Goal: Task Accomplishment & Management: Complete application form

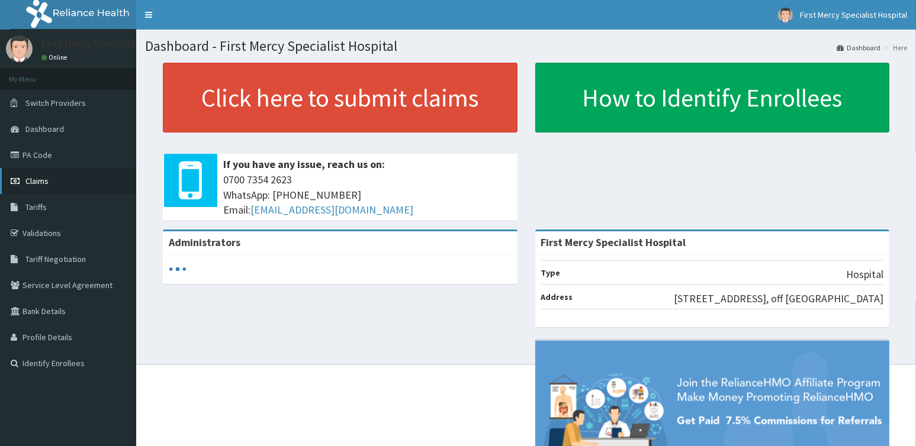
click at [41, 181] on span "Claims" at bounding box center [36, 181] width 23 height 11
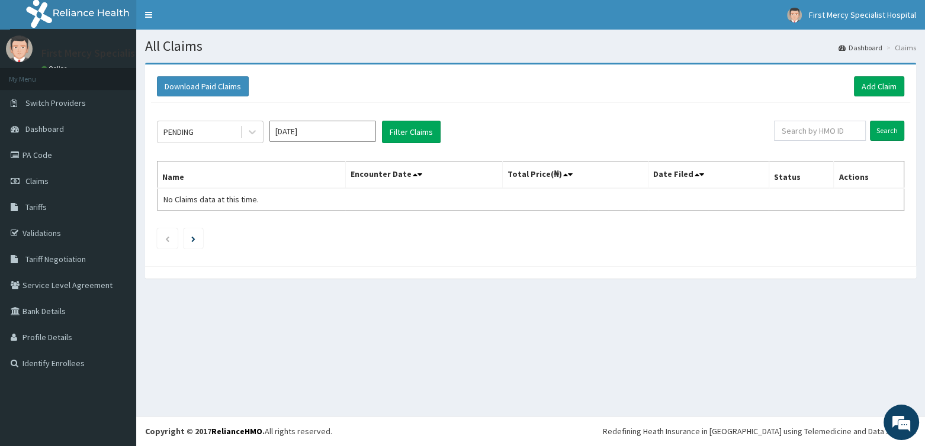
click at [294, 128] on input "Oct 2025" at bounding box center [322, 131] width 107 height 21
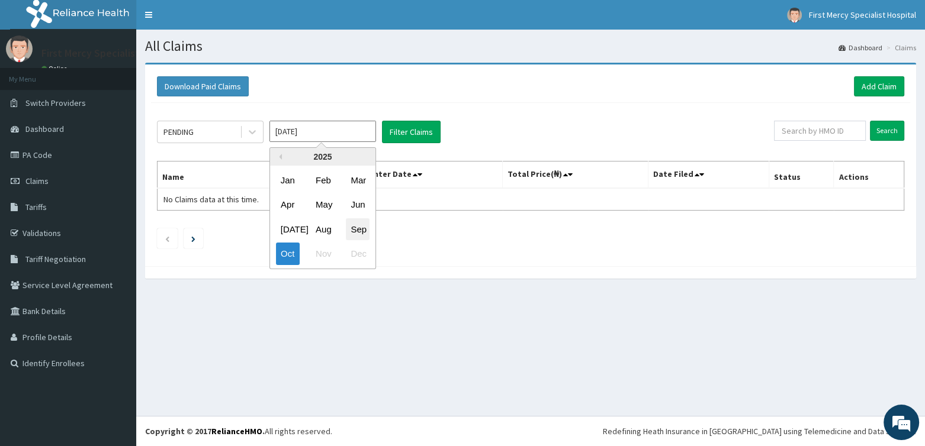
click at [358, 231] on div "Sep" at bounding box center [358, 229] width 24 height 22
type input "Sep 2025"
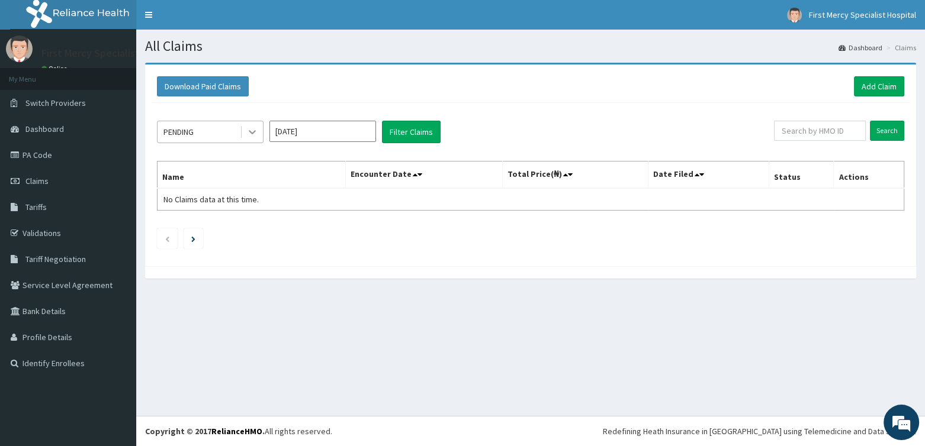
click at [247, 131] on icon at bounding box center [252, 132] width 12 height 12
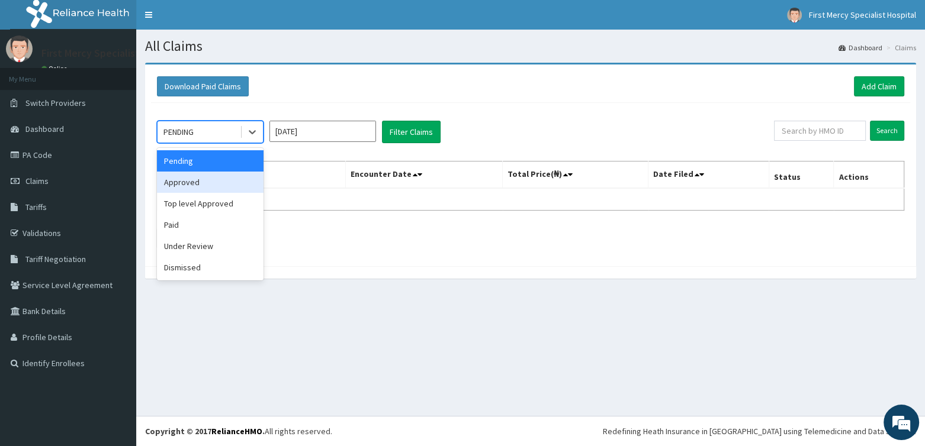
click at [201, 184] on div "Approved" at bounding box center [210, 182] width 107 height 21
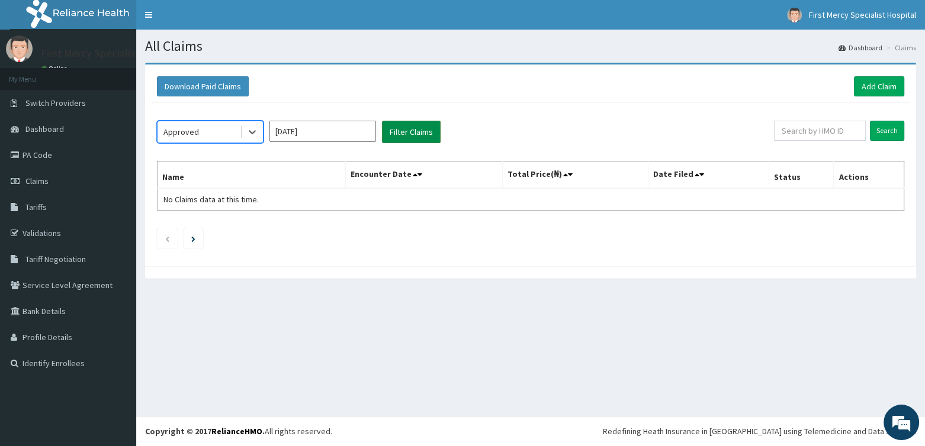
click at [386, 134] on button "Filter Claims" at bounding box center [411, 132] width 59 height 22
click at [256, 133] on icon at bounding box center [252, 132] width 12 height 12
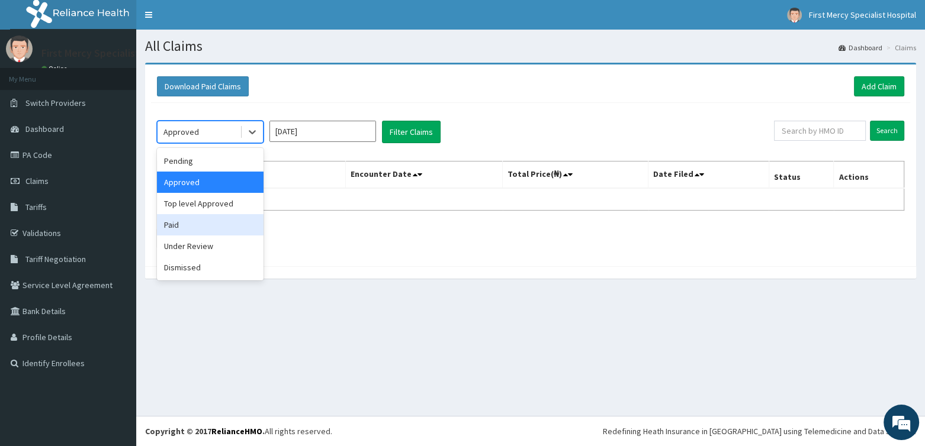
click at [168, 226] on div "Paid" at bounding box center [210, 224] width 107 height 21
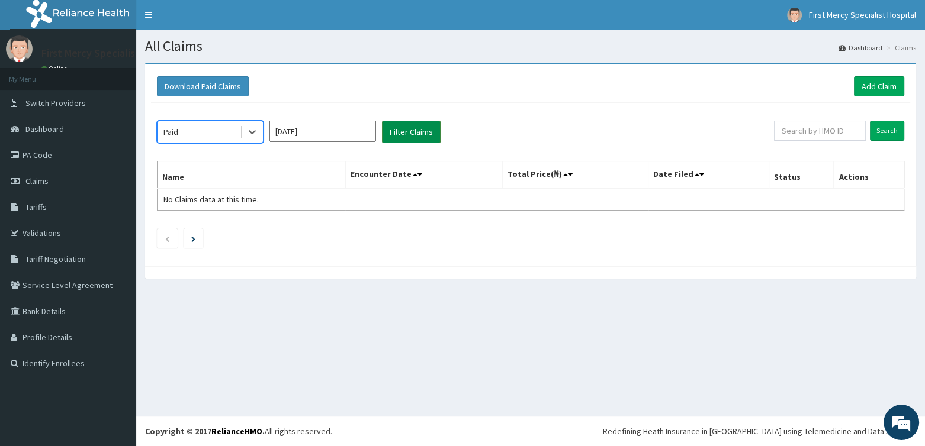
click at [414, 126] on button "Filter Claims" at bounding box center [411, 132] width 59 height 22
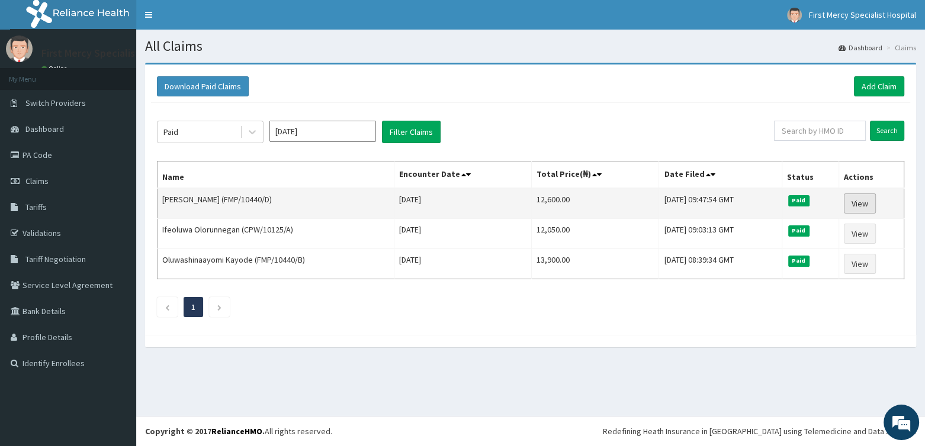
click at [864, 202] on link "View" at bounding box center [860, 204] width 32 height 20
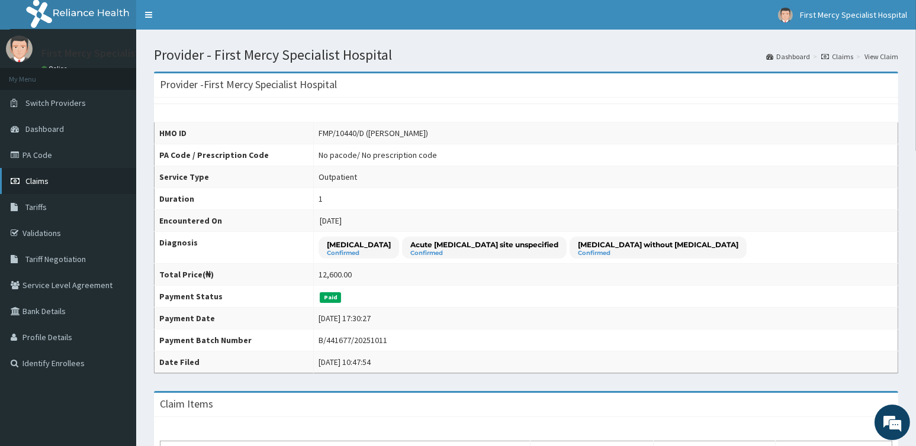
click at [51, 182] on link "Claims" at bounding box center [68, 181] width 136 height 26
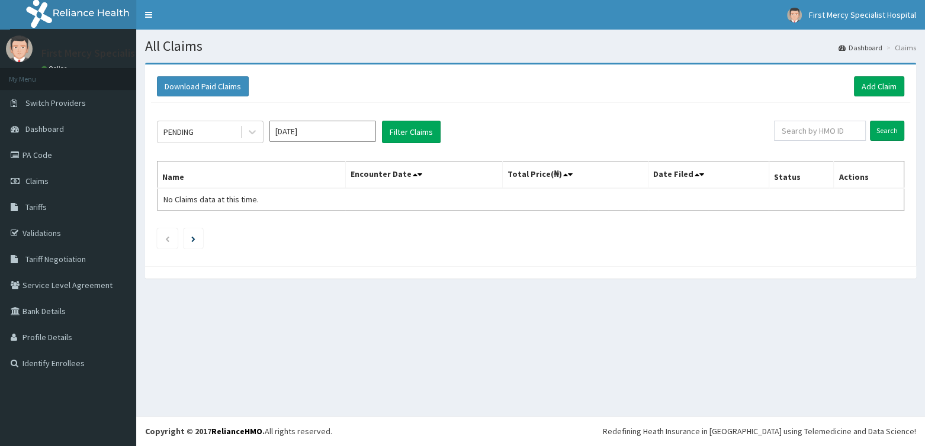
click at [225, 131] on div "PENDING" at bounding box center [198, 132] width 82 height 19
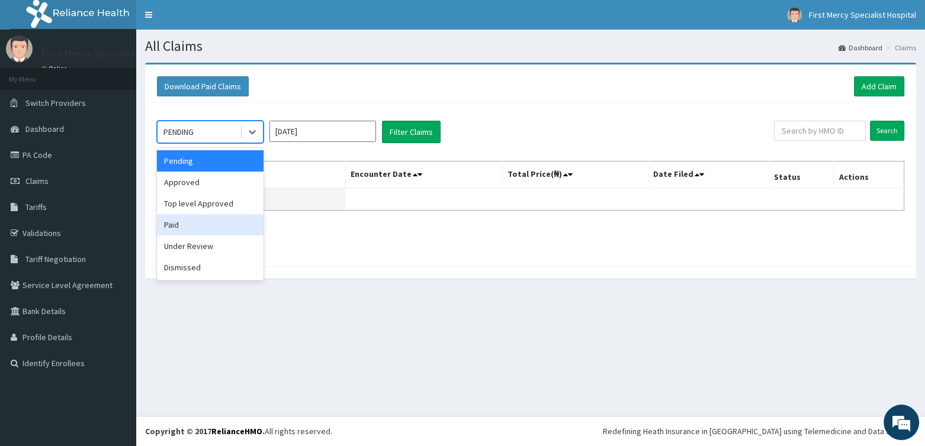
drag, startPoint x: 188, startPoint y: 229, endPoint x: 233, endPoint y: 201, distance: 52.6
click at [189, 226] on div "Paid" at bounding box center [210, 224] width 107 height 21
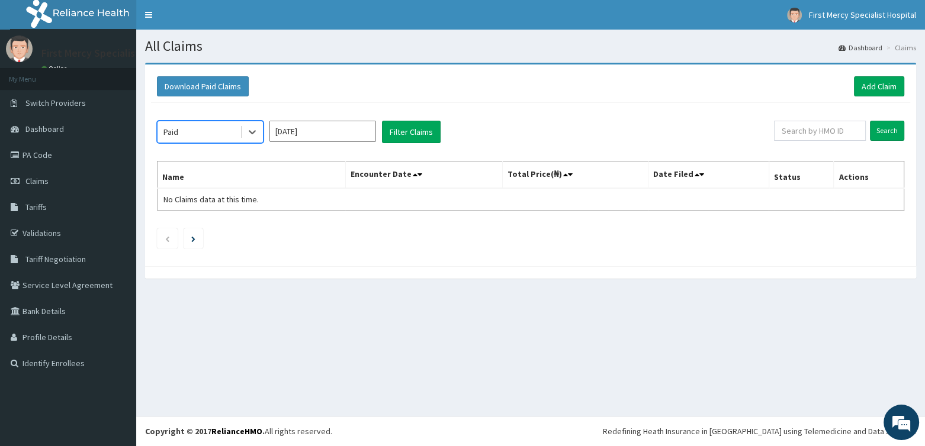
click at [330, 132] on input "Oct 2025" at bounding box center [322, 131] width 107 height 21
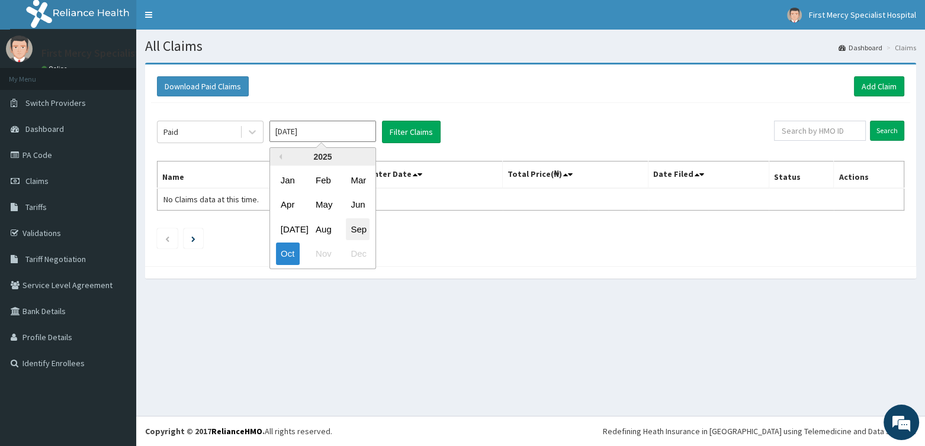
click at [355, 229] on div "Sep" at bounding box center [358, 229] width 24 height 22
type input "Sep 2025"
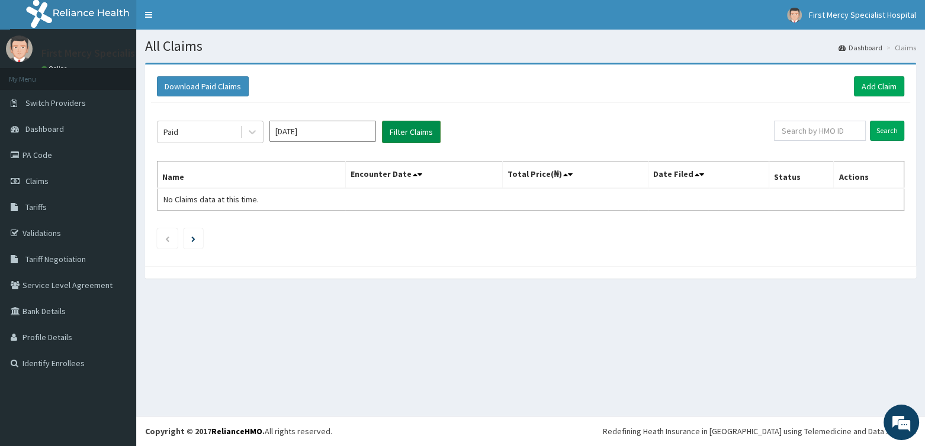
click at [394, 135] on button "Filter Claims" at bounding box center [411, 132] width 59 height 22
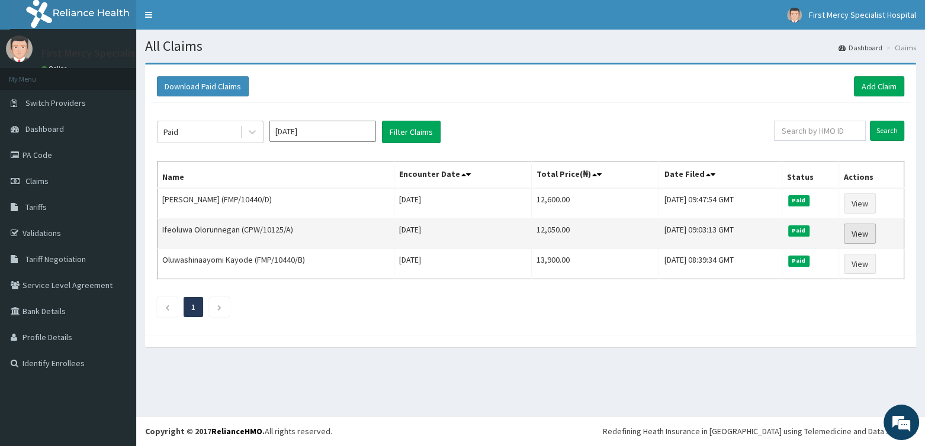
click at [861, 232] on link "View" at bounding box center [860, 234] width 32 height 20
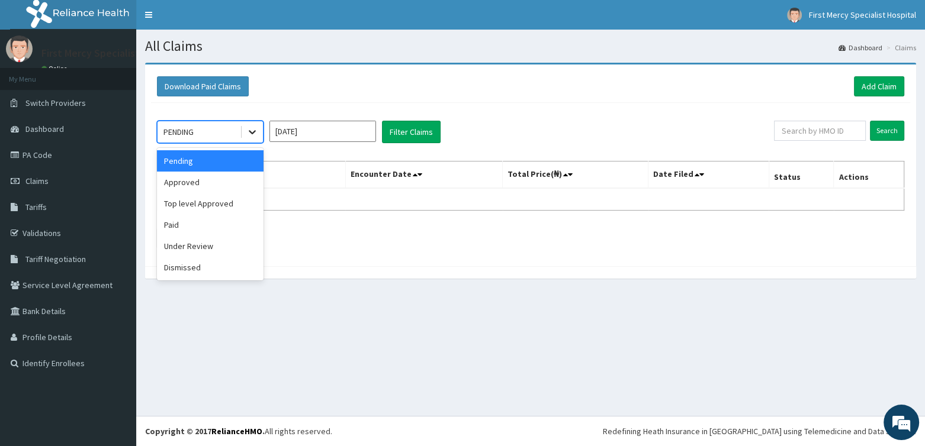
click at [253, 134] on icon at bounding box center [252, 132] width 12 height 12
drag, startPoint x: 185, startPoint y: 225, endPoint x: 287, endPoint y: 166, distance: 117.8
click at [186, 225] on div "Paid" at bounding box center [210, 224] width 107 height 21
click at [305, 130] on input "Oct 2025" at bounding box center [322, 131] width 107 height 21
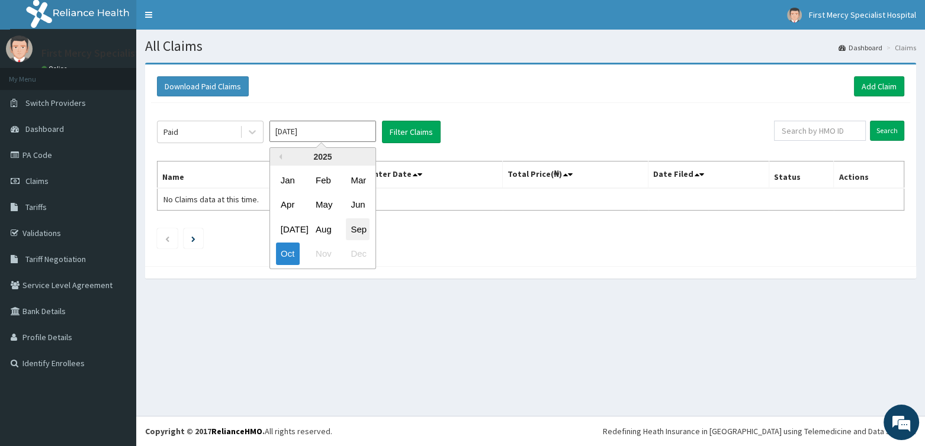
click at [363, 230] on div "Sep" at bounding box center [358, 229] width 24 height 22
type input "Sep 2025"
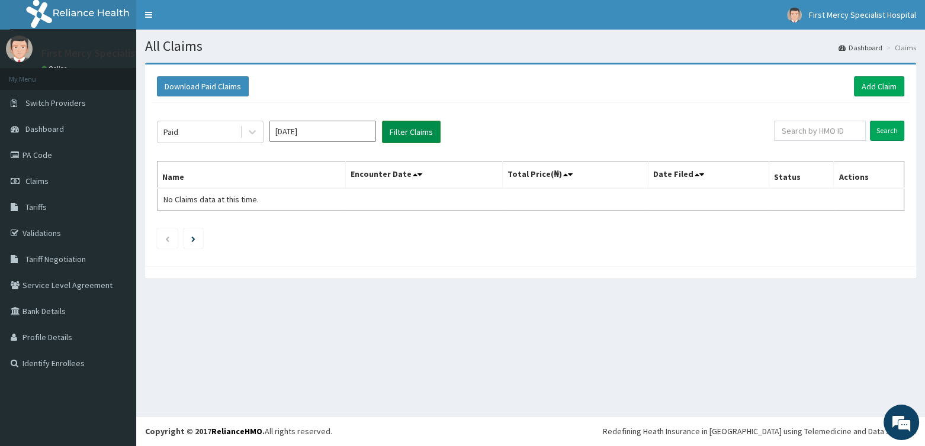
click at [408, 132] on button "Filter Claims" at bounding box center [411, 132] width 59 height 22
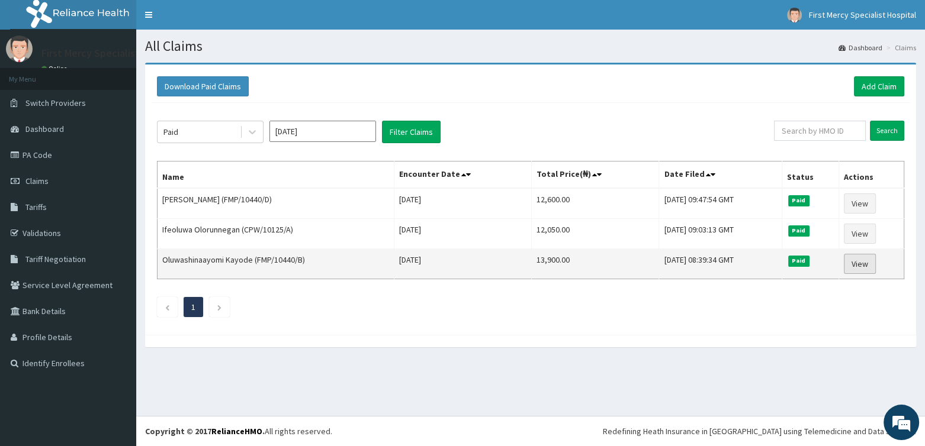
click at [857, 259] on link "View" at bounding box center [860, 264] width 32 height 20
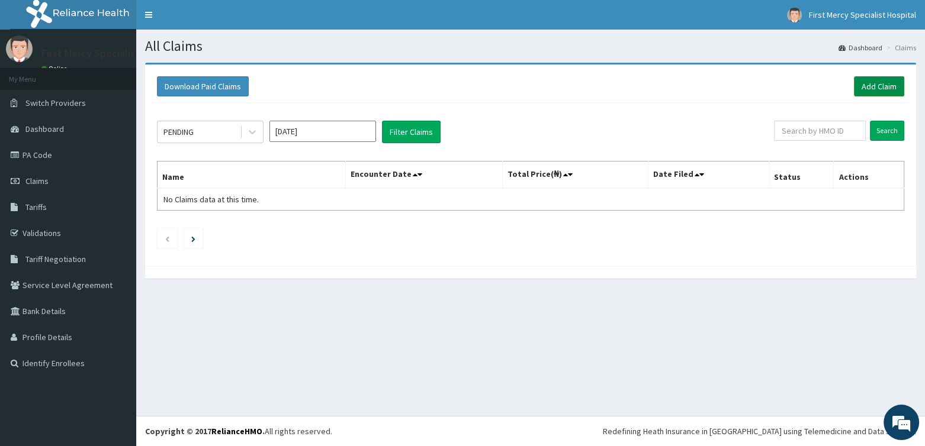
click at [880, 89] on link "Add Claim" at bounding box center [879, 86] width 50 height 20
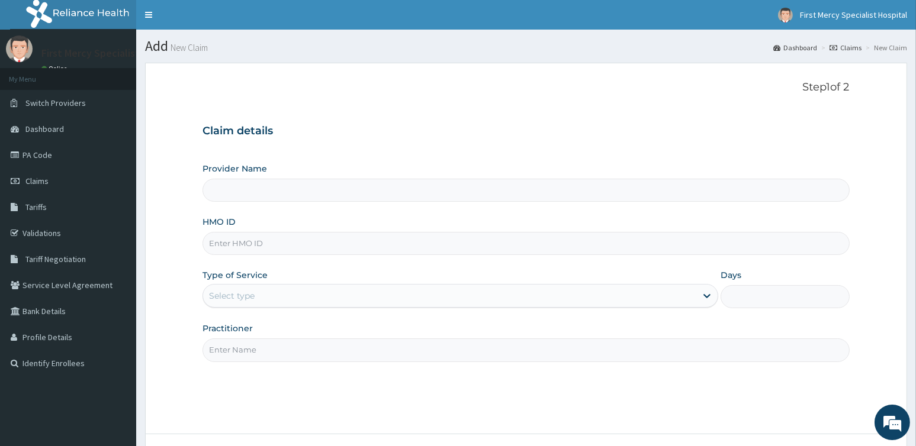
type input "First Mercy Specialist Hospital"
click at [265, 246] on input "HMO ID" at bounding box center [525, 243] width 646 height 23
paste input "API/10176/B"
type input "API/10176/B"
click at [274, 297] on div "Select type" at bounding box center [449, 296] width 493 height 19
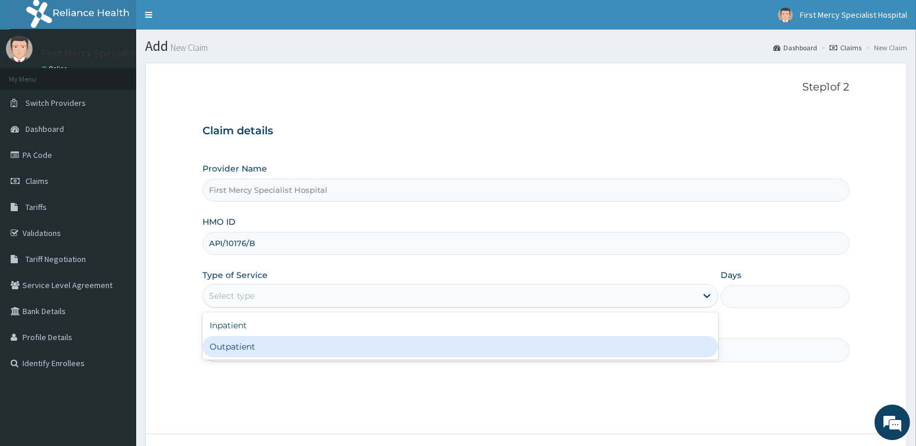
click at [243, 350] on div "Outpatient" at bounding box center [460, 346] width 516 height 21
type input "1"
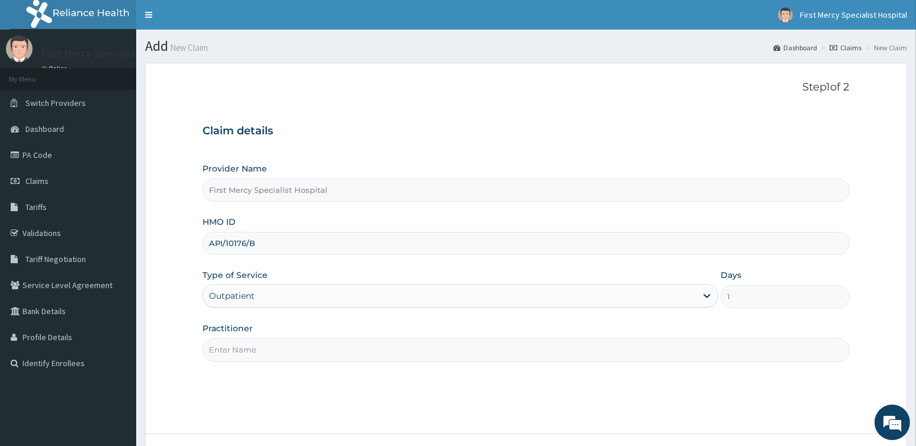
click at [237, 351] on input "Practitioner" at bounding box center [525, 350] width 646 height 23
type input "[PERSON_NAME]"
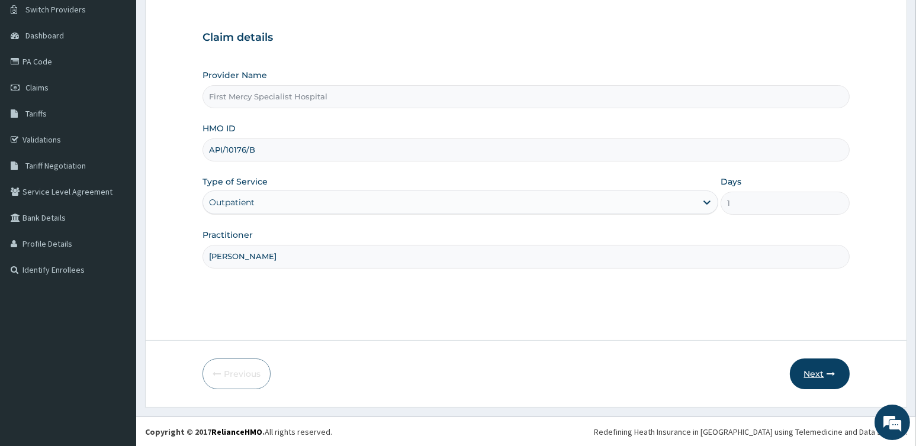
click at [811, 369] on button "Next" at bounding box center [820, 374] width 60 height 31
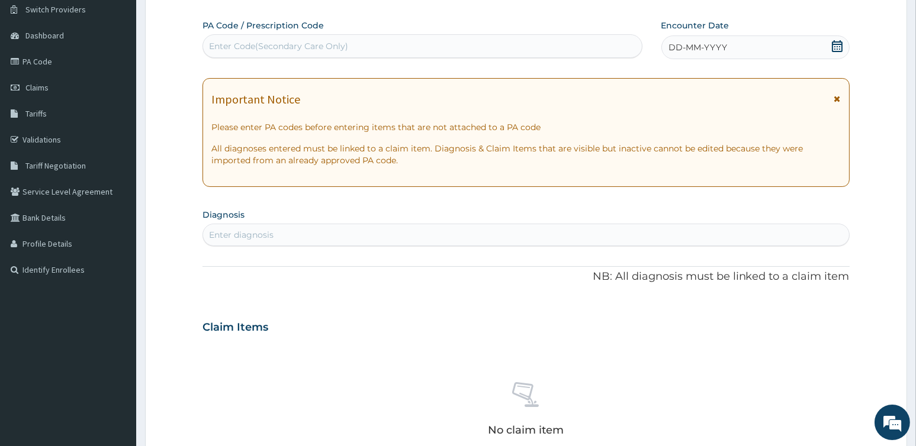
click at [731, 49] on div "DD-MM-YYYY" at bounding box center [755, 48] width 188 height 24
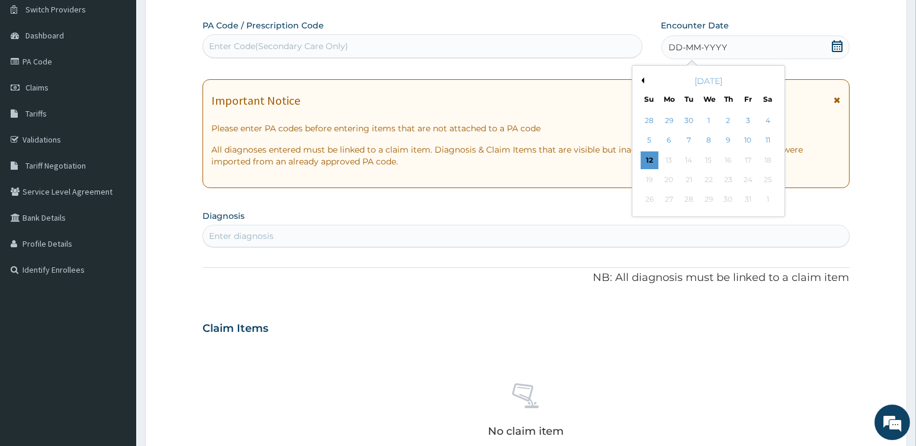
click at [643, 79] on button "Previous Month" at bounding box center [641, 81] width 6 height 6
click at [746, 177] on div "26" at bounding box center [748, 180] width 18 height 18
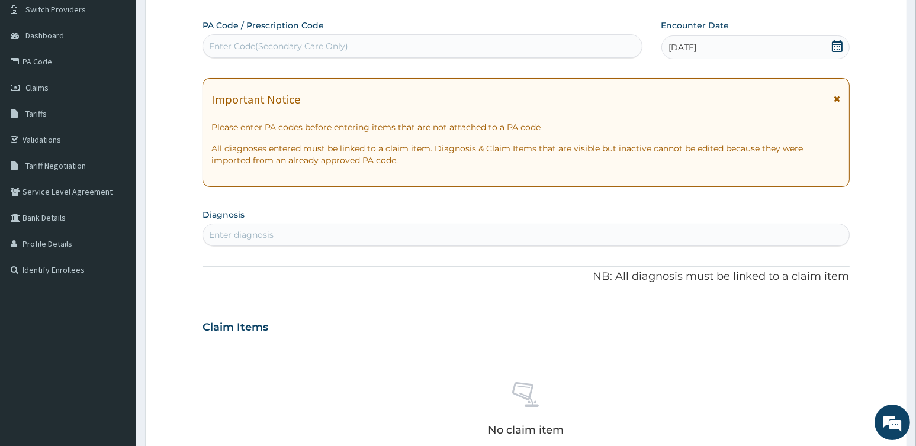
click at [329, 242] on div "Enter diagnosis" at bounding box center [525, 235] width 645 height 19
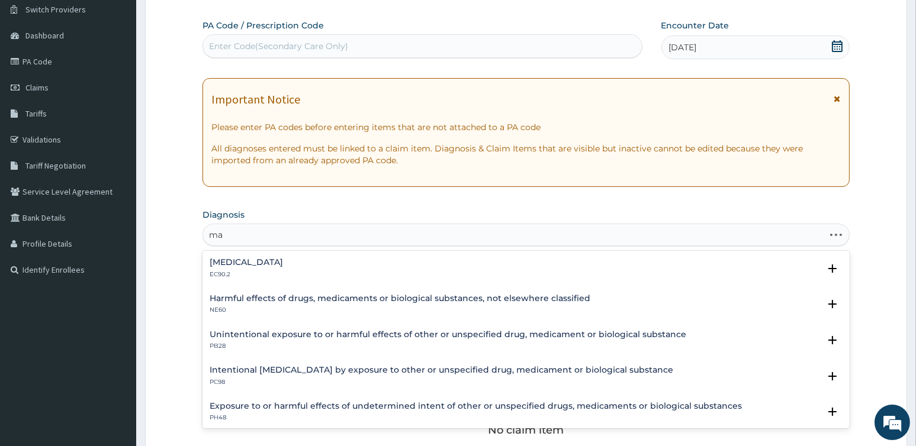
type input "m"
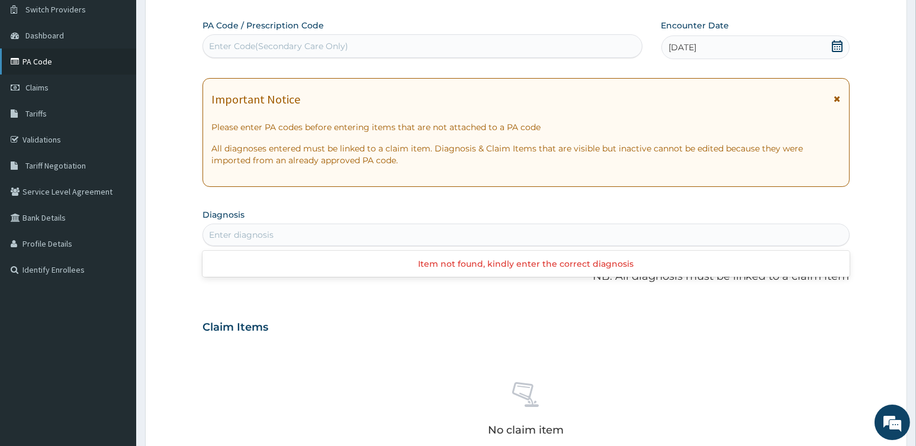
click at [45, 63] on link "PA Code" at bounding box center [68, 62] width 136 height 26
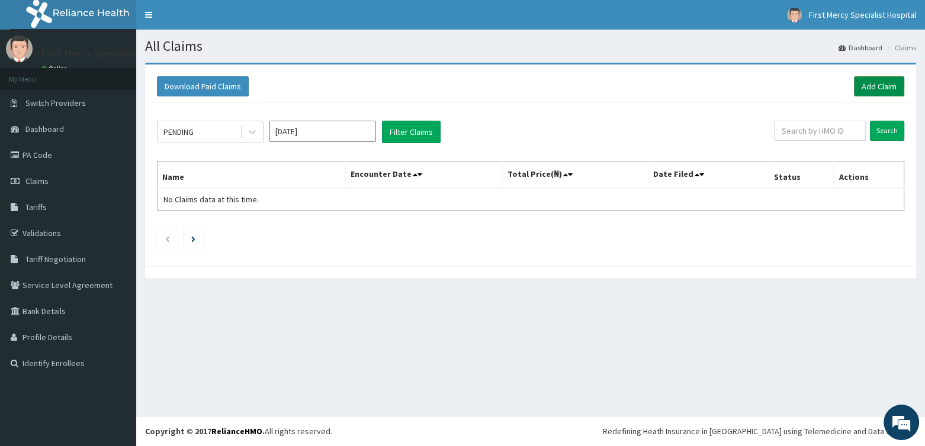
click at [868, 89] on link "Add Claim" at bounding box center [879, 86] width 50 height 20
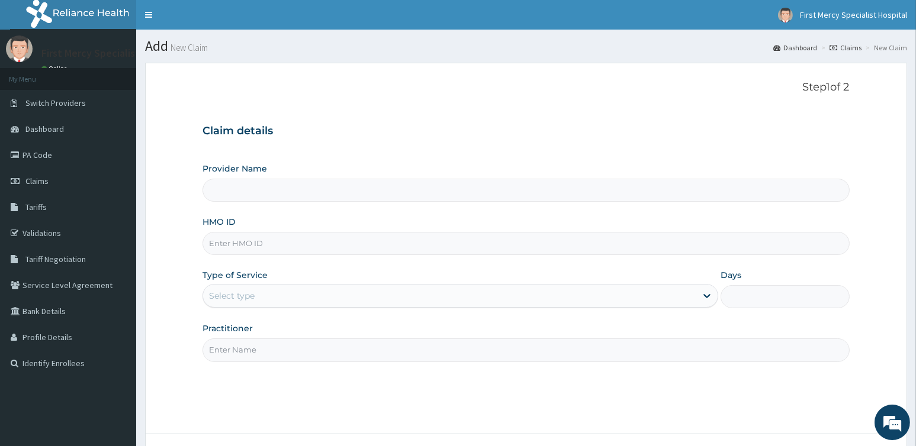
type input "First Mercy Specialist Hospital"
click at [243, 247] on input "HMO ID" at bounding box center [525, 243] width 646 height 23
paste input "API/10176/B"
type input "API/10176/B"
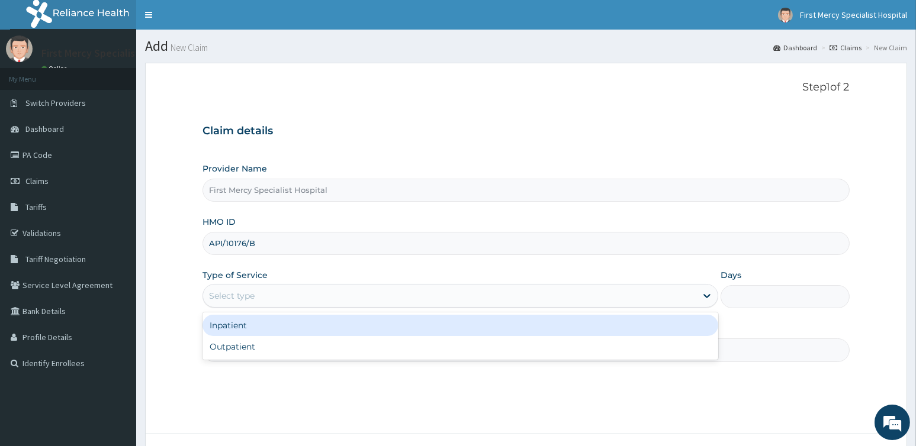
click at [246, 299] on div "Select type" at bounding box center [232, 296] width 46 height 12
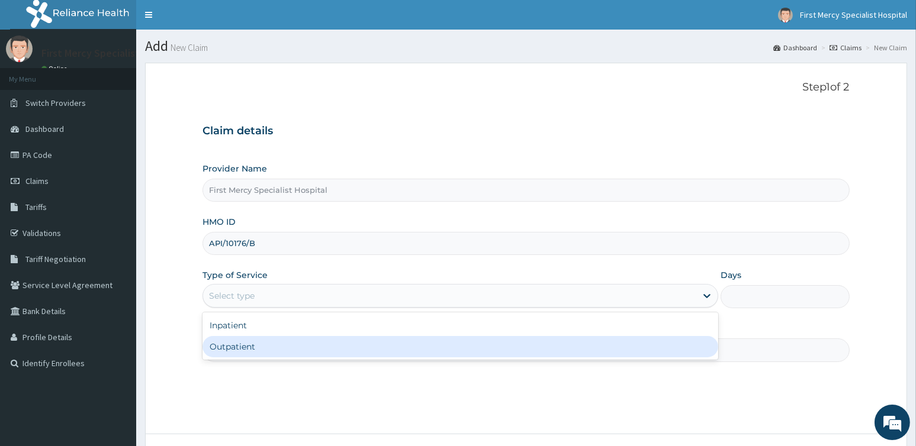
click at [244, 346] on div "Outpatient" at bounding box center [460, 346] width 516 height 21
type input "1"
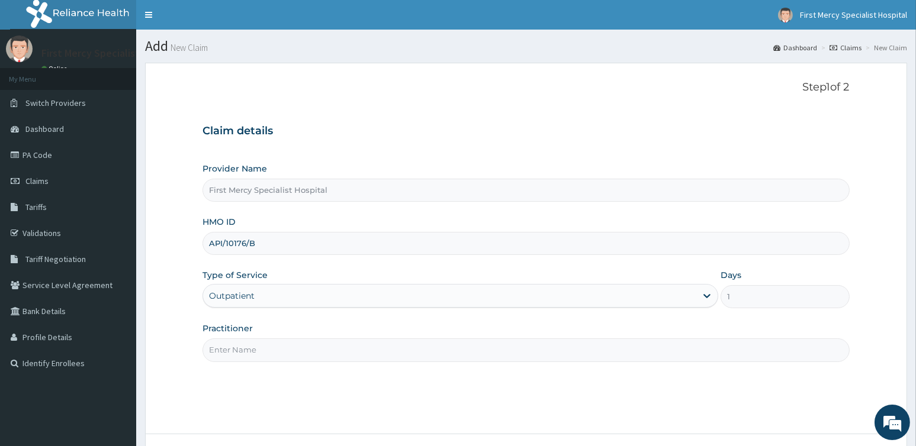
click at [242, 345] on input "Practitioner" at bounding box center [525, 350] width 646 height 23
type input "DR OLUKAYODE BABTUNDE"
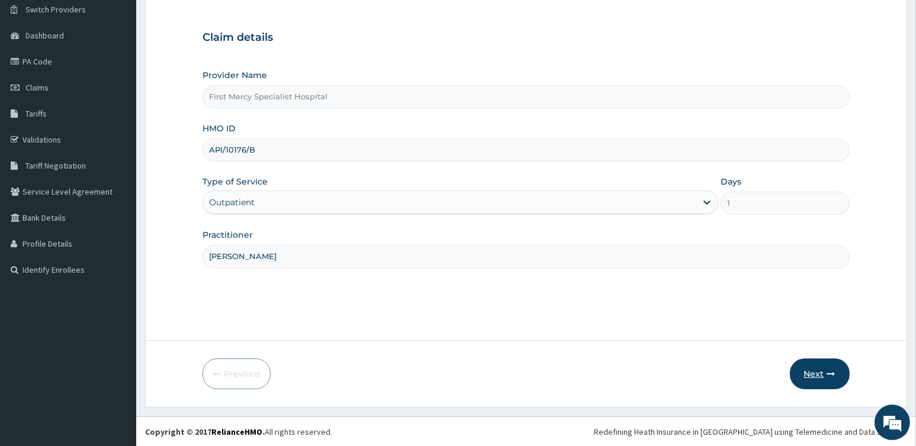
click at [810, 370] on button "Next" at bounding box center [820, 374] width 60 height 31
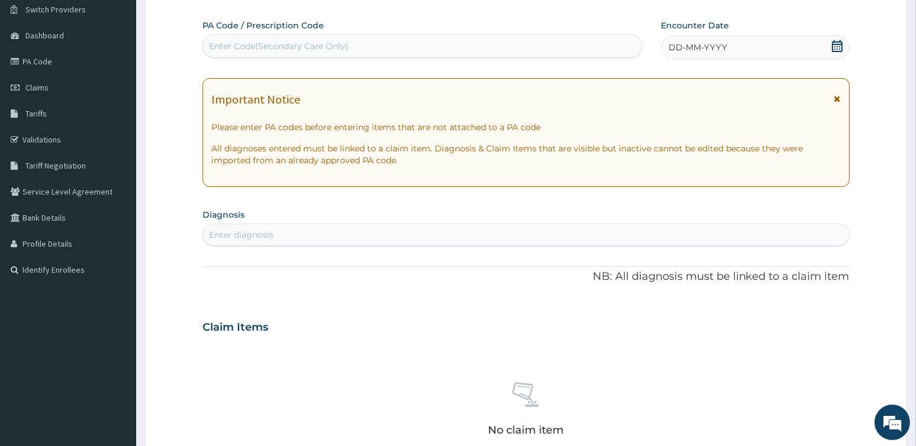
click at [839, 46] on icon at bounding box center [837, 46] width 11 height 12
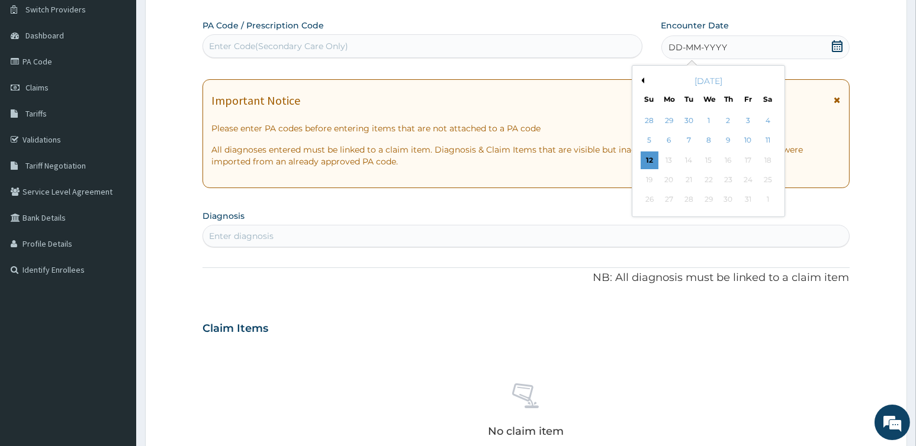
click at [641, 78] on button "Previous Month" at bounding box center [641, 81] width 6 height 6
click at [752, 182] on div "26" at bounding box center [748, 180] width 18 height 18
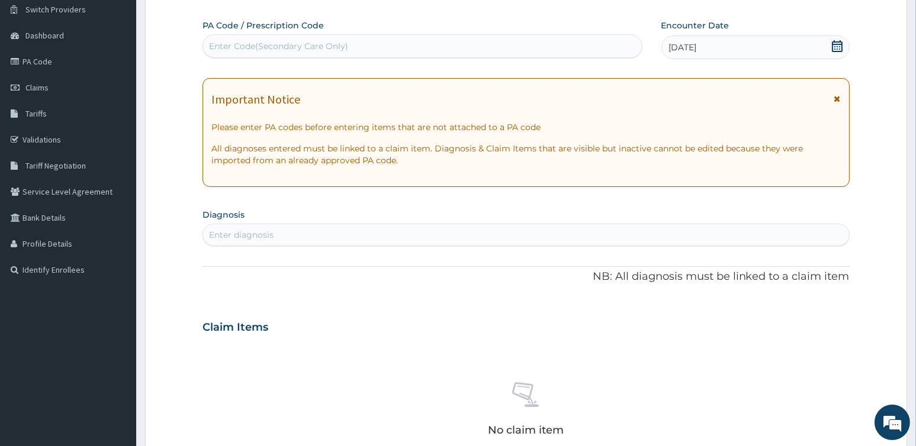
click at [256, 235] on div "Enter diagnosis" at bounding box center [241, 235] width 65 height 12
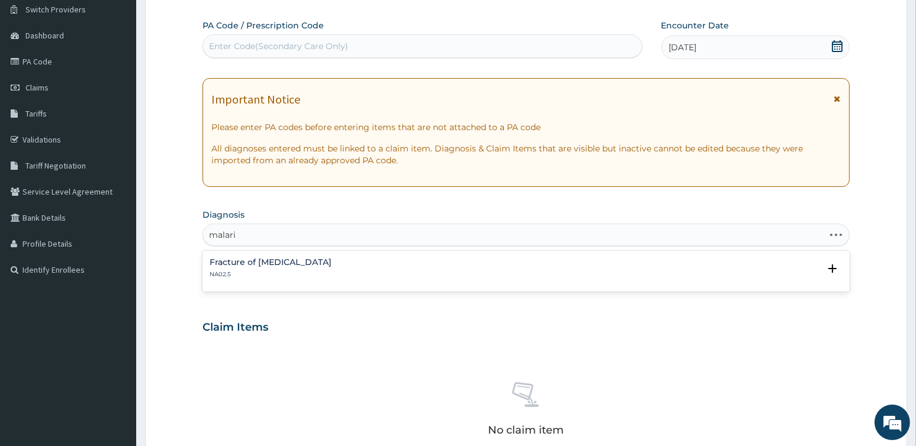
type input "malaria"
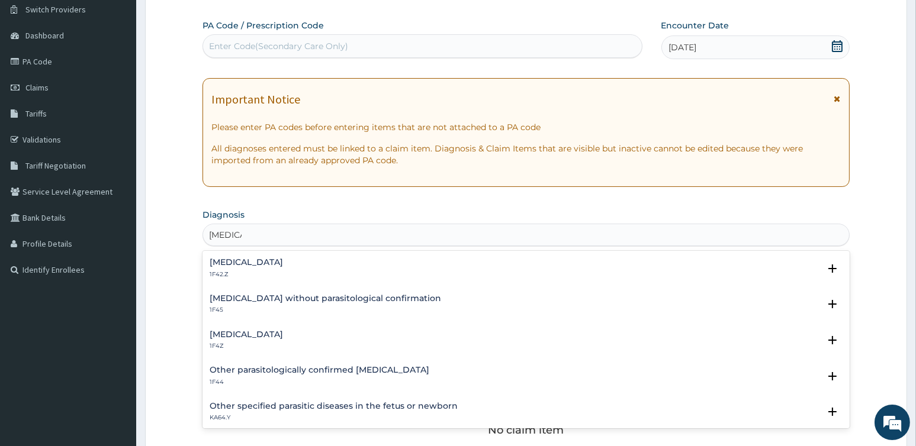
click at [246, 330] on h4 "Malaria, unspecified" at bounding box center [246, 334] width 73 height 9
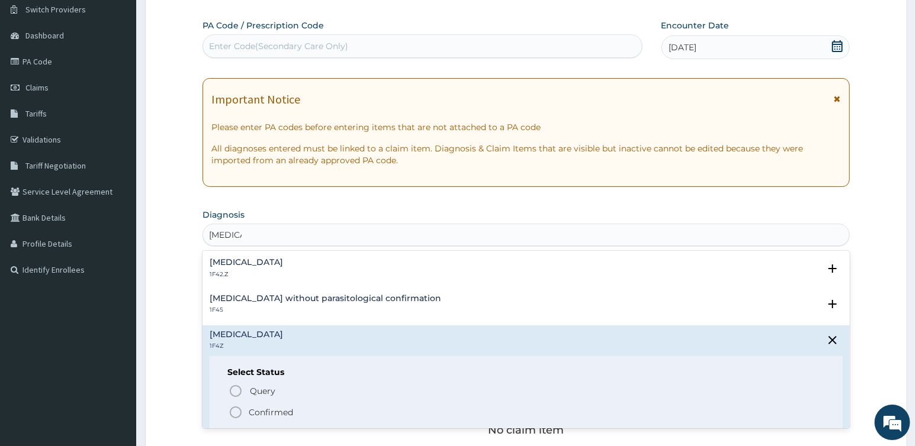
click at [255, 408] on p "Confirmed" at bounding box center [271, 413] width 44 height 12
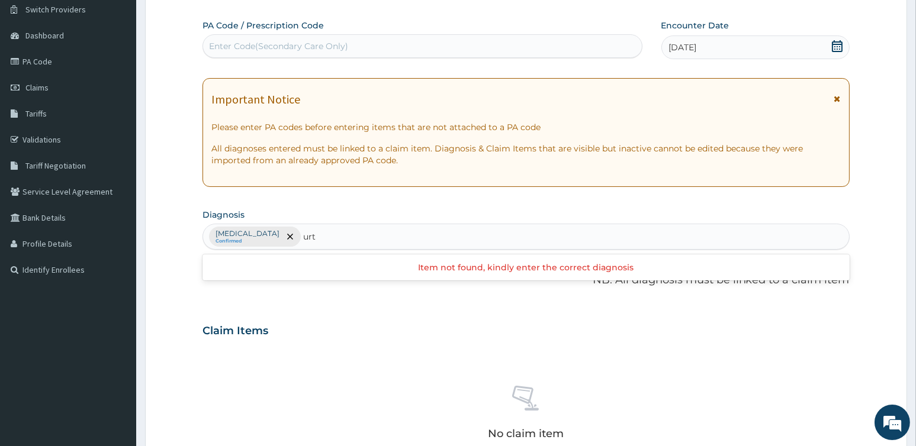
type input "urti"
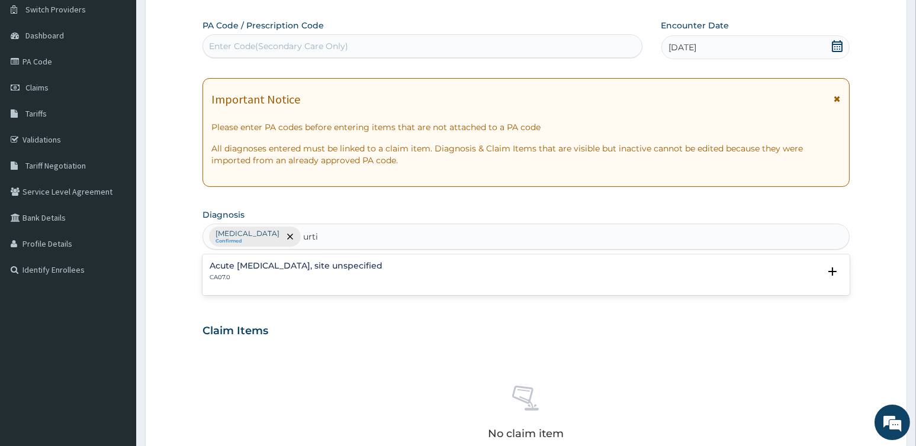
click at [328, 265] on h4 "Acute upper respiratory infection, site unspecified" at bounding box center [296, 266] width 173 height 9
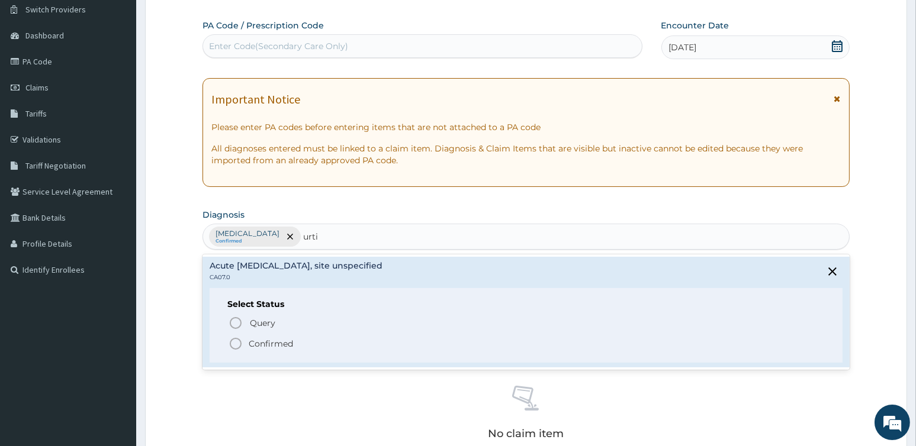
click at [255, 340] on p "Confirmed" at bounding box center [271, 344] width 44 height 12
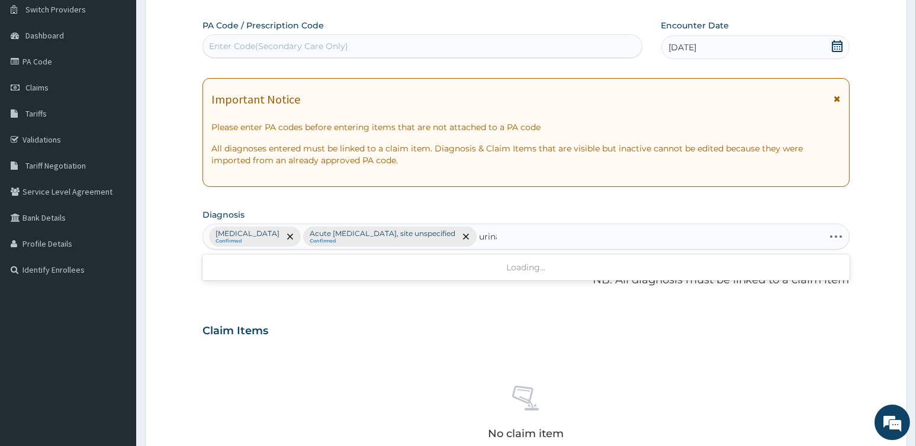
type input "urin"
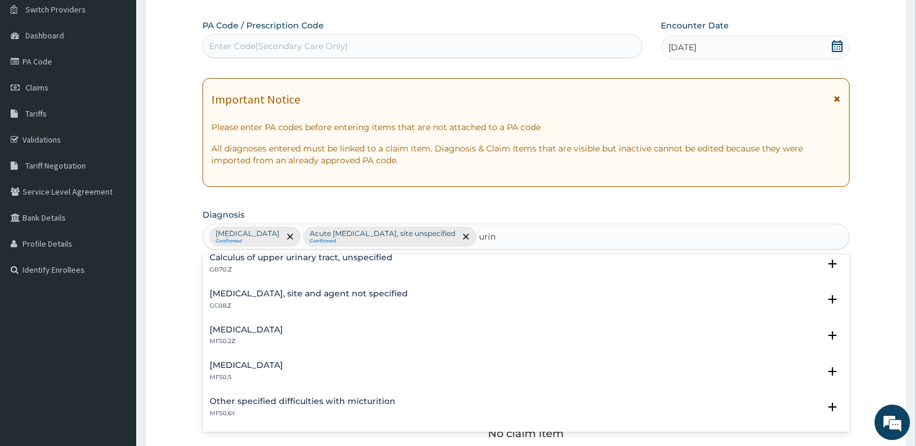
scroll to position [170, 0]
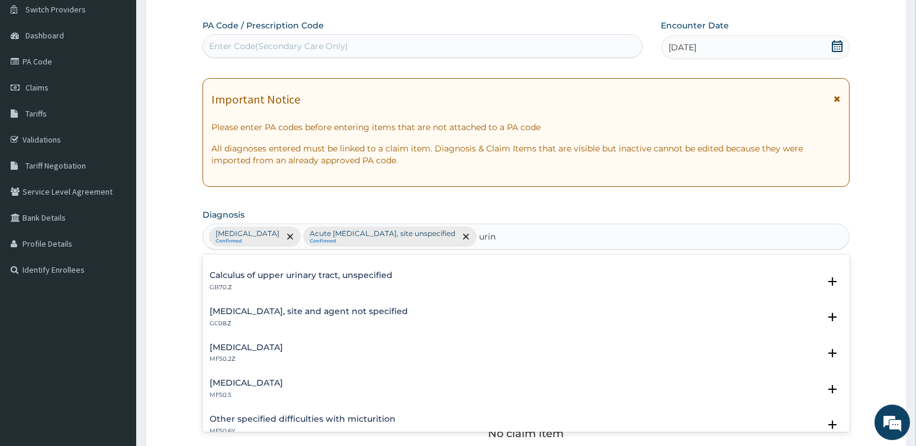
click at [296, 311] on h4 "Urinary tract infection, site and agent not specified" at bounding box center [309, 311] width 198 height 9
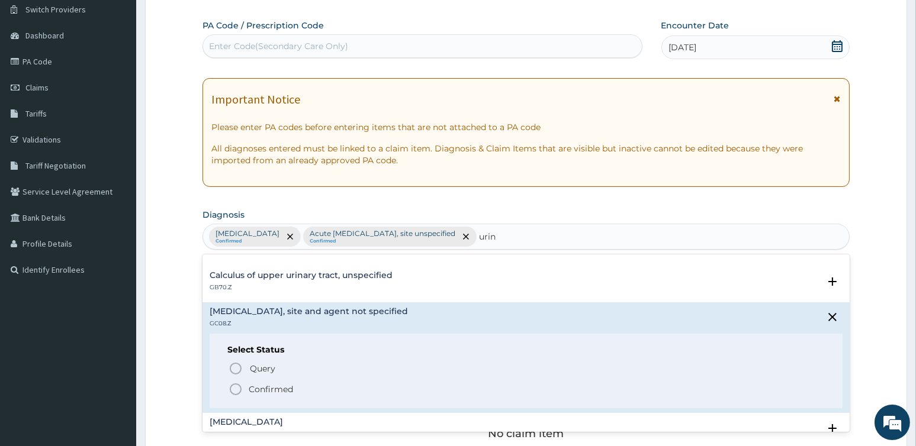
click at [265, 386] on p "Confirmed" at bounding box center [271, 390] width 44 height 12
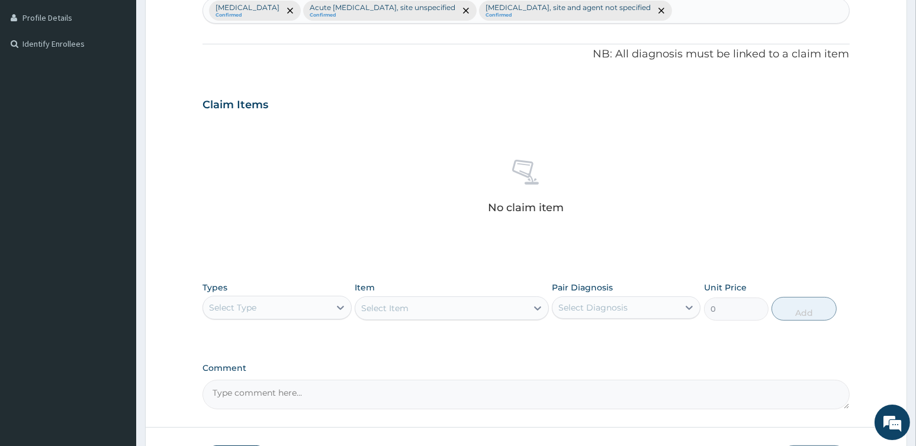
scroll to position [390, 0]
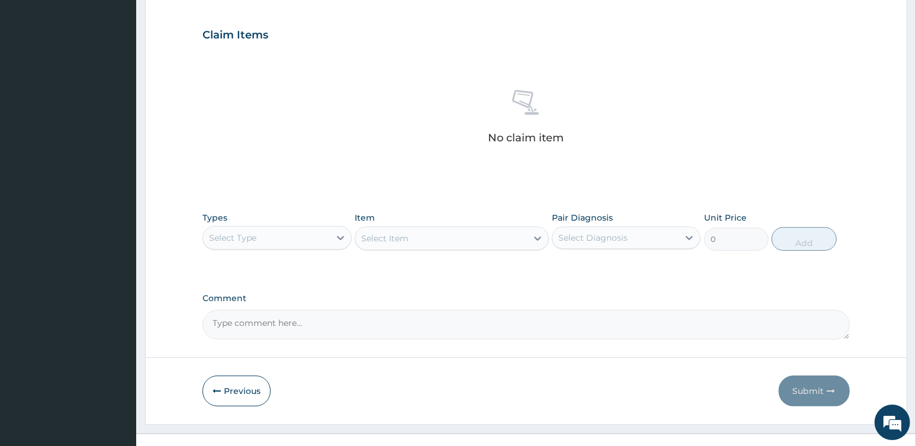
click at [295, 242] on div "Select Type" at bounding box center [266, 238] width 126 height 19
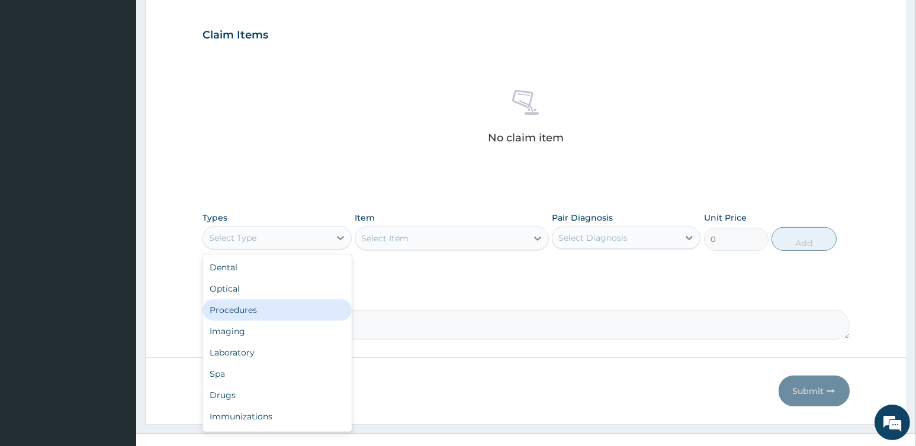
click at [265, 308] on div "Procedures" at bounding box center [276, 310] width 149 height 21
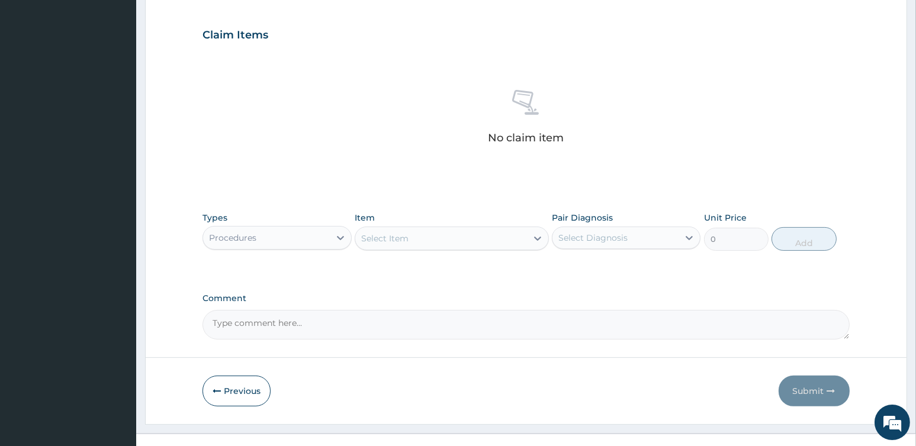
click at [419, 239] on div "Select Item" at bounding box center [441, 238] width 172 height 19
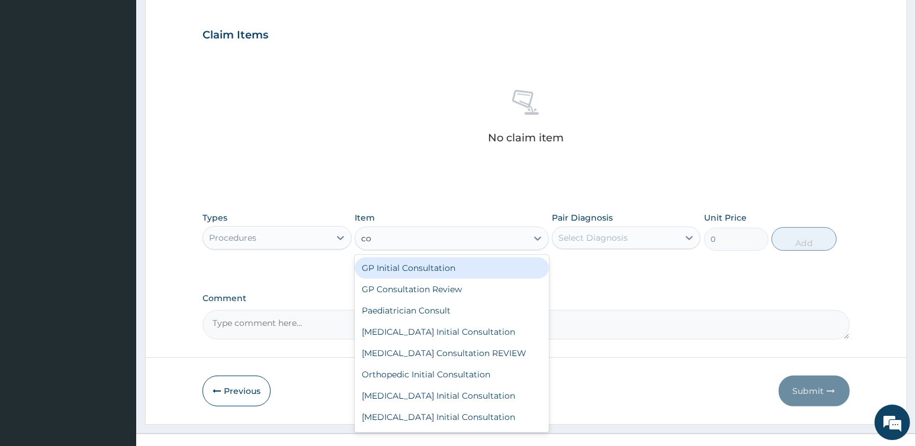
type input "con"
click at [415, 272] on div "GP Initial Consultation" at bounding box center [452, 268] width 194 height 21
type input "3500"
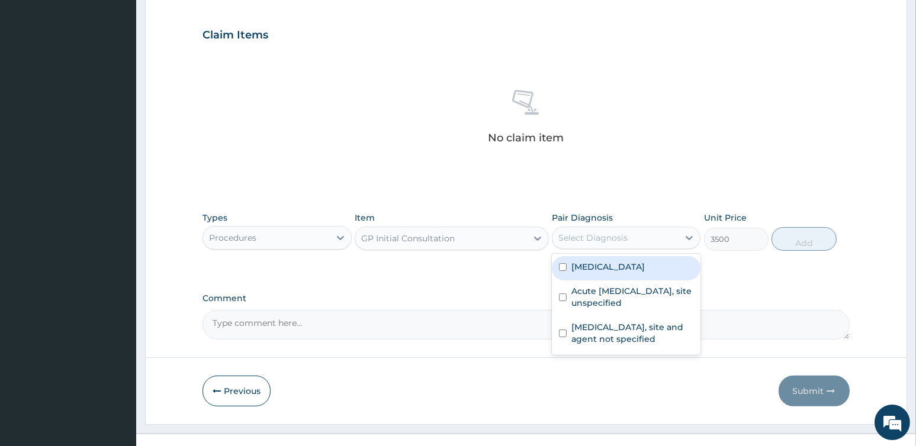
click at [585, 229] on div "Select Diagnosis" at bounding box center [615, 238] width 126 height 19
click at [596, 271] on label "Malaria, unspecified" at bounding box center [607, 267] width 73 height 12
checkbox input "true"
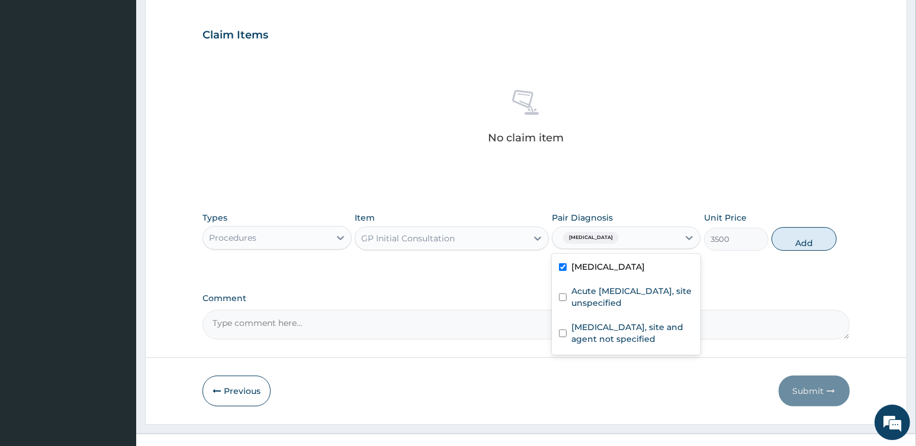
drag, startPoint x: 803, startPoint y: 236, endPoint x: 783, endPoint y: 237, distance: 20.2
click at [803, 236] on button "Add" at bounding box center [803, 239] width 65 height 24
type input "0"
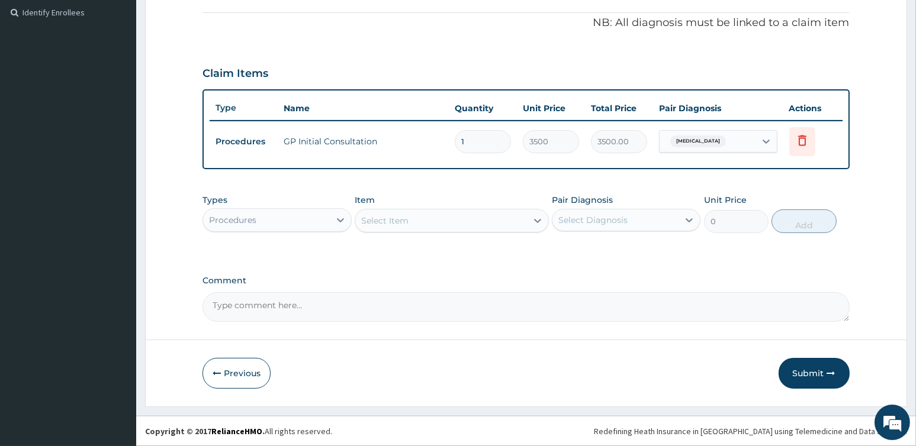
scroll to position [349, 0]
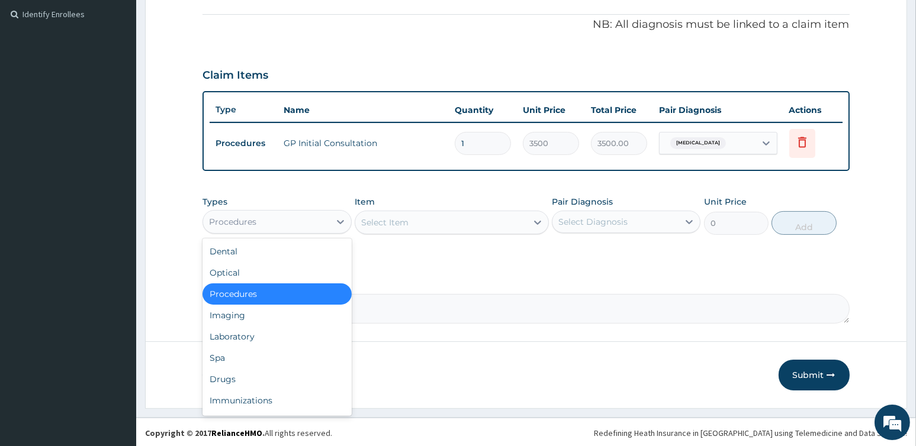
click at [285, 226] on div "Procedures" at bounding box center [266, 222] width 126 height 19
click at [227, 381] on div "Drugs" at bounding box center [276, 379] width 149 height 21
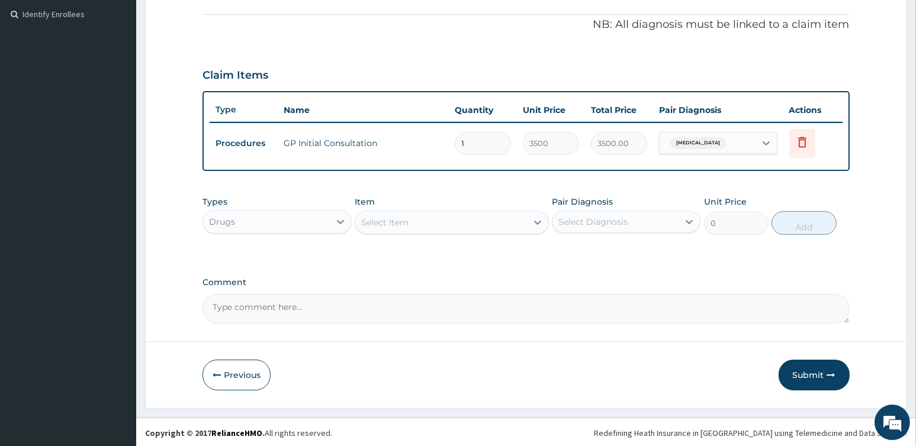
click at [456, 226] on div "Select Item" at bounding box center [441, 222] width 172 height 19
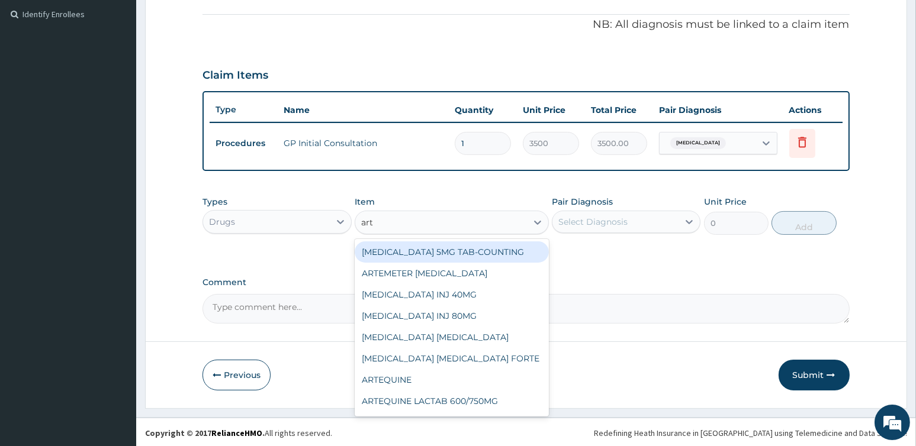
type input "arte"
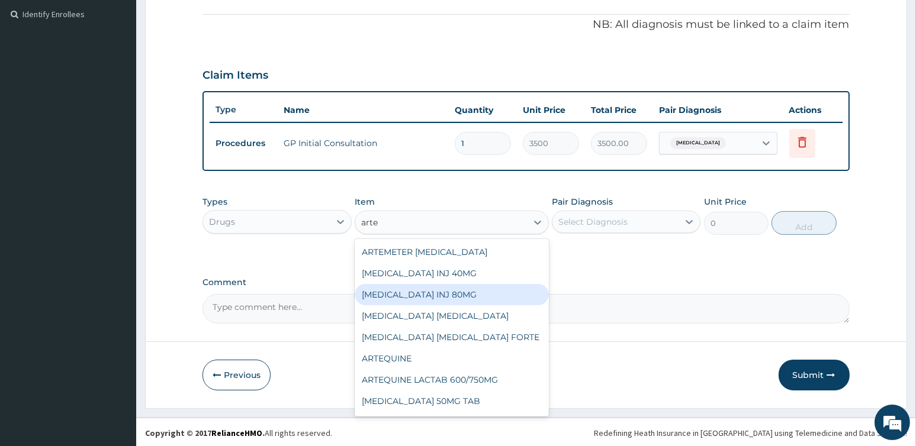
scroll to position [179, 0]
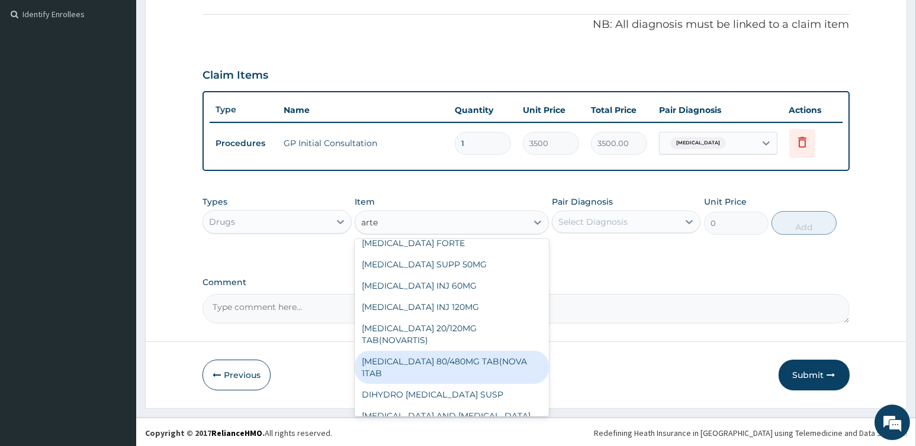
click at [436, 351] on div "COARTEM 80/480MG TAB(NOVA 1TAB" at bounding box center [452, 367] width 194 height 33
type input "800"
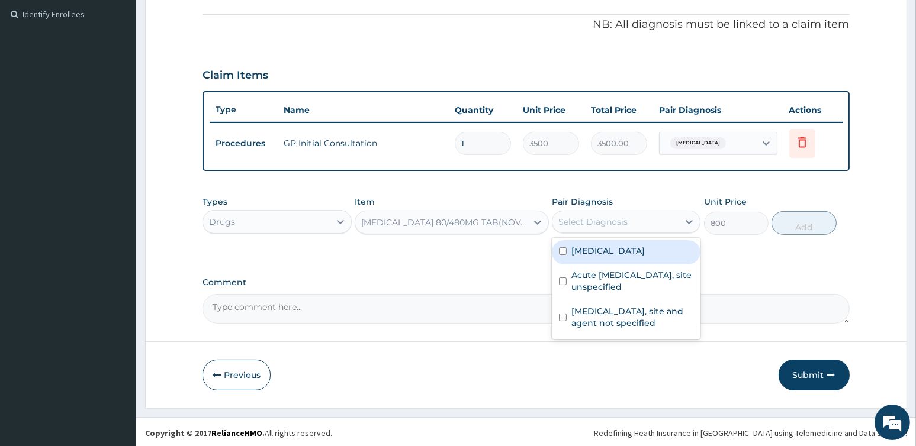
click at [603, 224] on div "Select Diagnosis" at bounding box center [592, 222] width 69 height 12
click at [607, 250] on label "Malaria, unspecified" at bounding box center [607, 251] width 73 height 12
checkbox input "true"
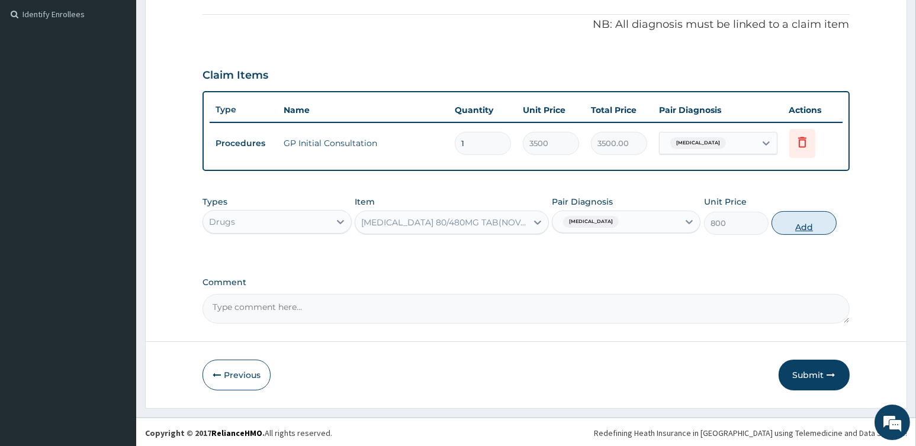
click at [805, 227] on button "Add" at bounding box center [803, 223] width 65 height 24
type input "0"
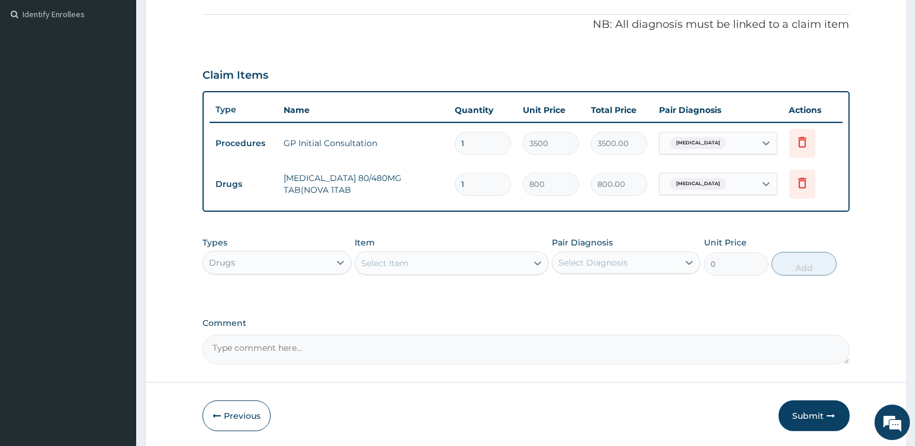
click at [398, 262] on div "Select Item" at bounding box center [384, 264] width 47 height 12
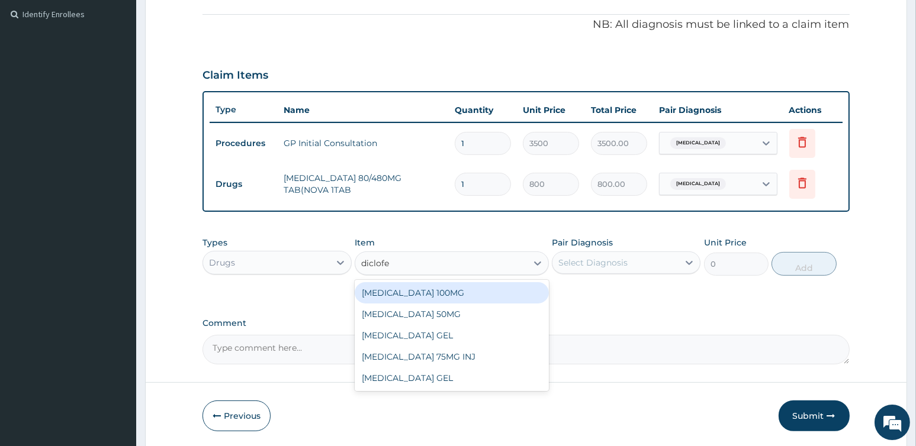
type input "diclofe"
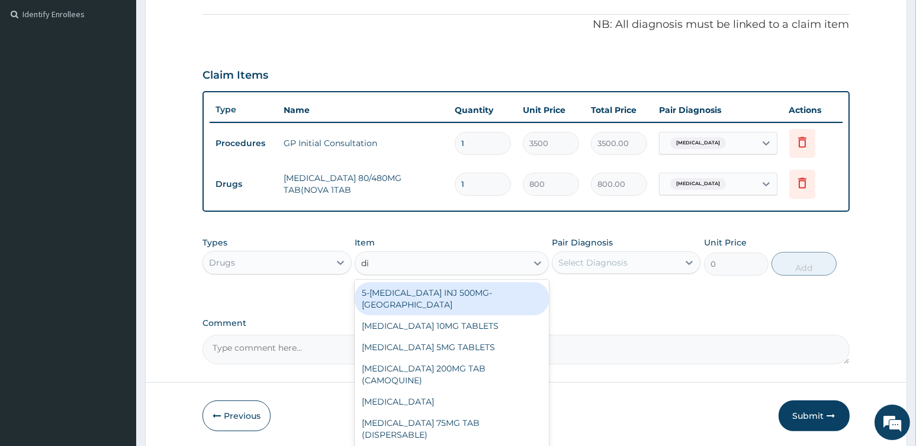
type input "dic"
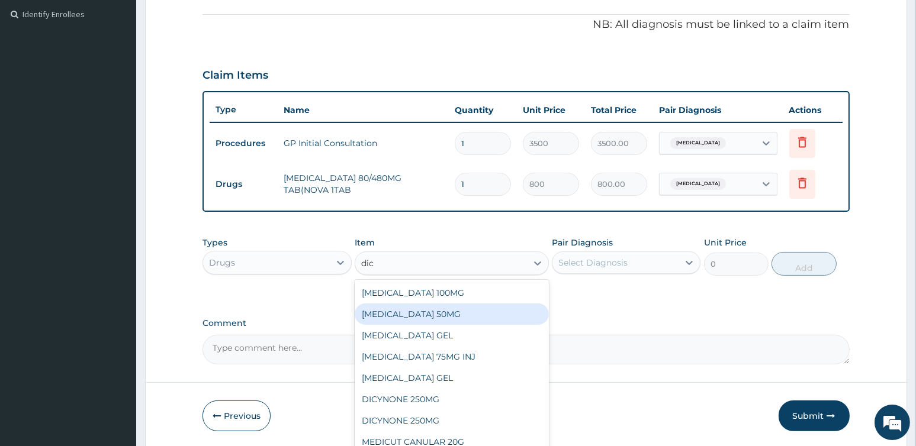
click at [435, 311] on div "DICLOFENAC 50MG" at bounding box center [452, 314] width 194 height 21
type input "100"
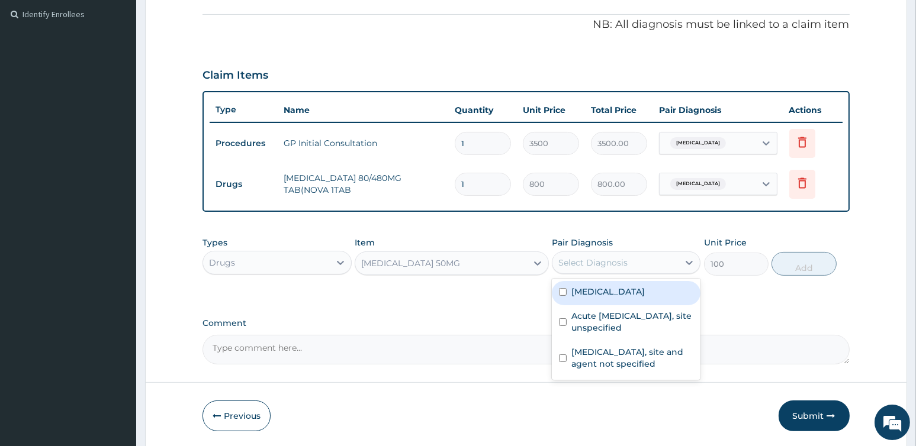
click at [609, 259] on div "Select Diagnosis" at bounding box center [592, 263] width 69 height 12
click at [597, 294] on label "Malaria, unspecified" at bounding box center [607, 292] width 73 height 12
checkbox input "true"
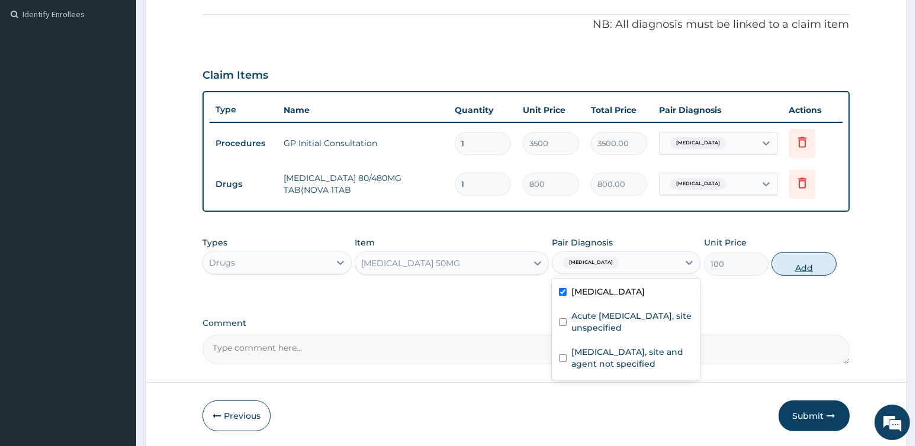
click at [800, 268] on button "Add" at bounding box center [803, 264] width 65 height 24
type input "0"
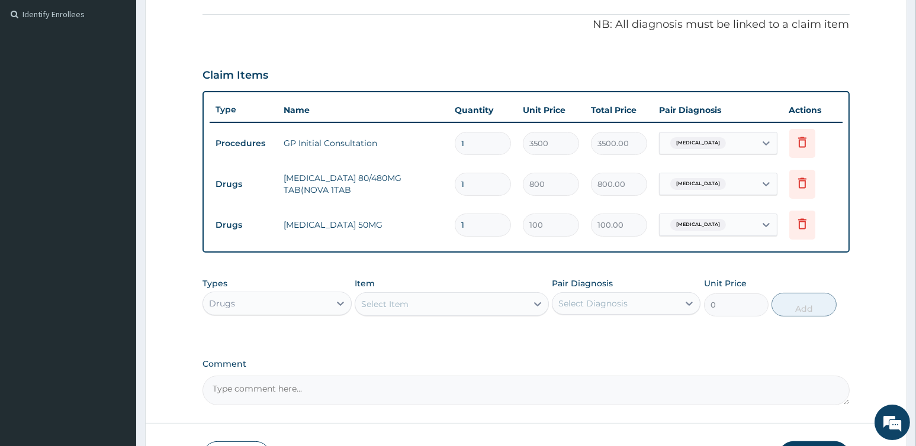
click at [407, 301] on div "Select Item" at bounding box center [384, 304] width 47 height 12
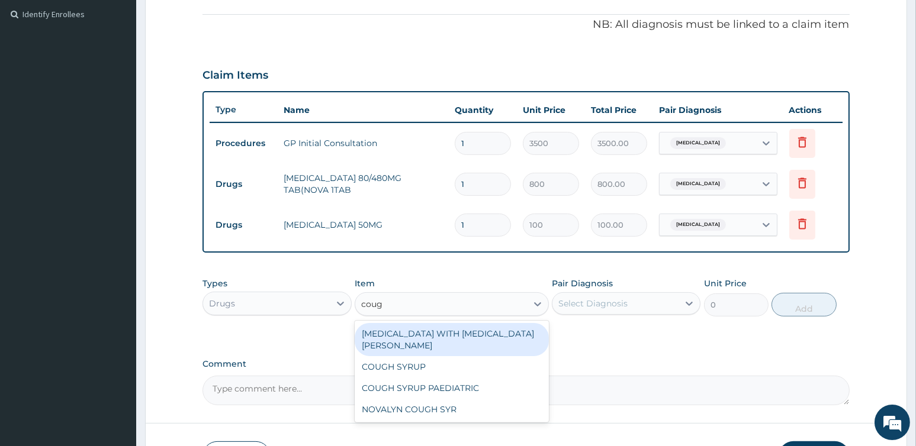
type input "cough"
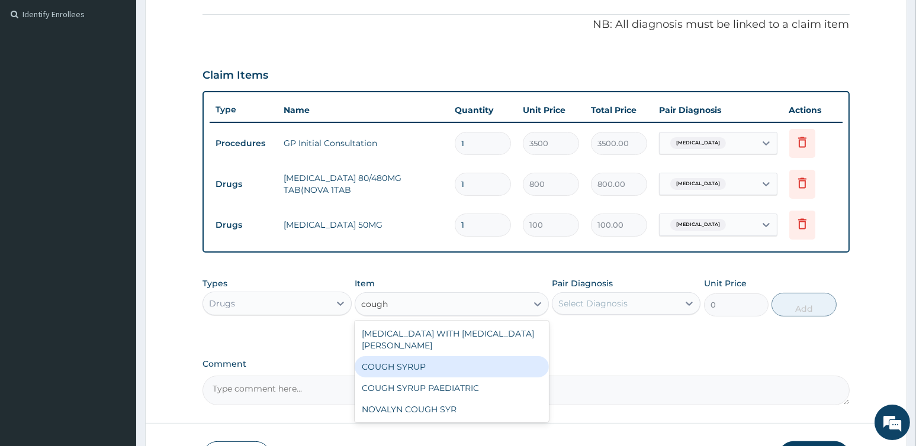
click at [419, 357] on div "COUGH SYRUP" at bounding box center [452, 366] width 194 height 21
type input "2000"
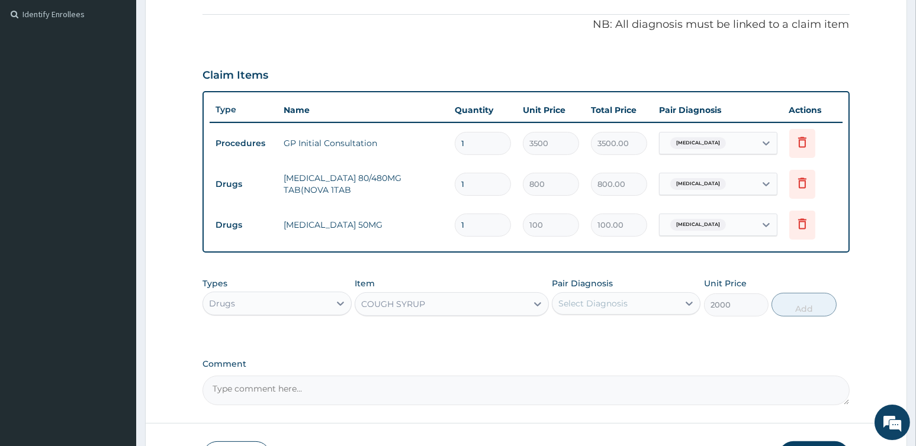
click at [622, 304] on div "Select Diagnosis" at bounding box center [592, 304] width 69 height 12
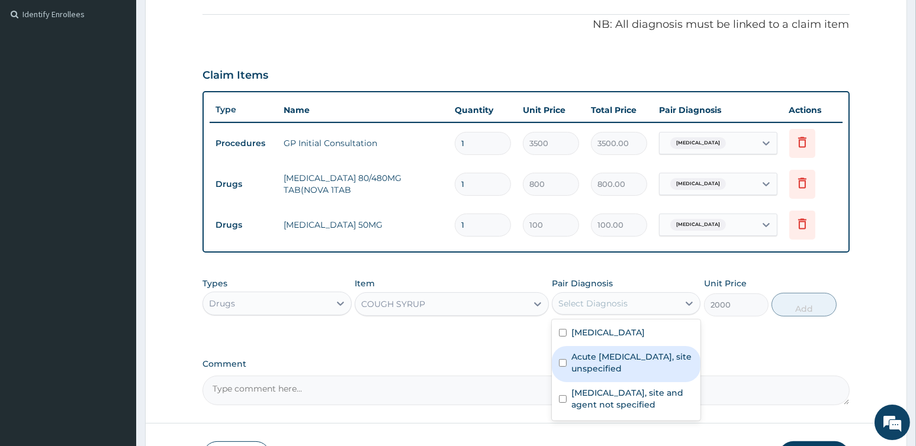
click at [649, 362] on label "Acute [MEDICAL_DATA], site unspecified" at bounding box center [632, 363] width 122 height 24
checkbox input "true"
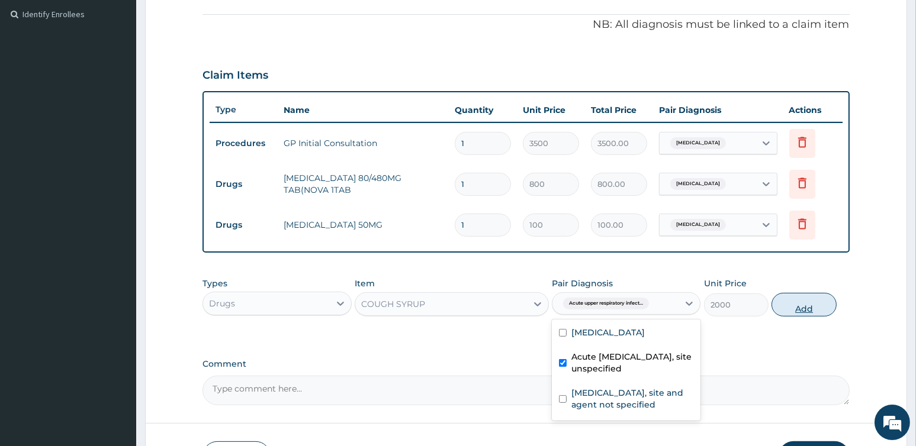
click at [802, 303] on button "Add" at bounding box center [803, 305] width 65 height 24
type input "0"
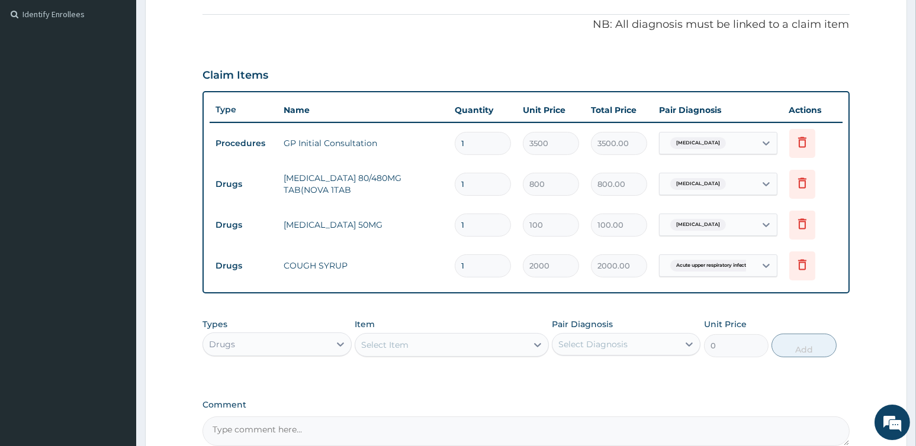
click at [484, 345] on div "Select Item" at bounding box center [441, 345] width 172 height 19
type input "lorat"
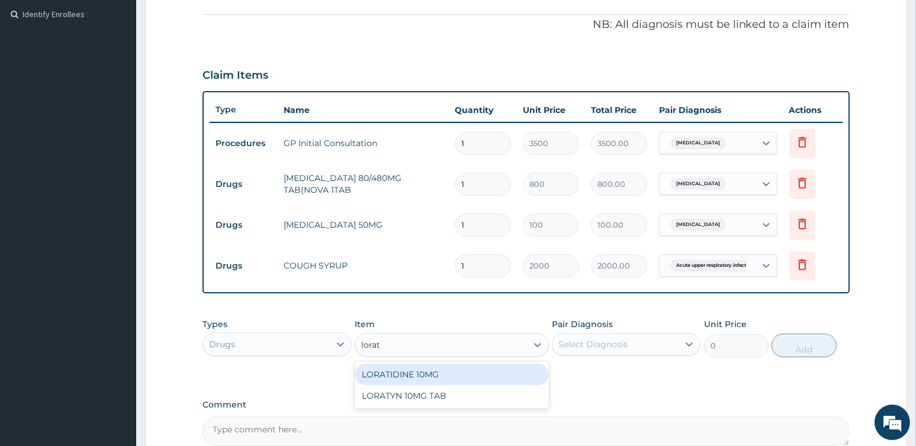
click at [406, 372] on div "LORATIDINE 10MG" at bounding box center [452, 374] width 194 height 21
type input "200"
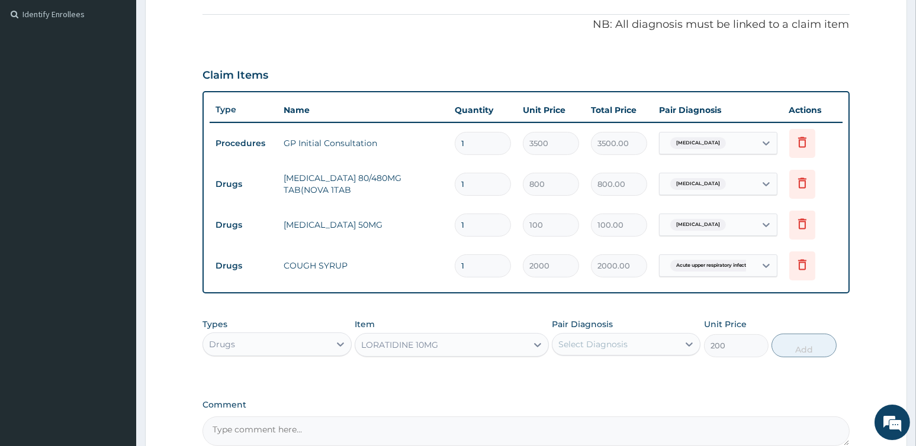
click at [597, 346] on div "Select Diagnosis" at bounding box center [592, 345] width 69 height 12
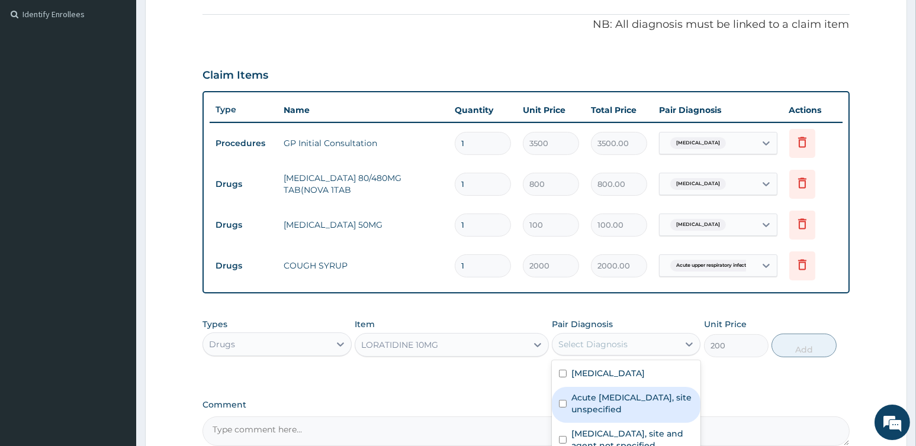
click at [644, 406] on label "Acute upper respiratory infection, site unspecified" at bounding box center [632, 404] width 122 height 24
checkbox input "true"
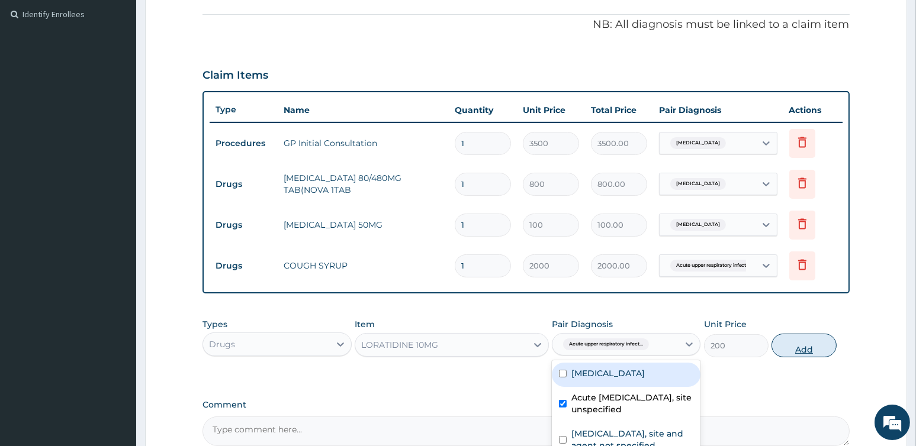
click at [785, 344] on button "Add" at bounding box center [803, 346] width 65 height 24
type input "0"
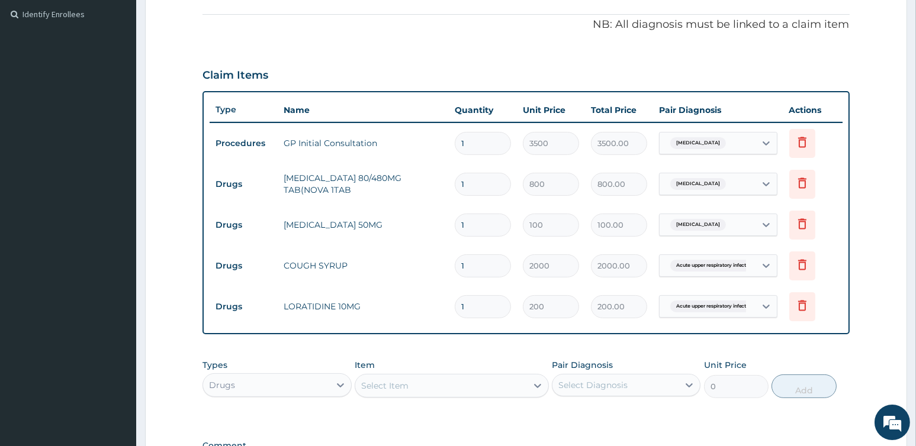
click at [433, 390] on div "Select Item" at bounding box center [441, 386] width 172 height 19
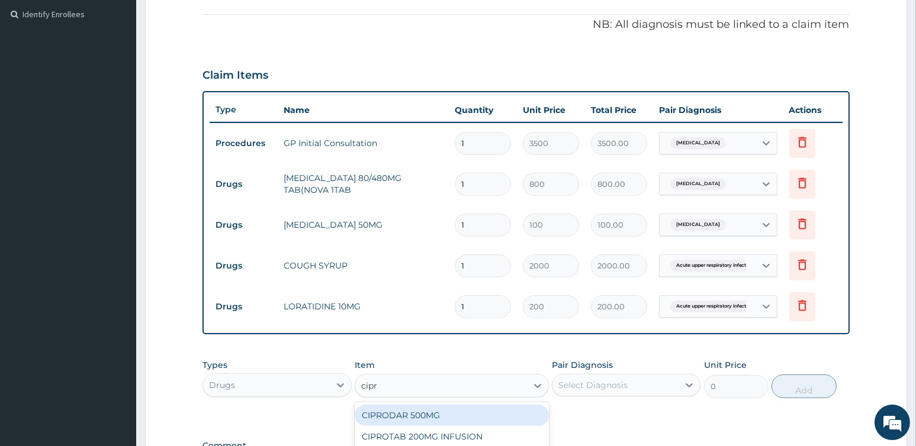
type input "cipro"
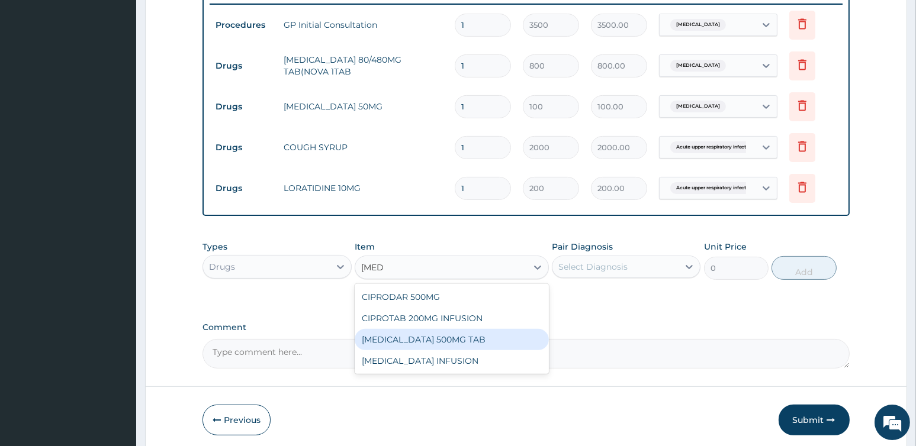
click at [419, 339] on div "CIPROXIN 500MG TAB" at bounding box center [452, 339] width 194 height 21
type input "300"
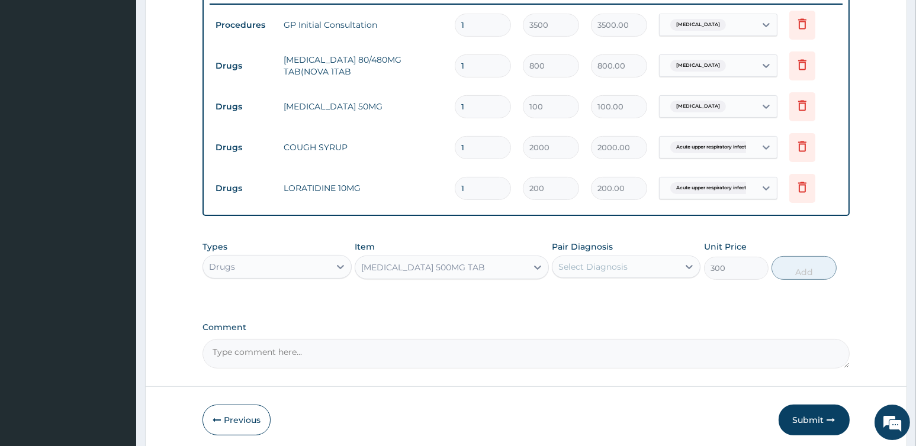
click at [603, 268] on div "Select Diagnosis" at bounding box center [592, 267] width 69 height 12
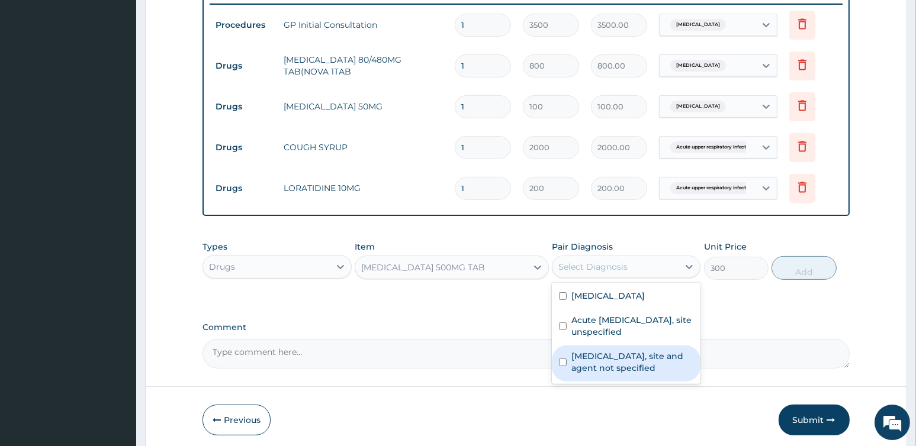
drag, startPoint x: 611, startPoint y: 360, endPoint x: 671, endPoint y: 334, distance: 65.5
click at [611, 360] on label "Urinary tract infection, site and agent not specified" at bounding box center [632, 362] width 122 height 24
checkbox input "true"
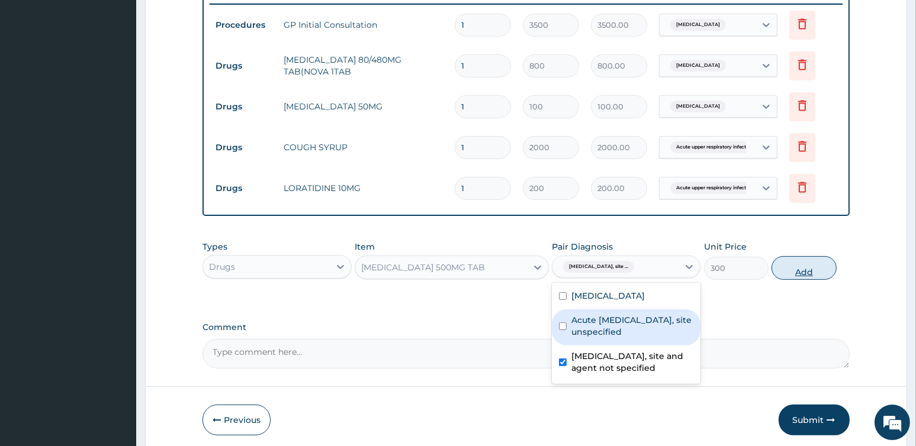
click at [807, 270] on button "Add" at bounding box center [803, 268] width 65 height 24
type input "0"
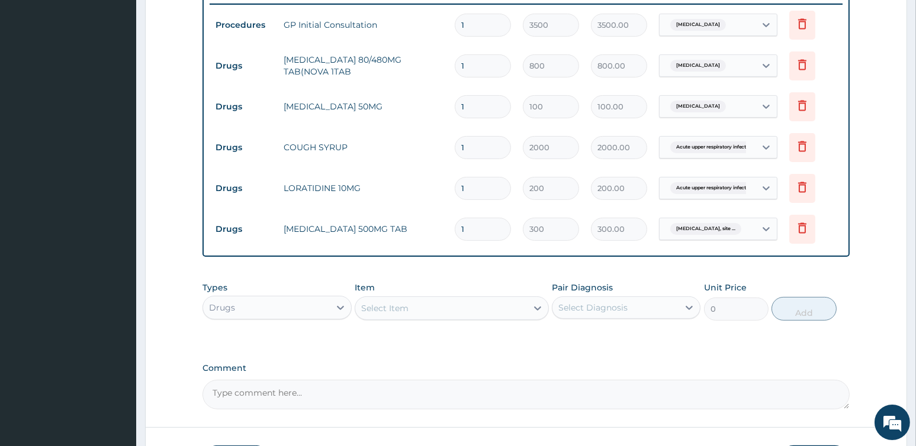
type input "0.00"
type input "2"
type input "600.00"
type input "2"
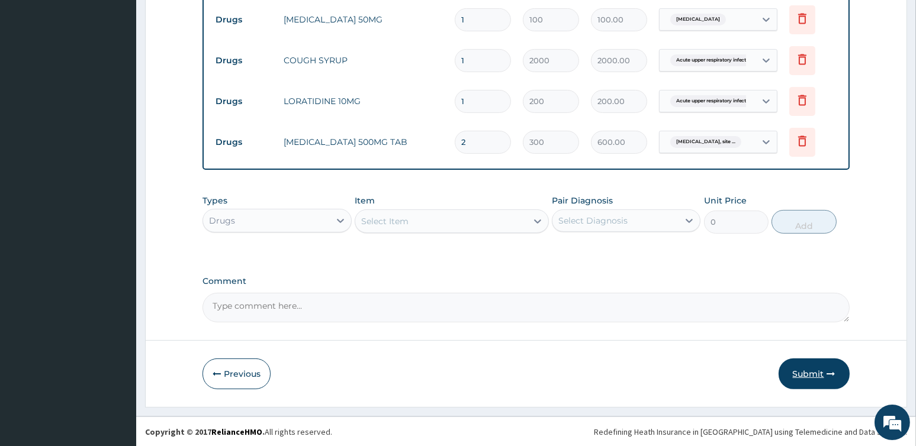
click at [818, 374] on button "Submit" at bounding box center [813, 374] width 71 height 31
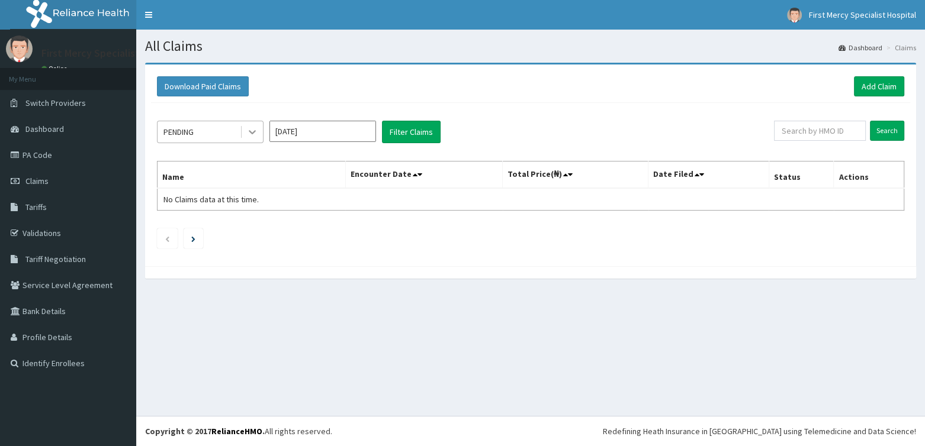
click at [257, 128] on icon at bounding box center [252, 132] width 12 height 12
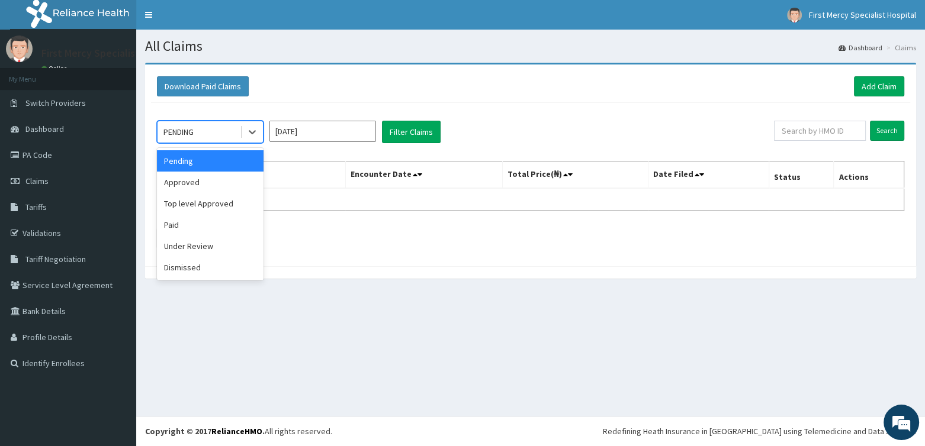
click at [317, 138] on input "[DATE]" at bounding box center [322, 131] width 107 height 21
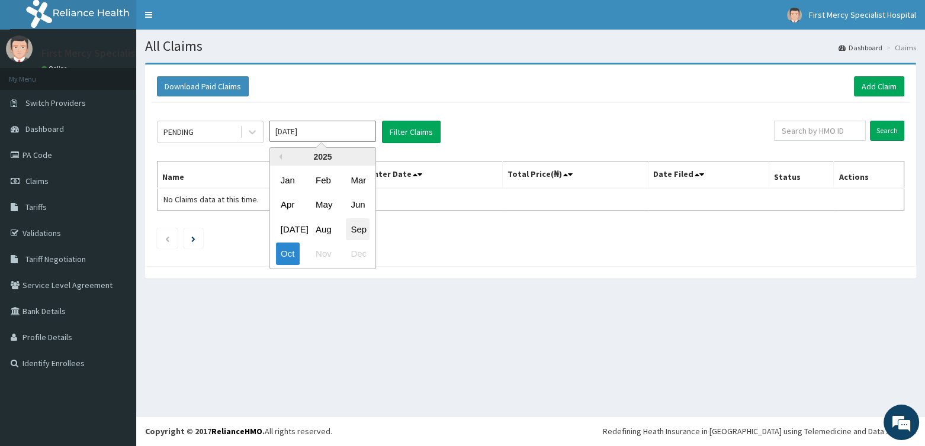
click at [350, 230] on div "Sep" at bounding box center [358, 229] width 24 height 22
type input "Sep 2025"
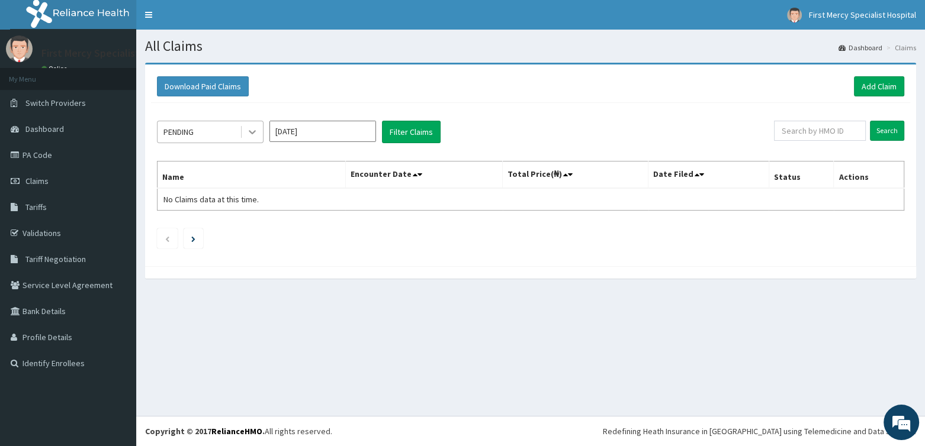
click at [254, 132] on icon at bounding box center [252, 133] width 7 height 4
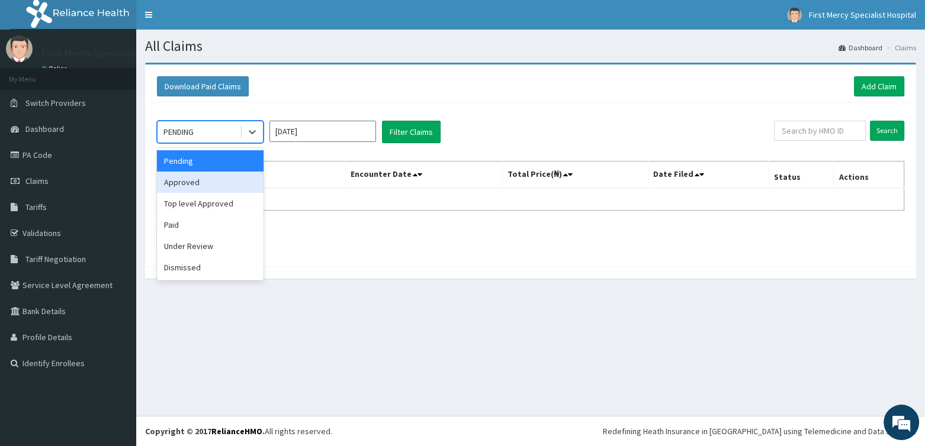
click at [204, 176] on div "Approved" at bounding box center [210, 182] width 107 height 21
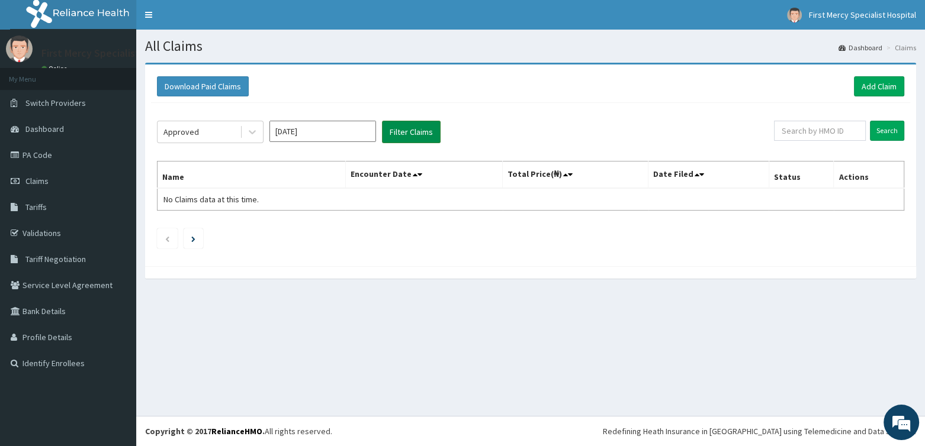
click at [391, 127] on button "Filter Claims" at bounding box center [411, 132] width 59 height 22
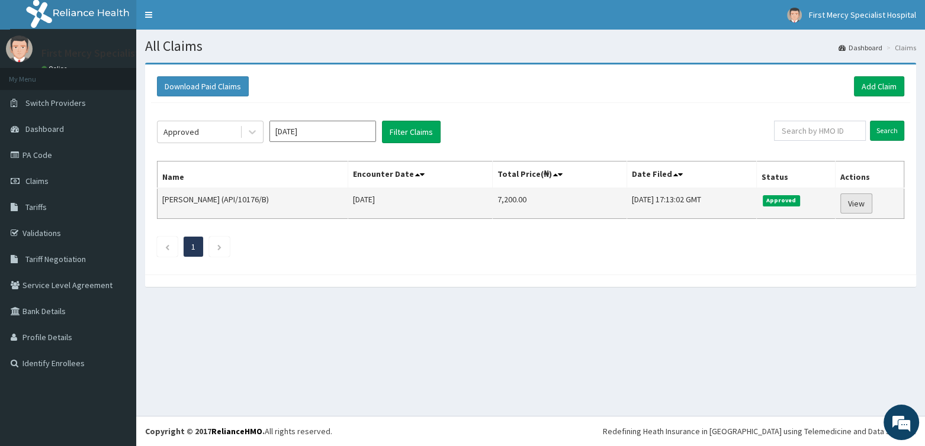
click at [866, 200] on link "View" at bounding box center [856, 204] width 32 height 20
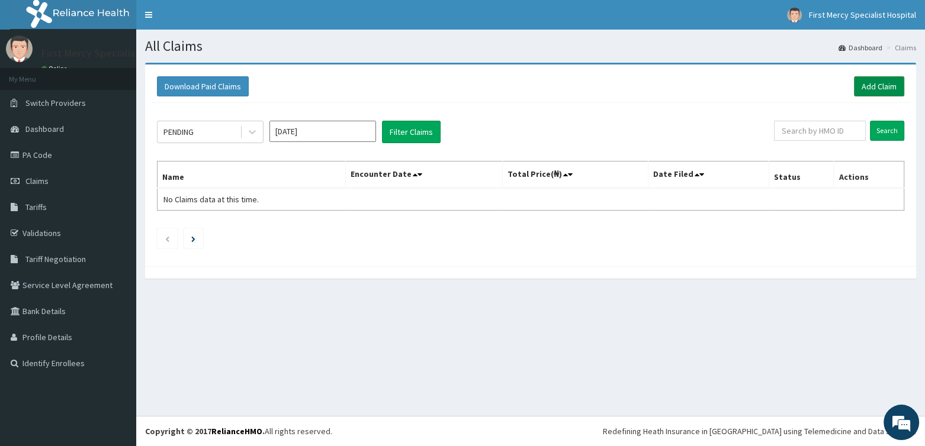
click at [886, 86] on link "Add Claim" at bounding box center [879, 86] width 50 height 20
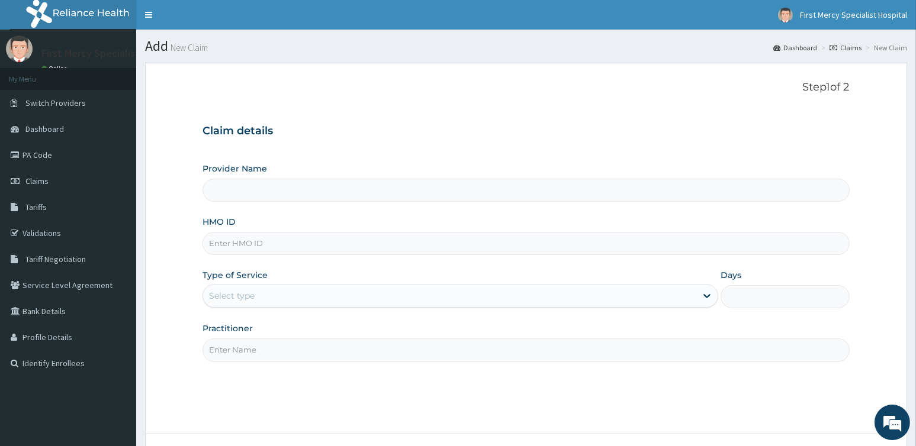
type input "First Mercy Specialist Hospital"
click at [263, 244] on input "HMO ID" at bounding box center [525, 243] width 646 height 23
paste input "API/10176/E"
type input "API/10176/E"
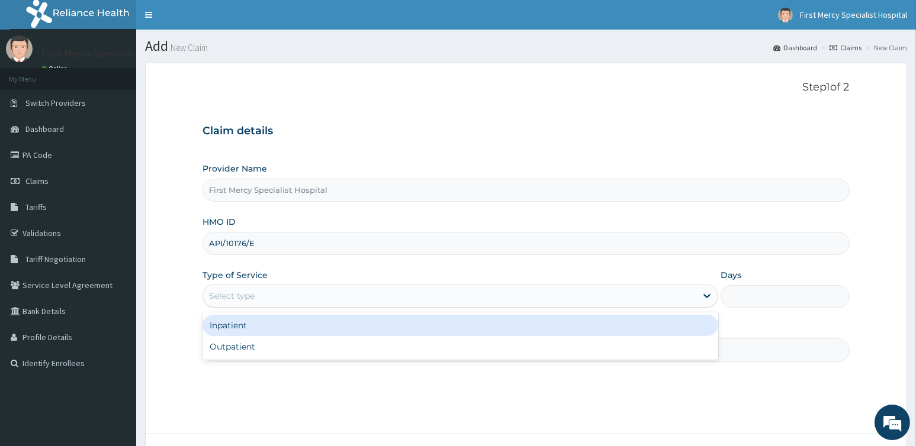
click at [255, 294] on div "Select type" at bounding box center [449, 296] width 493 height 19
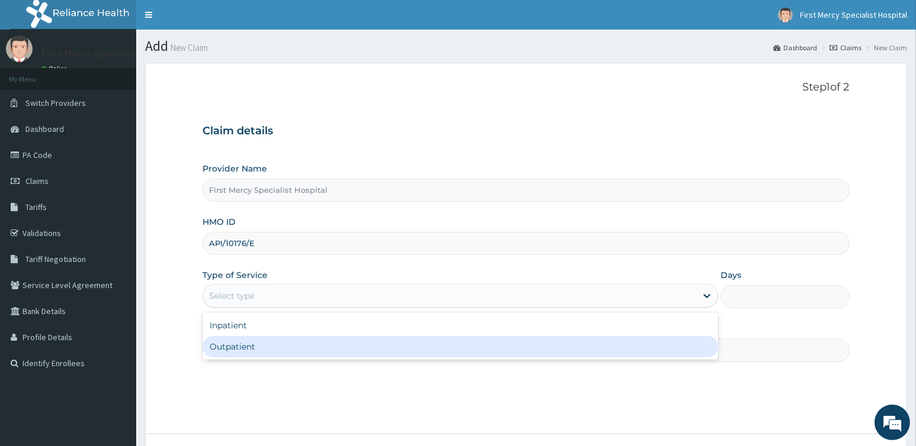
click at [249, 347] on div "Outpatient" at bounding box center [460, 346] width 516 height 21
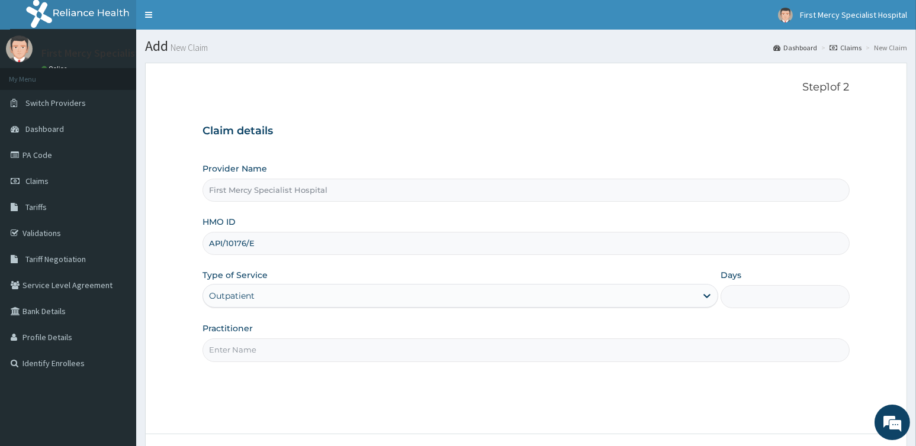
type input "1"
click at [238, 345] on input "Practitioner" at bounding box center [525, 350] width 646 height 23
type input "DR OLUKAYODE BABTUNDE"
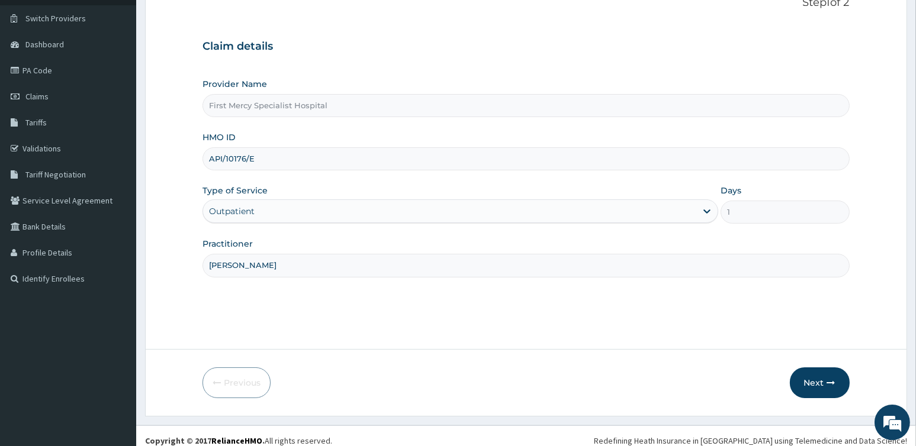
scroll to position [94, 0]
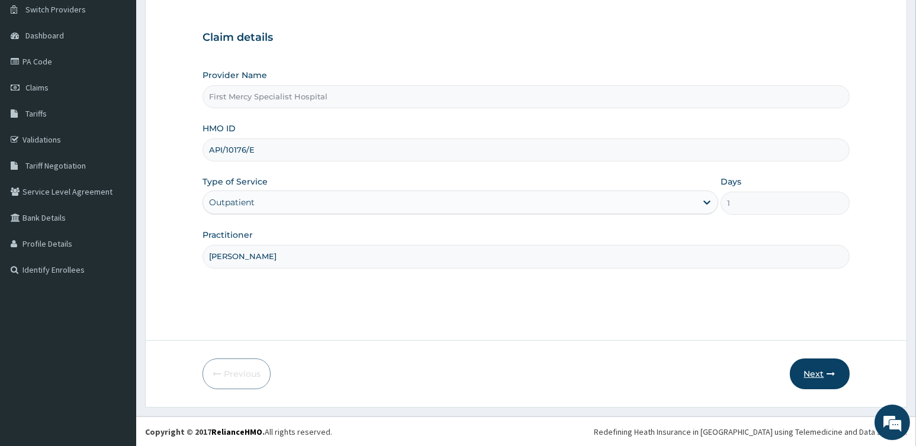
click at [831, 375] on icon "button" at bounding box center [831, 374] width 8 height 8
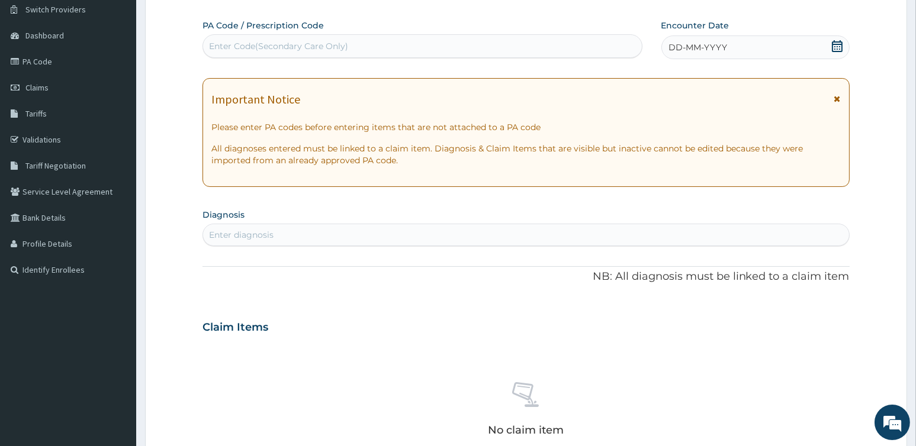
click at [838, 42] on icon at bounding box center [837, 46] width 12 height 12
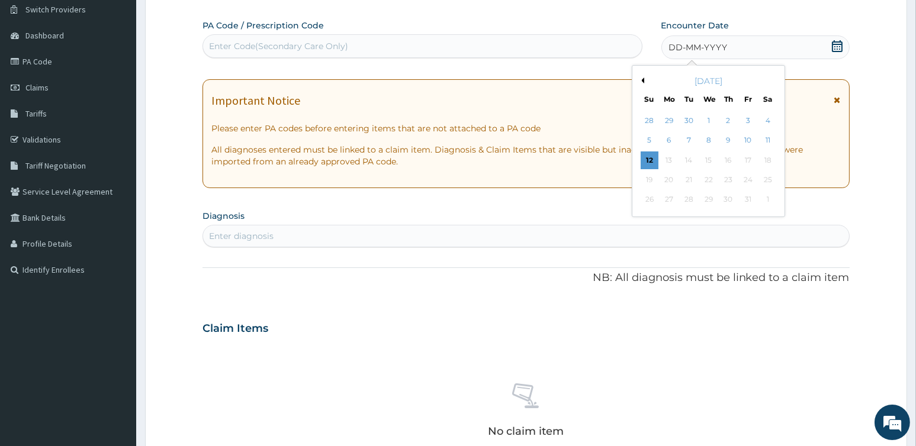
click at [644, 76] on div "October 2025" at bounding box center [708, 81] width 143 height 12
click at [645, 82] on div "October 2025" at bounding box center [708, 81] width 143 height 12
click at [645, 79] on div "October 2025" at bounding box center [708, 81] width 143 height 12
click at [641, 79] on button "Previous Month" at bounding box center [641, 81] width 6 height 6
click at [752, 183] on div "26" at bounding box center [748, 180] width 18 height 18
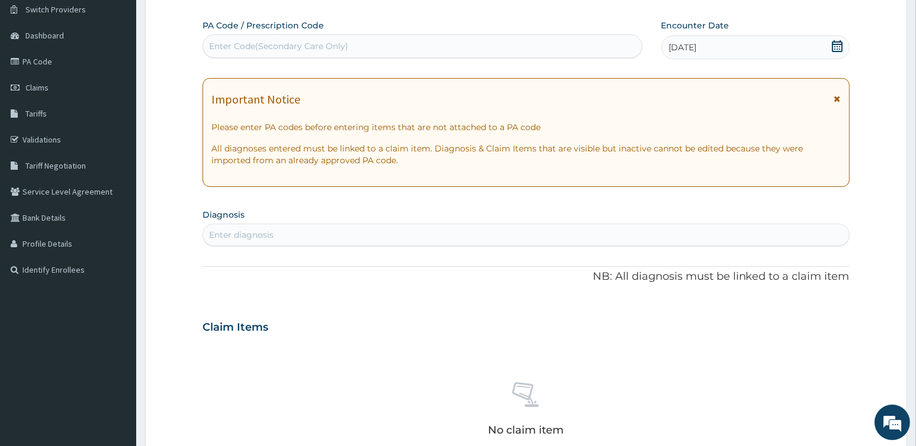
click at [298, 238] on div "Enter diagnosis" at bounding box center [525, 235] width 645 height 19
type input "p"
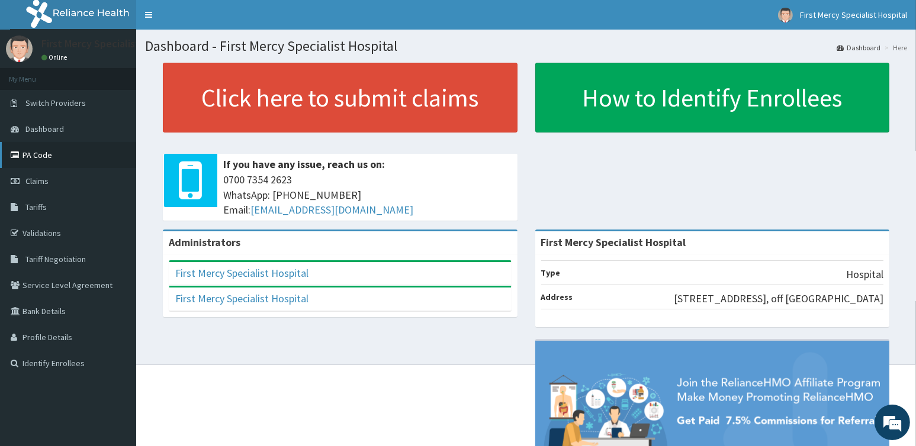
click at [44, 156] on link "PA Code" at bounding box center [68, 155] width 136 height 26
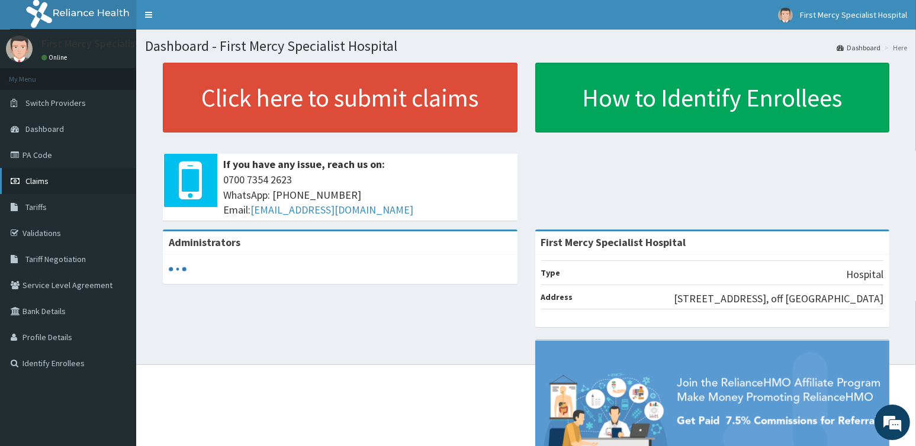
click at [44, 181] on span "Claims" at bounding box center [36, 181] width 23 height 11
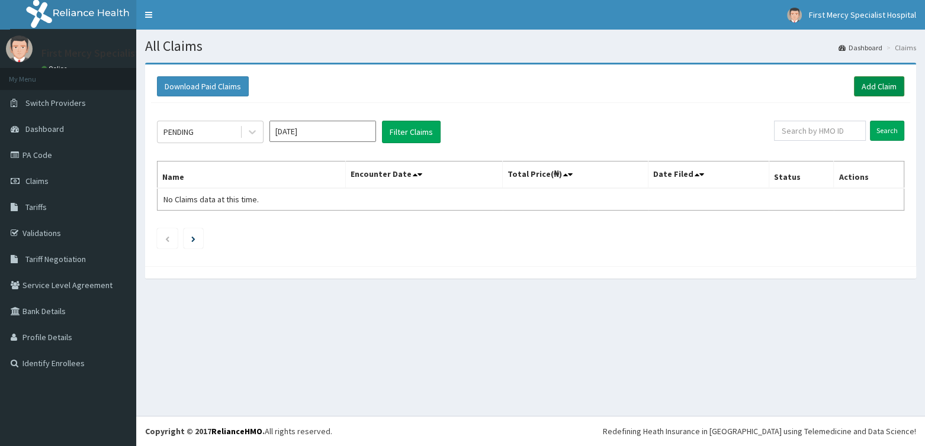
click at [883, 86] on link "Add Claim" at bounding box center [879, 86] width 50 height 20
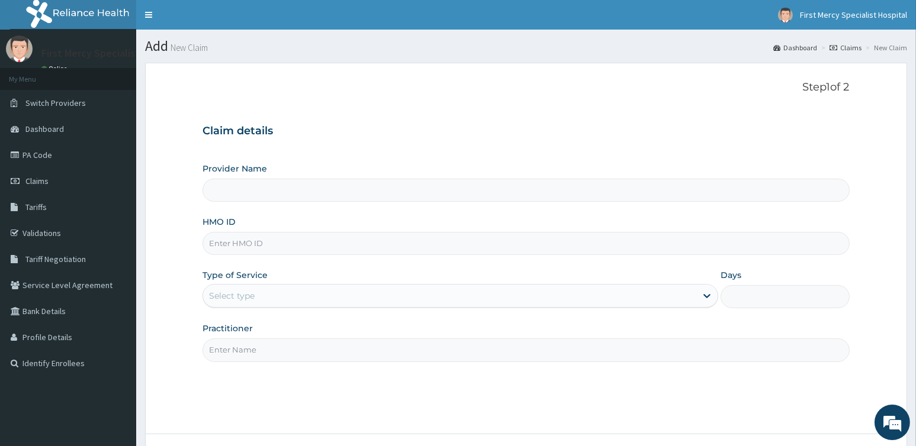
type input "First Mercy Specialist Hospital"
click at [278, 248] on input "HMO ID" at bounding box center [525, 243] width 646 height 23
click at [239, 244] on input "HMO ID" at bounding box center [525, 243] width 646 height 23
paste input "API/10176/E"
type input "API/10176/E"
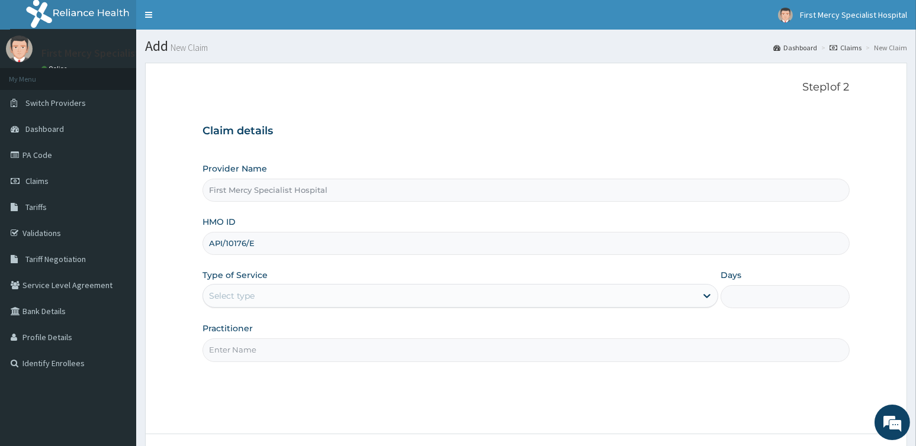
click at [265, 298] on div "Select type" at bounding box center [449, 296] width 493 height 19
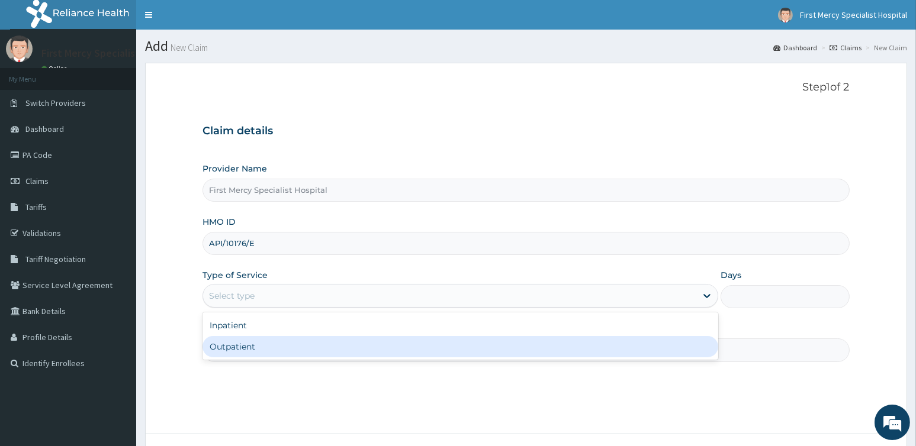
click at [249, 349] on div "Outpatient" at bounding box center [460, 346] width 516 height 21
type input "1"
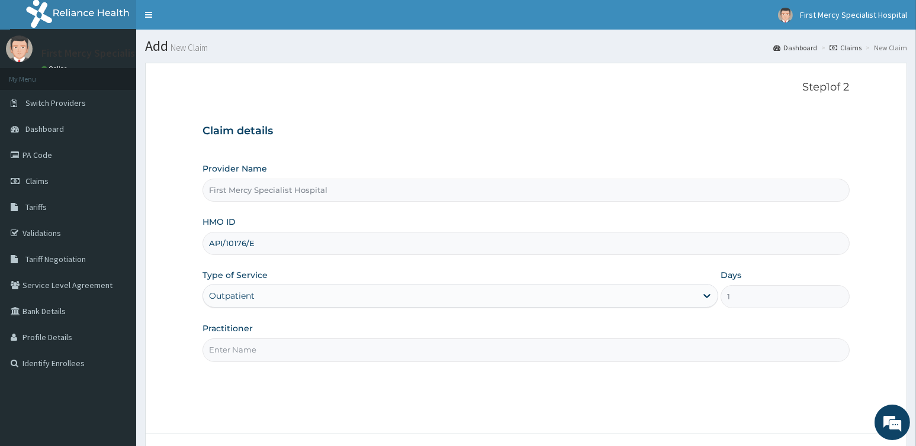
click at [247, 352] on input "Practitioner" at bounding box center [525, 350] width 646 height 23
type input "DR OLUKAYODE BABTUNDE"
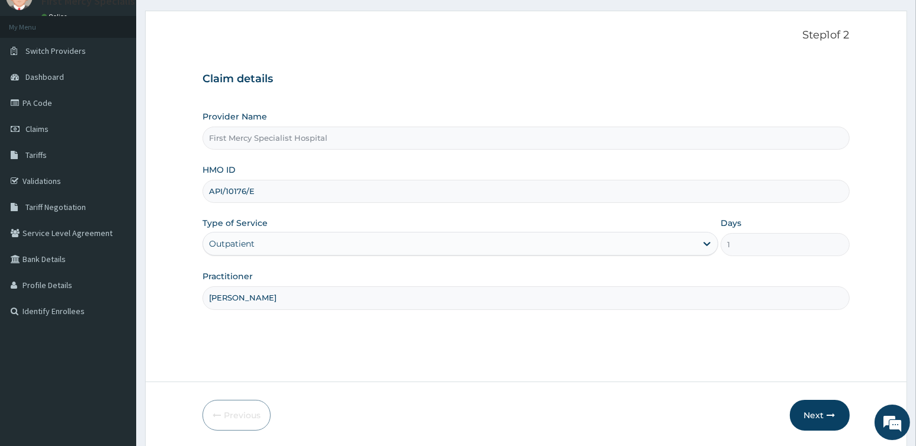
scroll to position [94, 0]
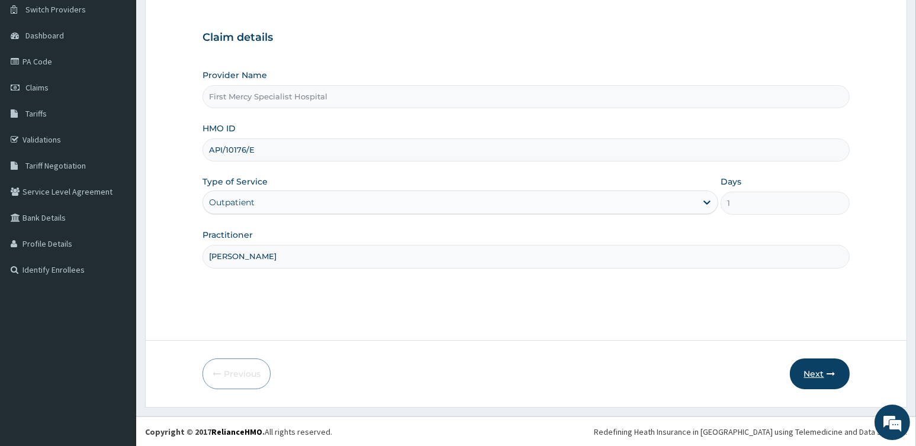
click at [830, 372] on icon "button" at bounding box center [831, 374] width 8 height 8
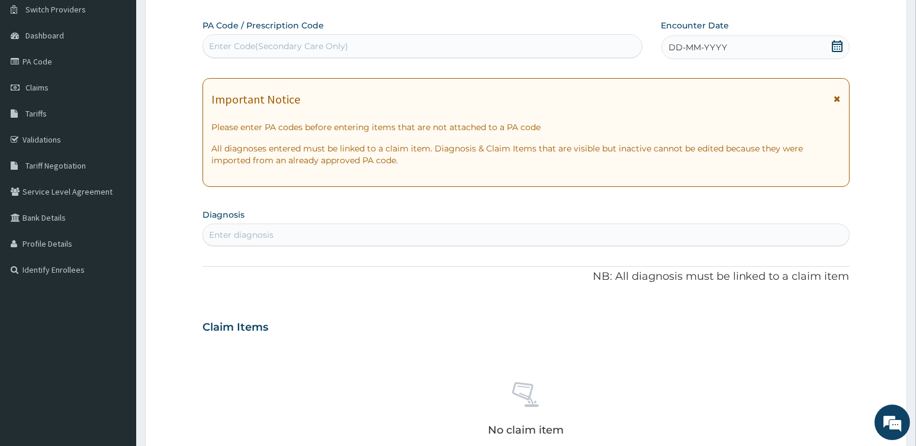
click at [782, 42] on div "DD-MM-YYYY" at bounding box center [755, 48] width 188 height 24
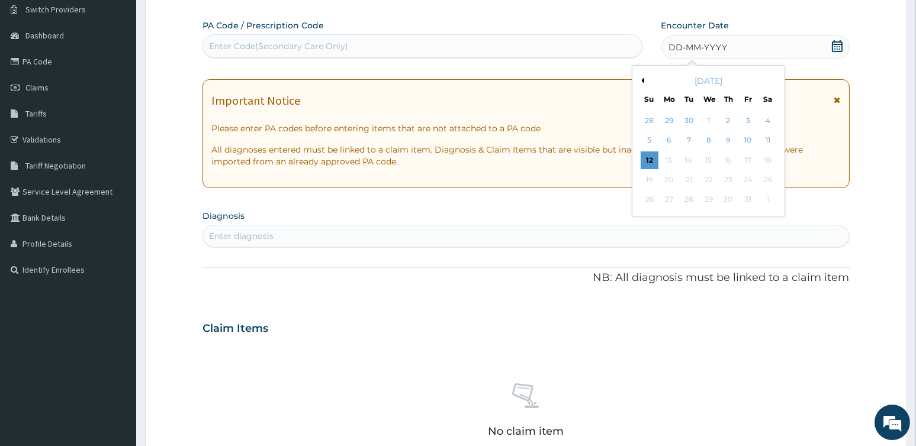
click at [641, 79] on button "Previous Month" at bounding box center [641, 81] width 6 height 6
click at [748, 176] on div "26" at bounding box center [748, 180] width 18 height 18
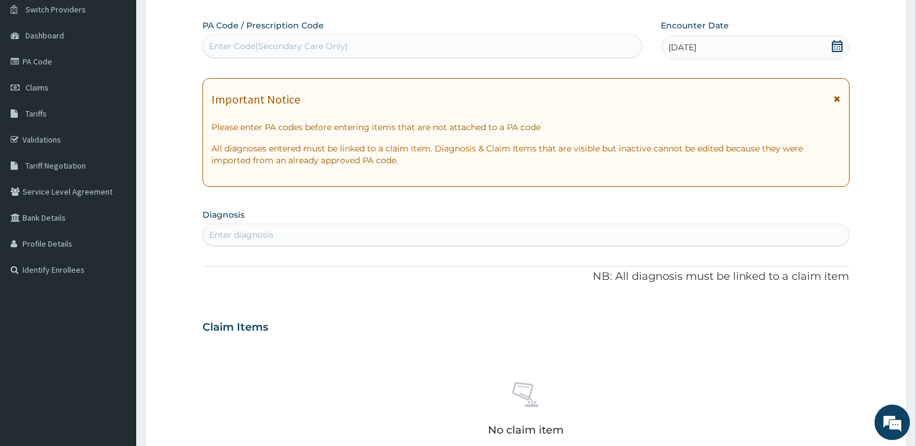
click at [260, 236] on div "Enter diagnosis" at bounding box center [241, 235] width 65 height 12
type input "p"
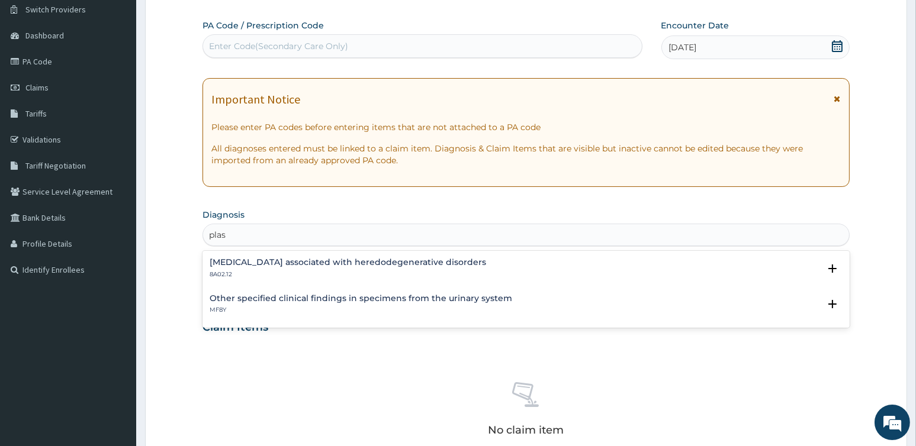
type input "plas"
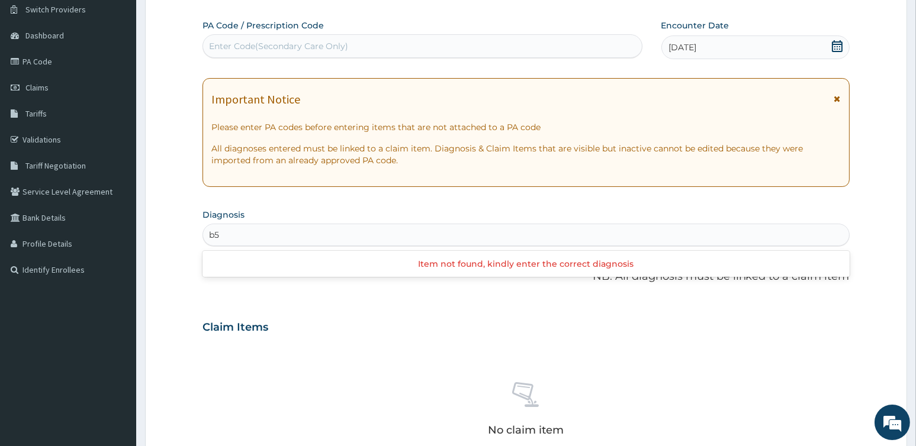
type input "b"
type input "B"
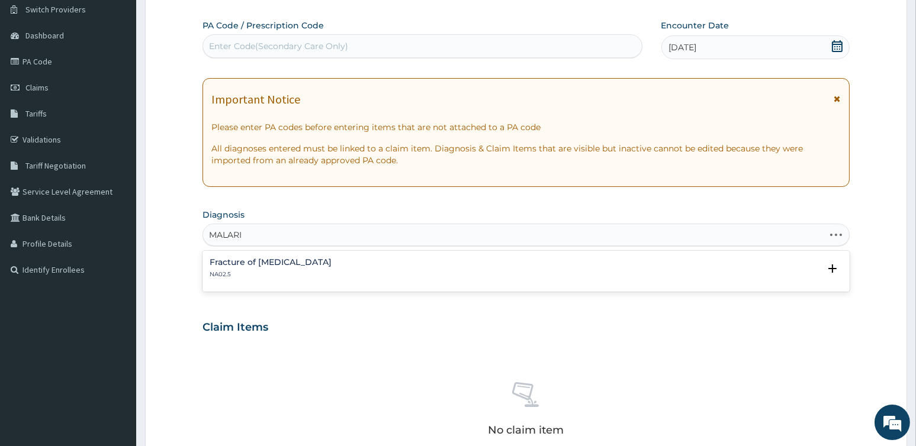
type input "MALARIA"
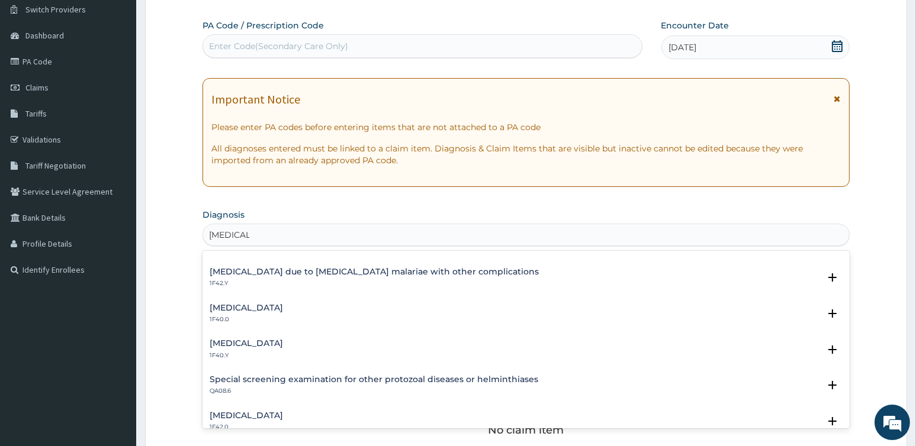
scroll to position [172, 0]
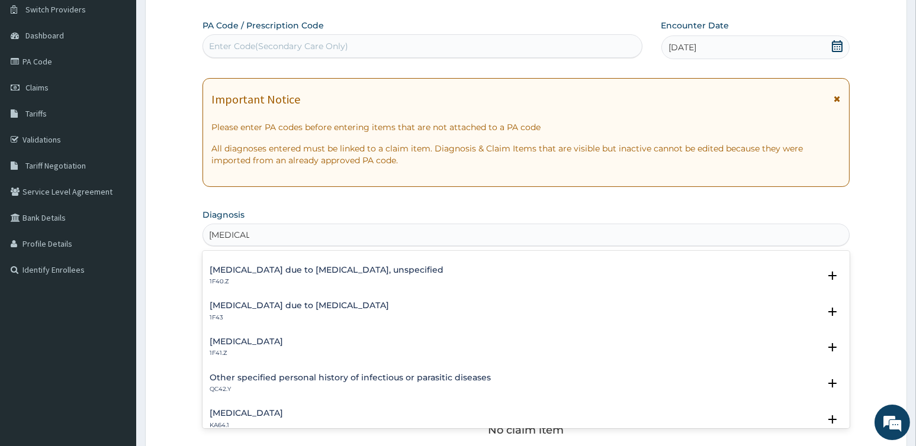
click at [342, 271] on h4 "Malaria due to Plasmodium falciparum, unspecified" at bounding box center [327, 270] width 234 height 9
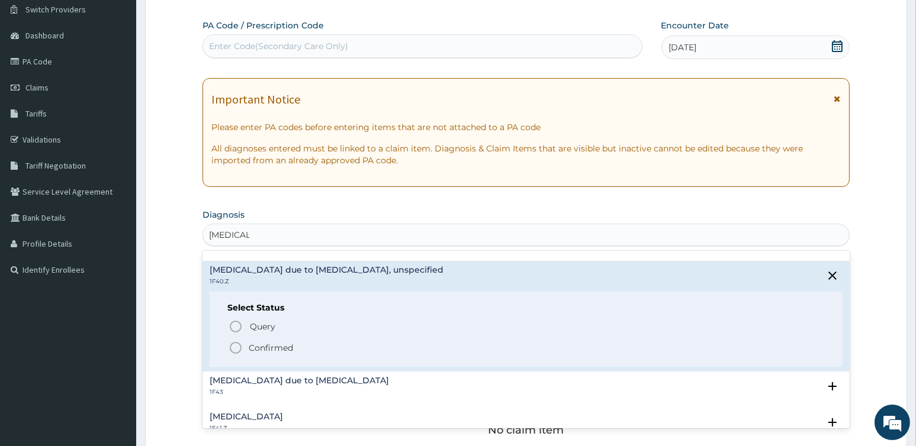
click at [276, 348] on p "Confirmed" at bounding box center [271, 348] width 44 height 12
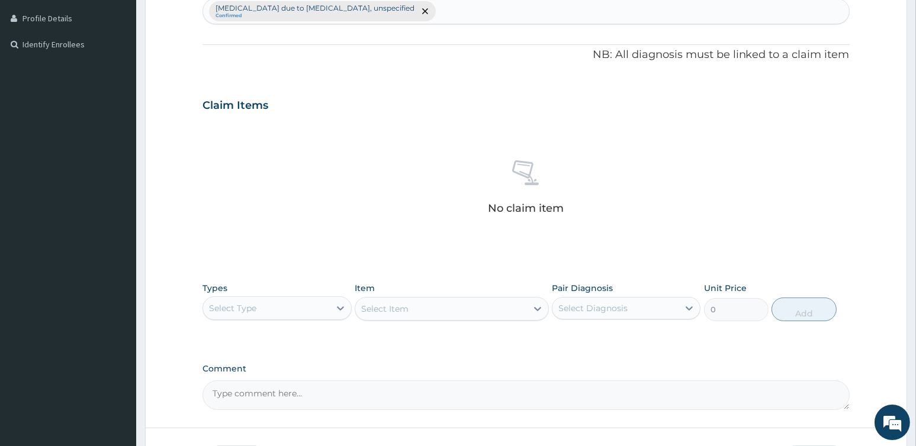
scroll to position [406, 0]
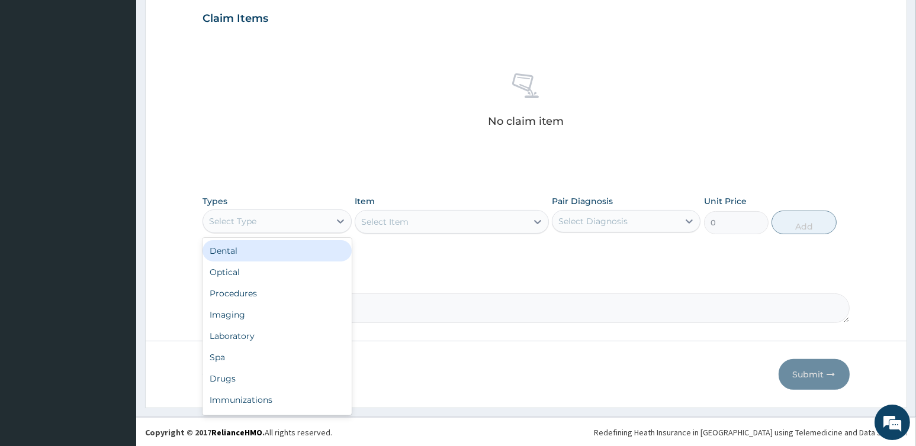
click at [295, 225] on div "Select Type" at bounding box center [266, 221] width 126 height 19
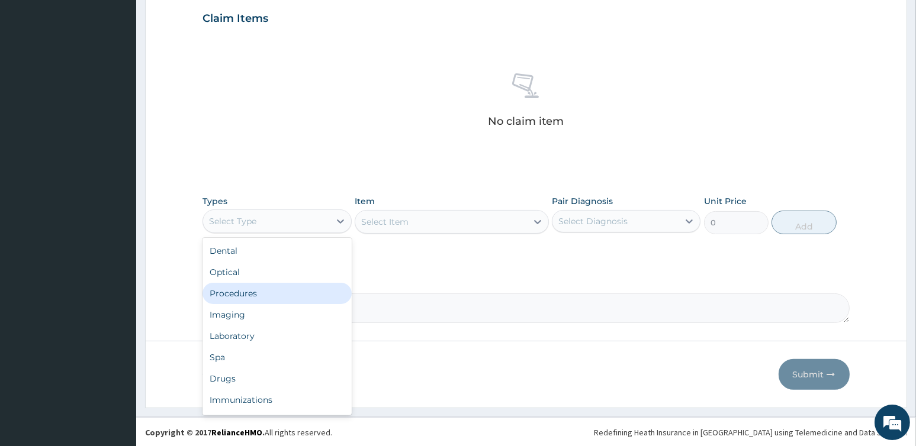
drag, startPoint x: 256, startPoint y: 294, endPoint x: 291, endPoint y: 294, distance: 34.9
click at [256, 294] on div "Procedures" at bounding box center [276, 293] width 149 height 21
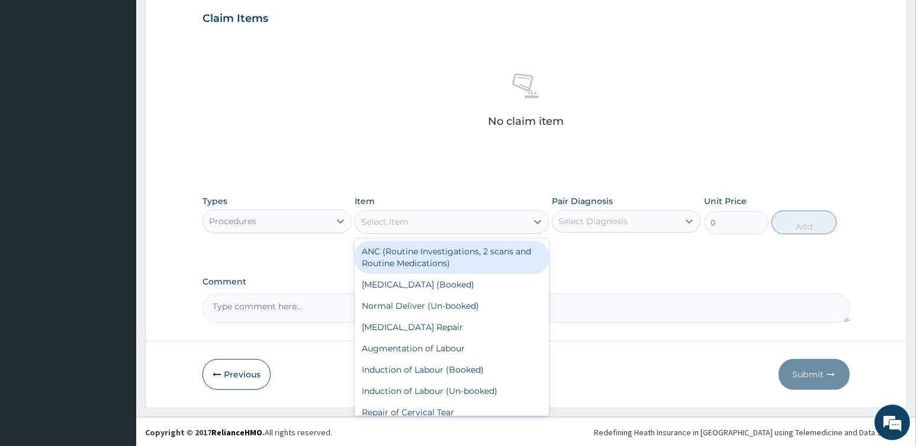
click at [406, 224] on div "Select Item" at bounding box center [384, 222] width 47 height 12
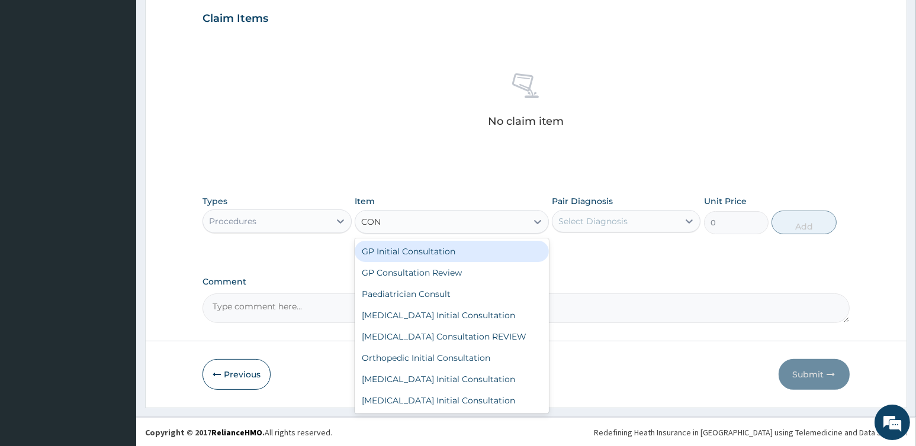
type input "CONS"
click at [420, 250] on div "GP Initial Consultation" at bounding box center [452, 251] width 194 height 21
type input "3500"
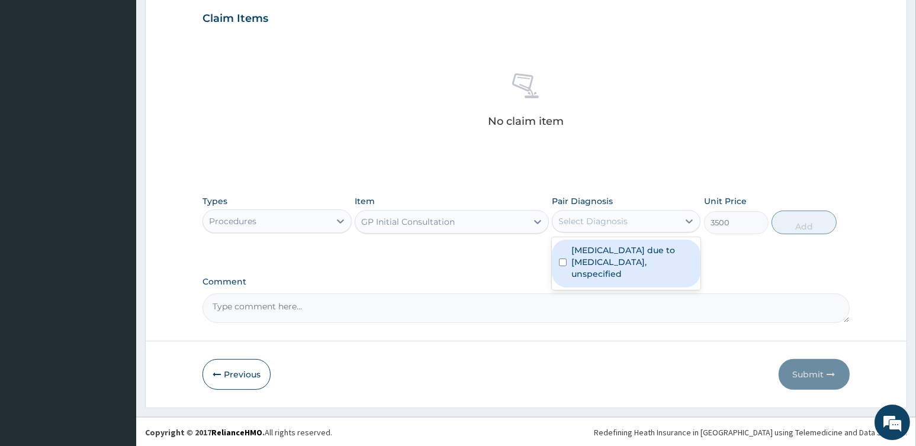
click at [638, 216] on div "Select Diagnosis" at bounding box center [615, 221] width 126 height 19
click at [628, 250] on label "Malaria due to Plasmodium falciparum, unspecified" at bounding box center [632, 262] width 122 height 36
checkbox input "true"
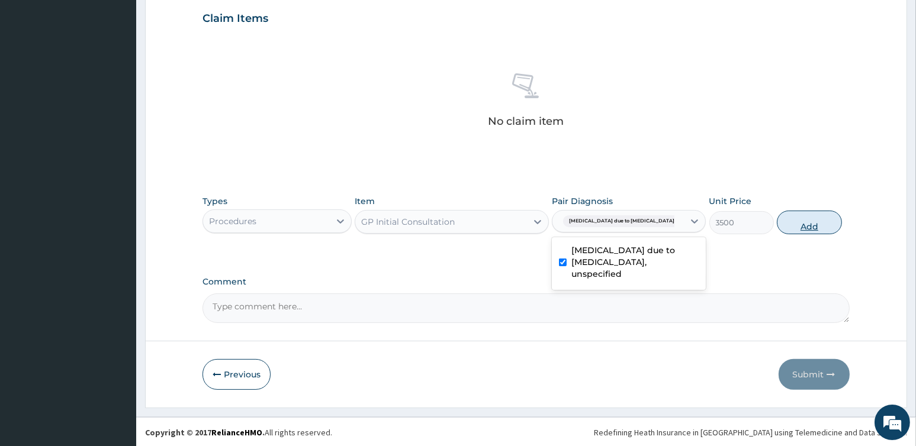
click at [777, 225] on button "Add" at bounding box center [809, 223] width 65 height 24
type input "0"
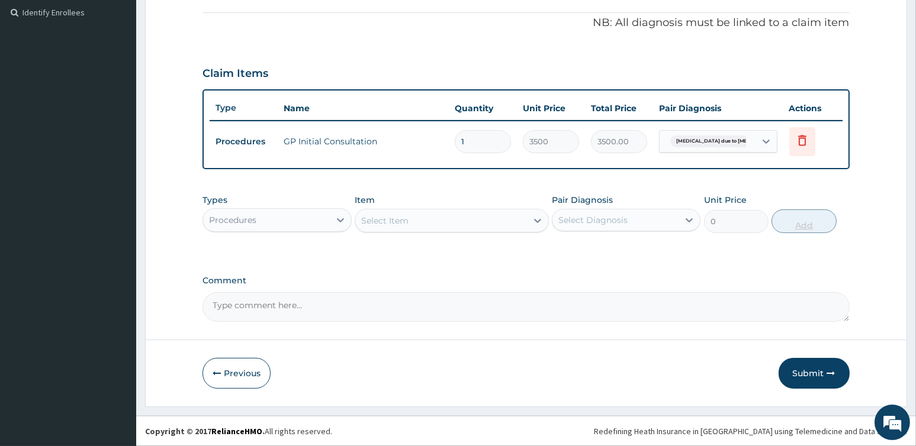
scroll to position [349, 0]
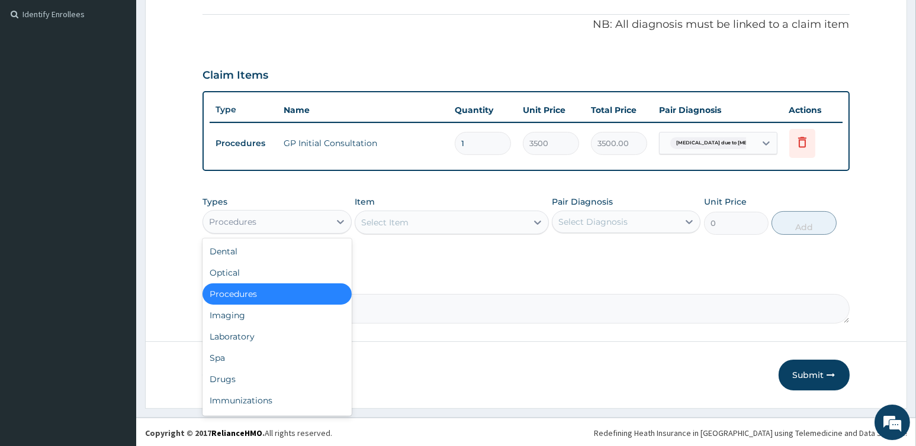
click at [321, 227] on div "Procedures" at bounding box center [266, 222] width 126 height 19
click at [230, 378] on div "Drugs" at bounding box center [276, 379] width 149 height 21
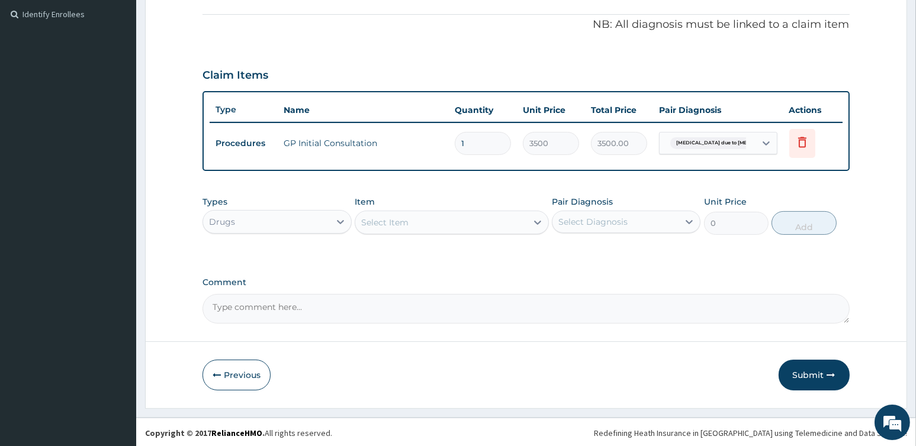
click at [418, 221] on div "Select Item" at bounding box center [441, 222] width 172 height 19
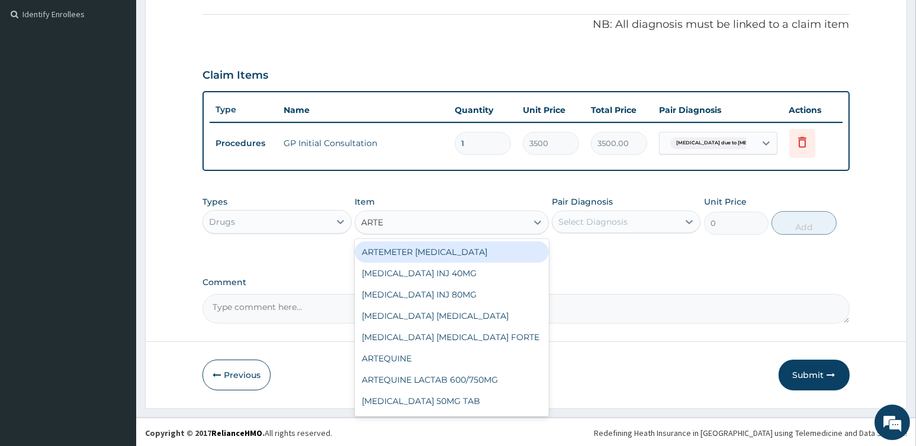
type input "ARTEM"
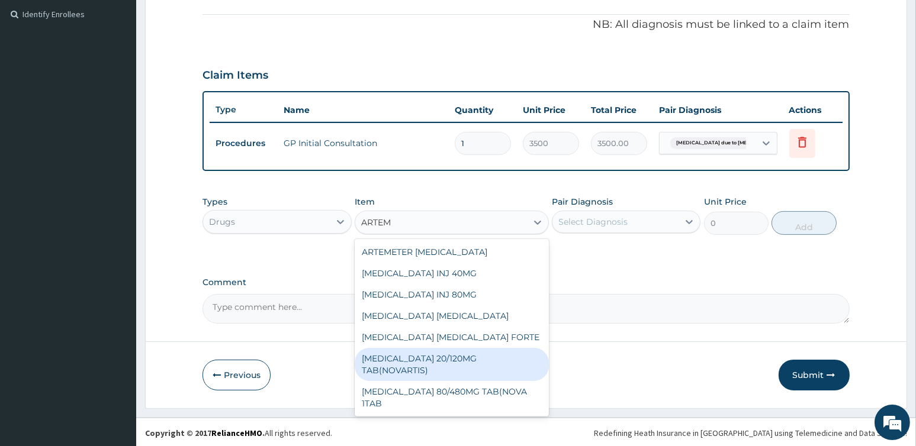
click at [455, 364] on div "COARTEM 20/120MG TAB(NOVARTIS)" at bounding box center [452, 364] width 194 height 33
type input "3500"
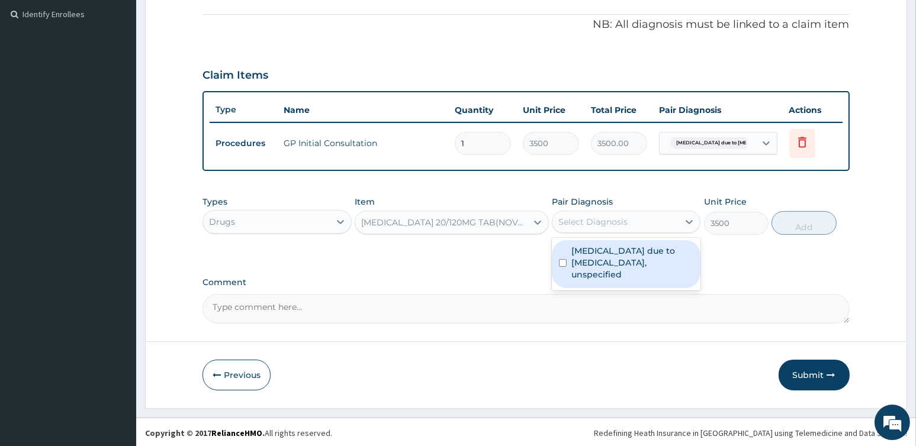
click at [597, 222] on div "Select Diagnosis" at bounding box center [592, 222] width 69 height 12
click at [602, 265] on label "Malaria due to Plasmodium falciparum, unspecified" at bounding box center [632, 263] width 122 height 36
checkbox input "true"
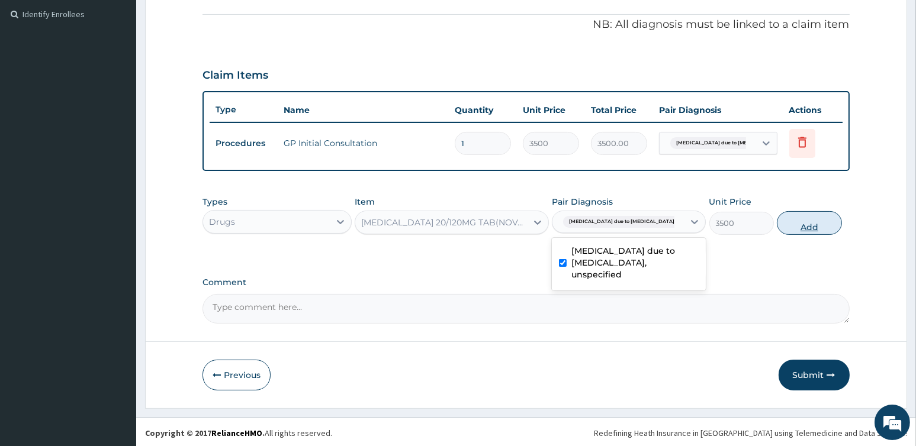
click at [792, 221] on button "Add" at bounding box center [809, 223] width 65 height 24
type input "0"
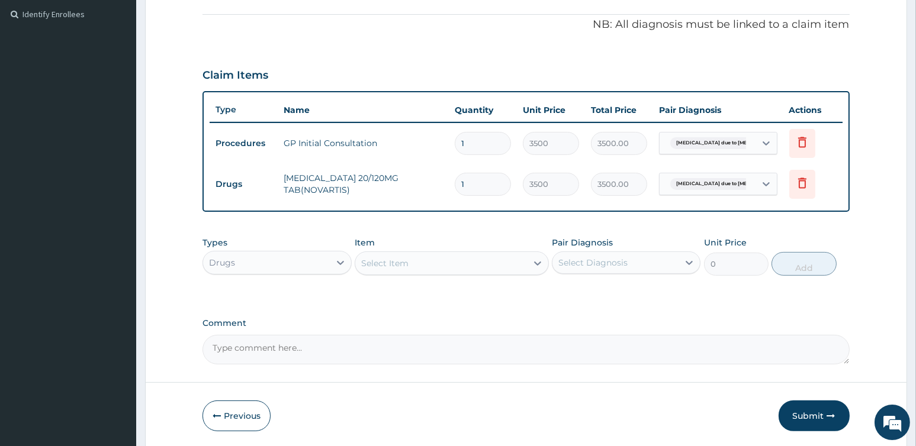
click at [390, 259] on div "Select Item" at bounding box center [384, 264] width 47 height 12
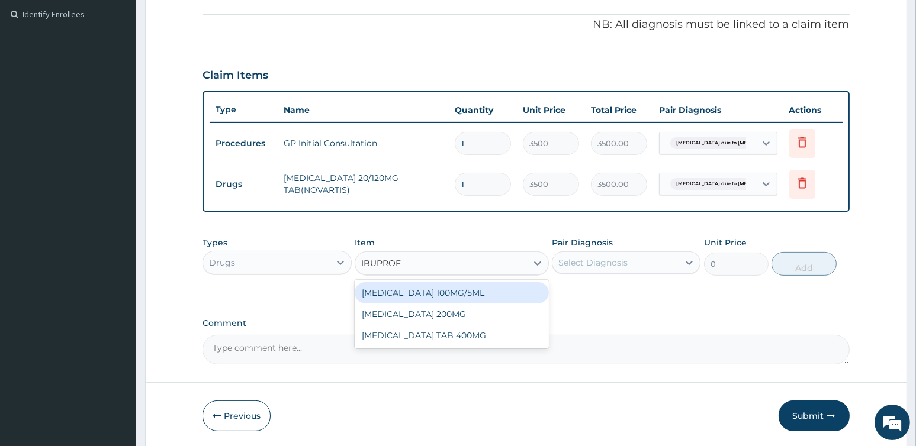
type input "IBUPROFE"
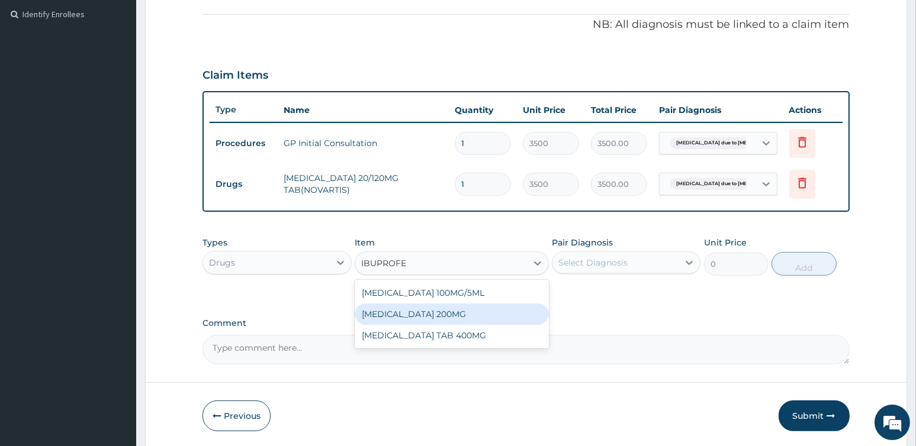
click at [434, 308] on div "IBUPROFEN 200MG" at bounding box center [452, 314] width 194 height 21
type input "100"
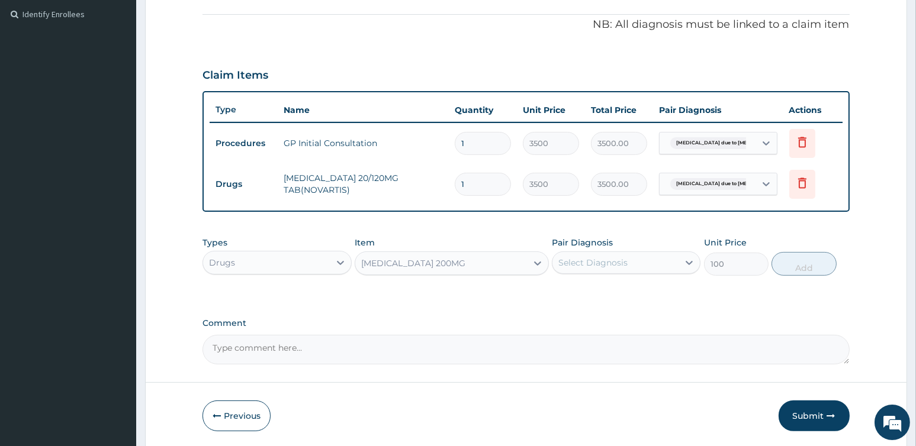
click at [645, 262] on div "Select Diagnosis" at bounding box center [615, 262] width 126 height 19
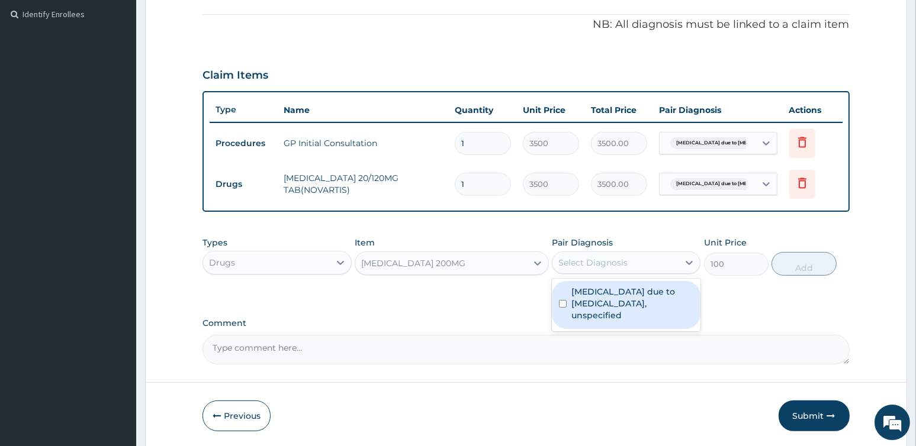
click at [623, 296] on label "Malaria due to Plasmodium falciparum, unspecified" at bounding box center [632, 304] width 122 height 36
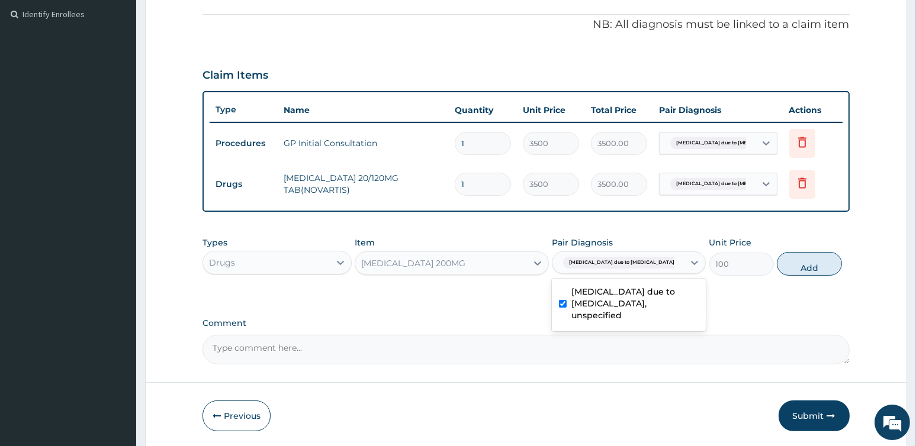
checkbox input "true"
click at [810, 255] on button "Add" at bounding box center [809, 264] width 65 height 24
type input "0"
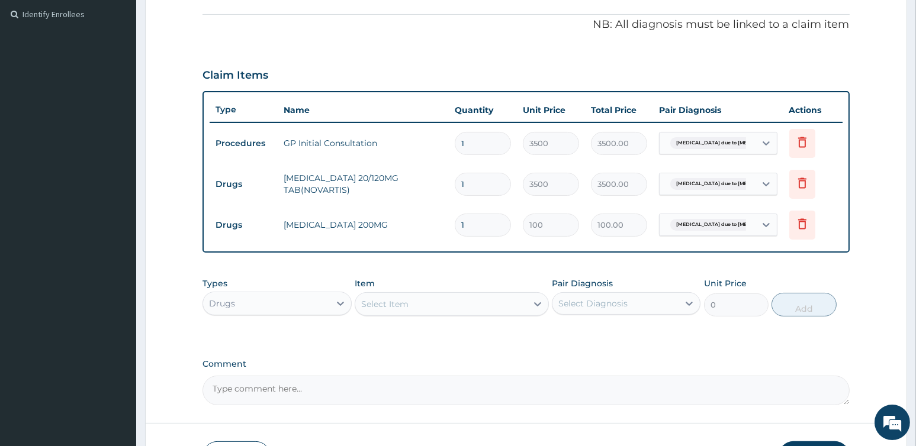
click at [430, 297] on div "Select Item" at bounding box center [441, 304] width 172 height 19
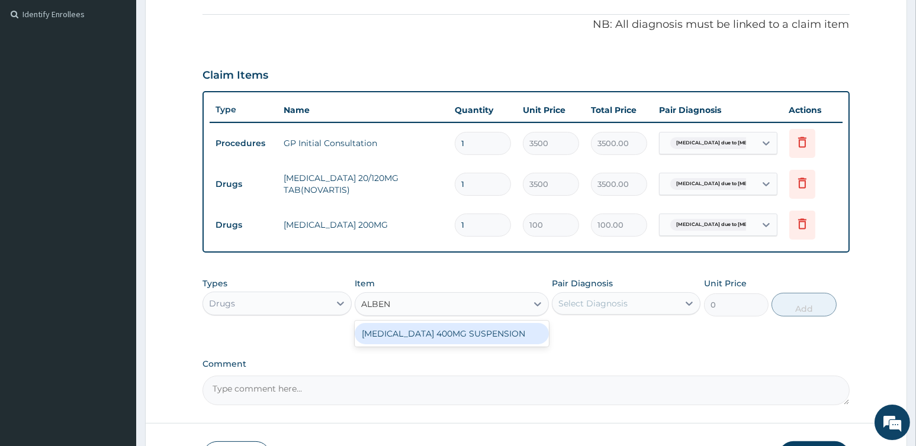
type input "ALBEND"
click at [432, 327] on div "ALBENDAZOLE 400MG SUSPENSION" at bounding box center [452, 333] width 194 height 21
type input "700"
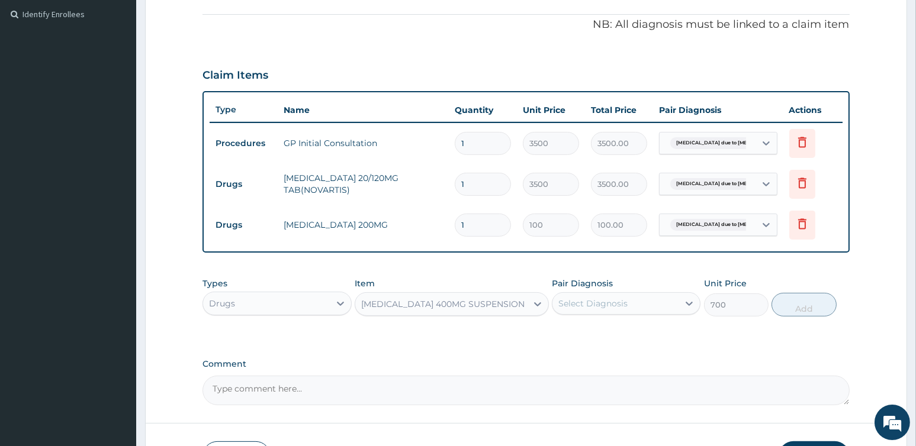
click at [663, 301] on div "Select Diagnosis" at bounding box center [615, 303] width 126 height 19
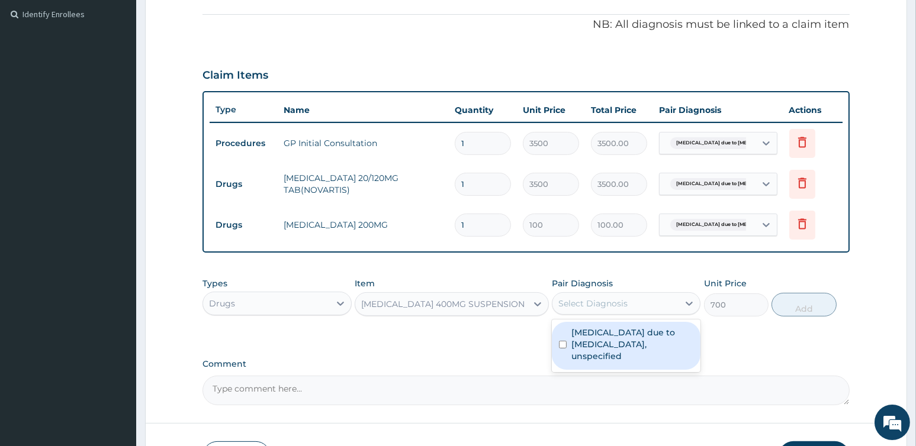
click at [641, 337] on label "Malaria due to Plasmodium falciparum, unspecified" at bounding box center [632, 345] width 122 height 36
checkbox input "true"
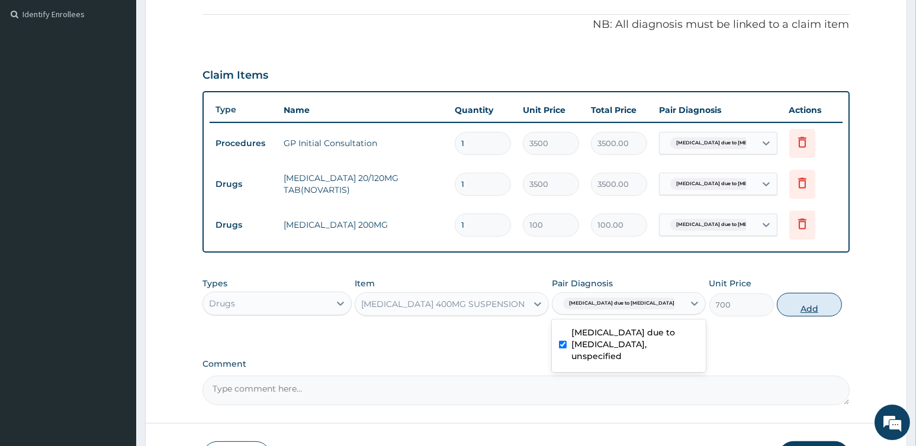
click at [805, 304] on button "Add" at bounding box center [809, 305] width 65 height 24
type input "0"
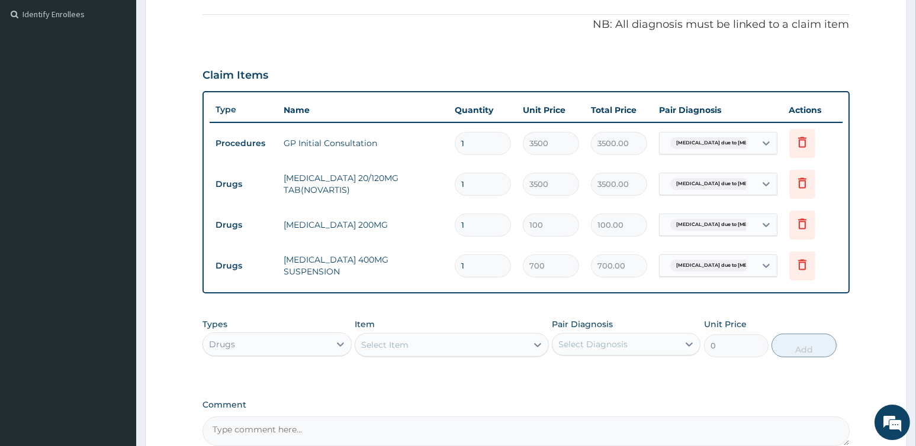
click at [433, 345] on div "Select Item" at bounding box center [441, 345] width 172 height 19
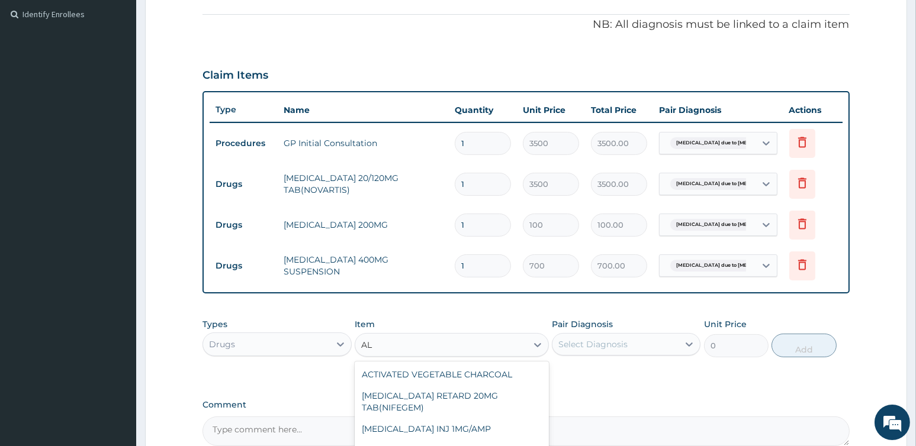
type input "A"
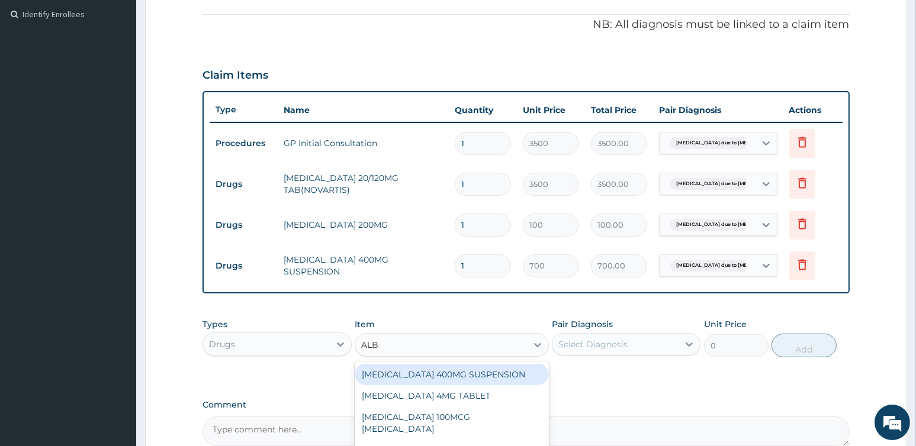
scroll to position [472, 0]
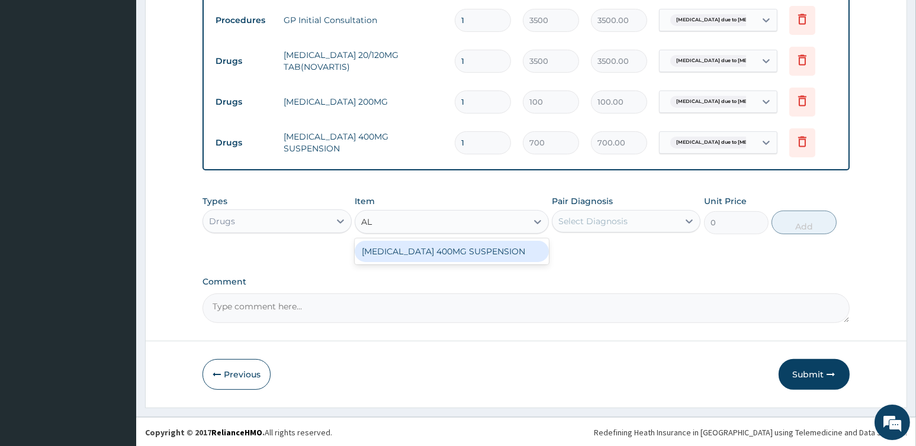
type input "A"
click at [412, 224] on div "Select Item" at bounding box center [441, 222] width 172 height 19
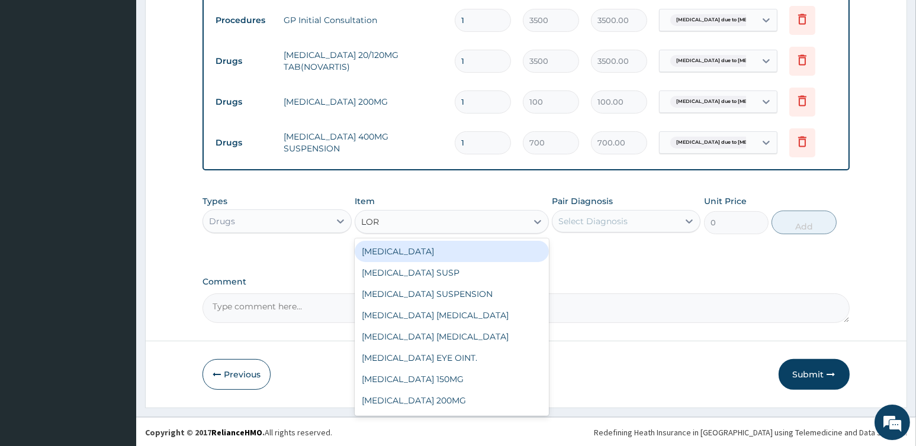
type input "LORA"
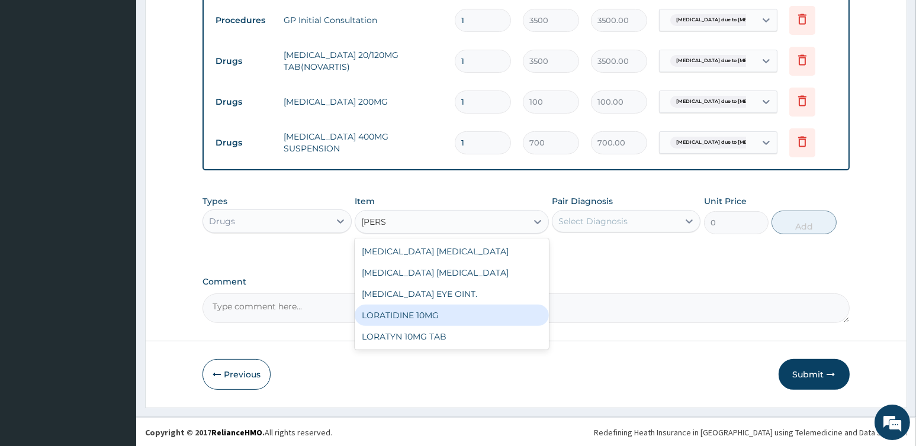
click at [401, 312] on div "LORATIDINE 10MG" at bounding box center [452, 315] width 194 height 21
type input "200"
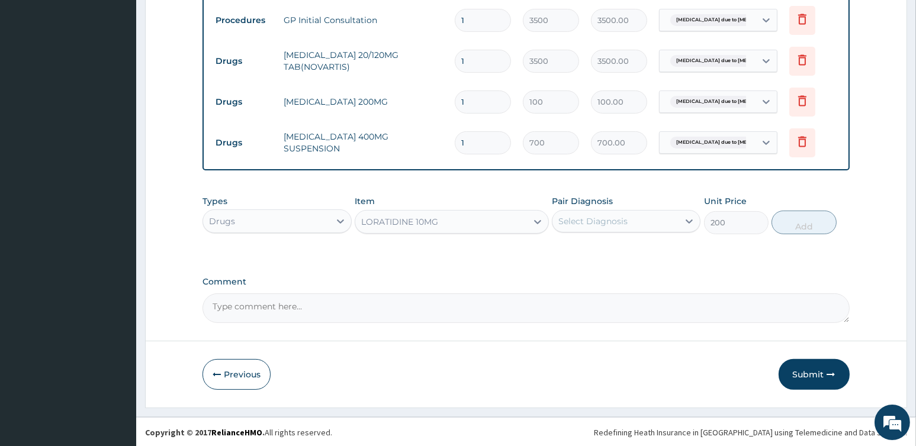
click at [593, 226] on div "Select Diagnosis" at bounding box center [592, 221] width 69 height 12
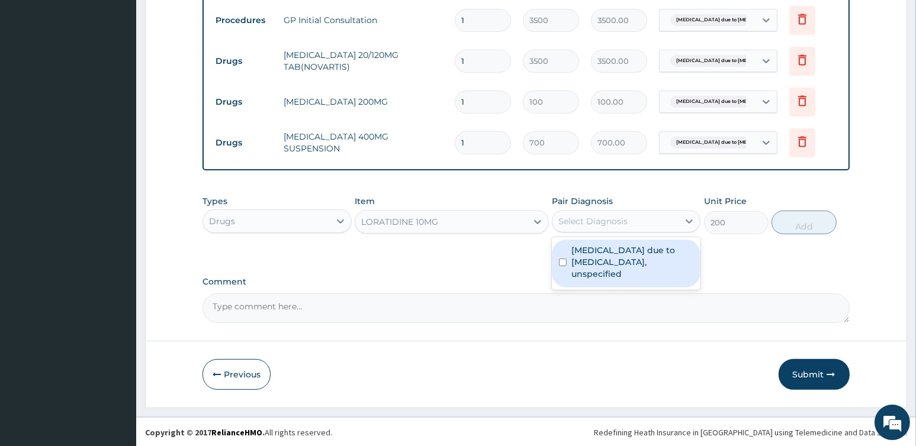
click at [603, 262] on label "Malaria due to Plasmodium falciparum, unspecified" at bounding box center [632, 262] width 122 height 36
checkbox input "true"
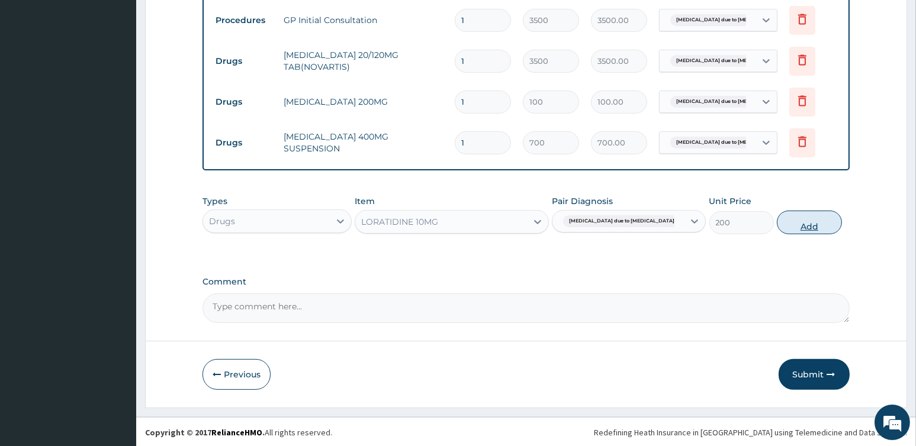
click at [809, 220] on button "Add" at bounding box center [809, 223] width 65 height 24
type input "0"
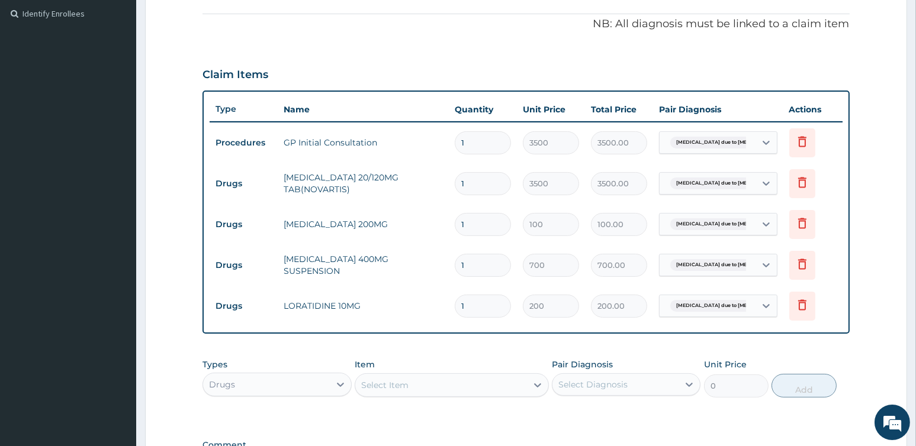
scroll to position [237, 0]
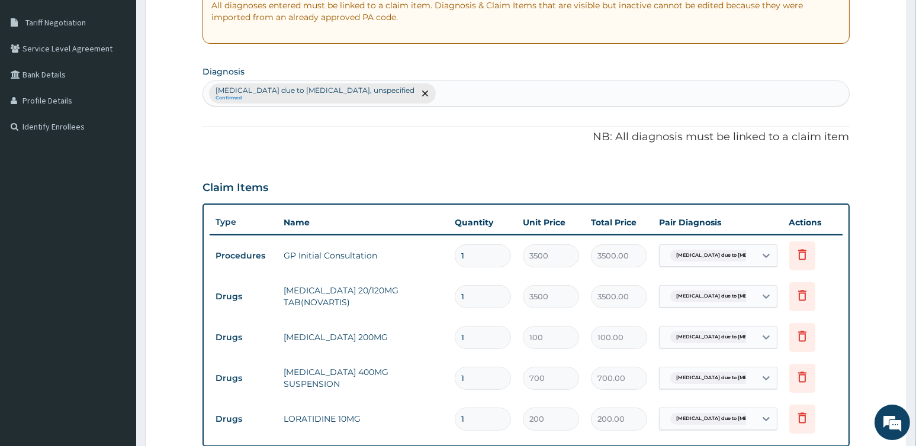
click at [460, 84] on div "Malaria due to Plasmodium falciparum, unspecified Confirmed" at bounding box center [525, 93] width 645 height 25
type input "H"
type input "URTI"
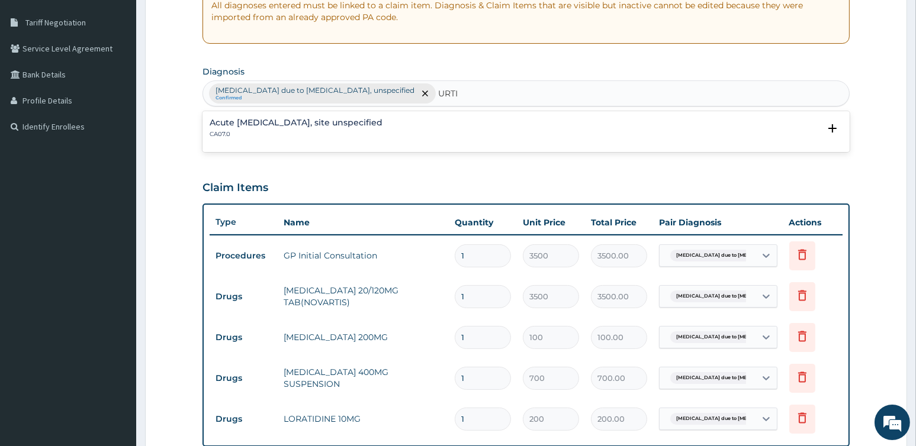
click at [381, 121] on h4 "Acute upper respiratory infection, site unspecified" at bounding box center [296, 122] width 173 height 9
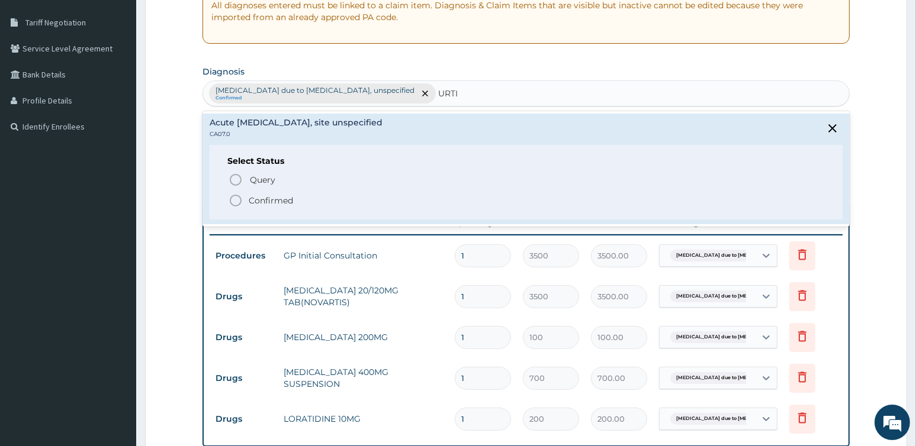
click at [234, 201] on icon "status option filled" at bounding box center [236, 201] width 14 height 14
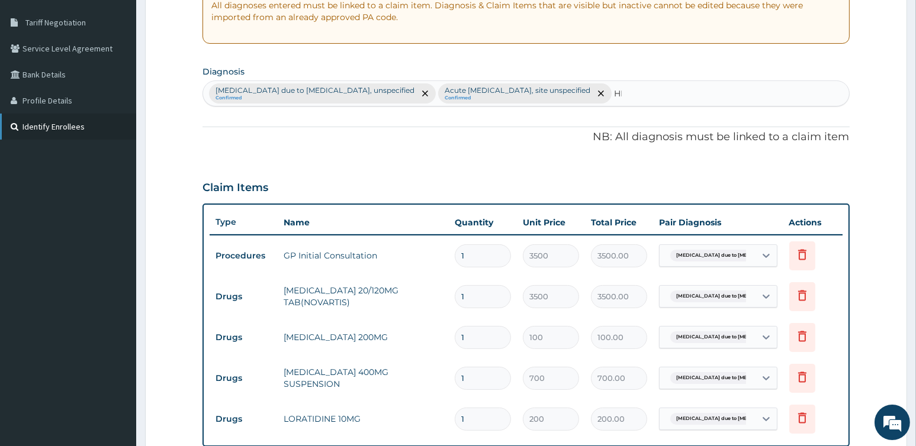
type input "H"
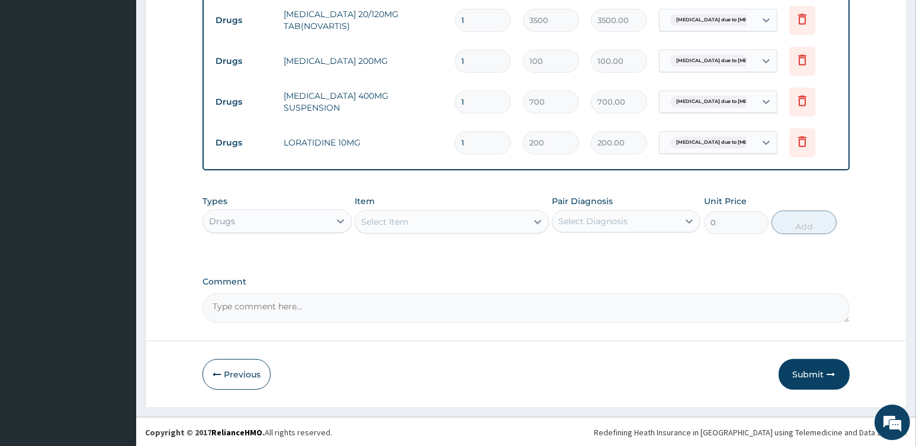
scroll to position [395, 0]
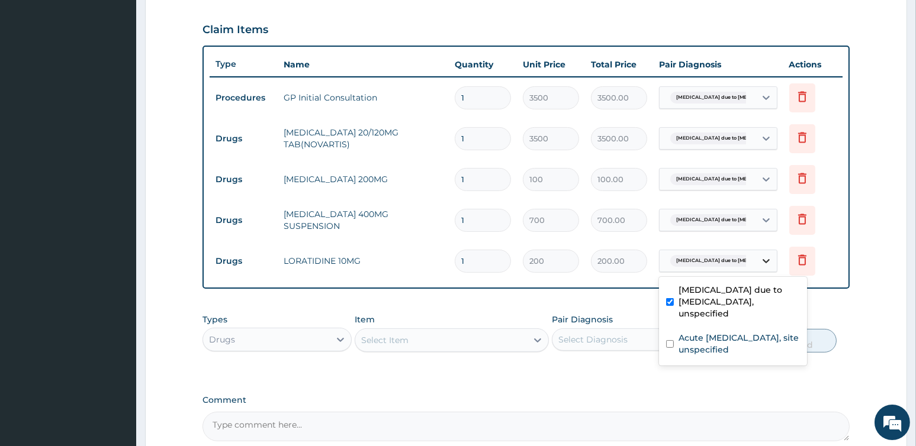
click at [761, 258] on icon at bounding box center [766, 261] width 12 height 12
click at [670, 298] on input "checkbox" at bounding box center [670, 302] width 8 height 8
checkbox input "false"
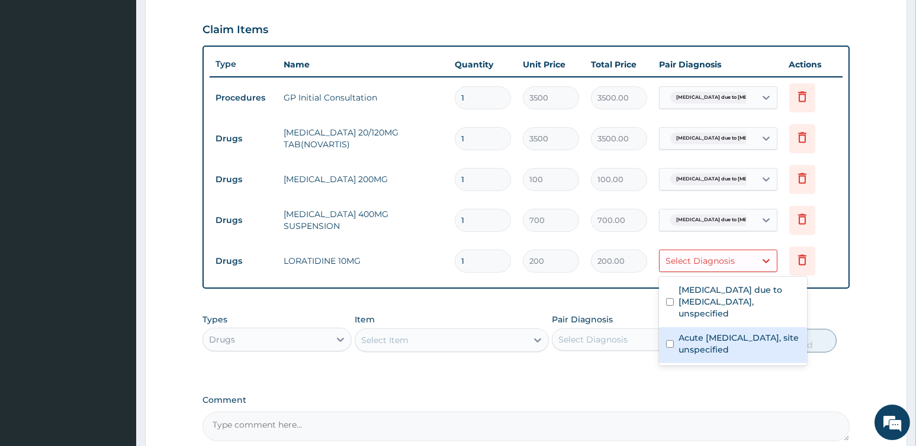
click at [669, 340] on input "checkbox" at bounding box center [670, 344] width 8 height 8
checkbox input "true"
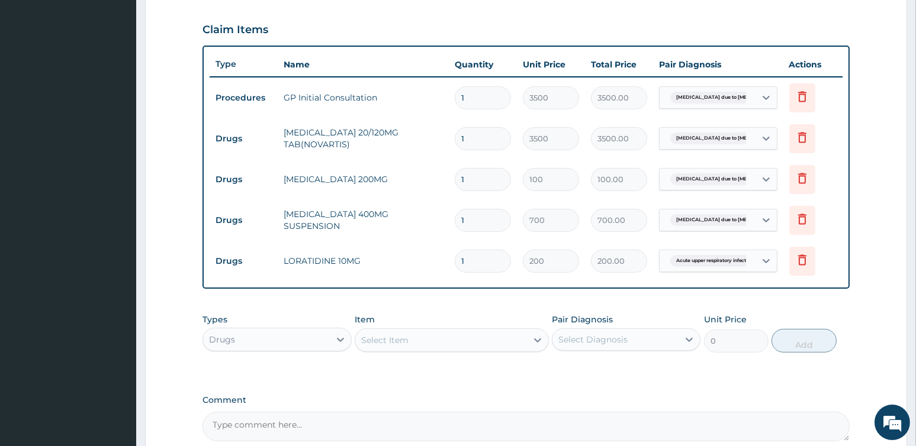
click at [682, 381] on div "PA Code / Prescription Code Enter Code(Secondary Care Only) Encounter Date 26-0…" at bounding box center [525, 79] width 646 height 723
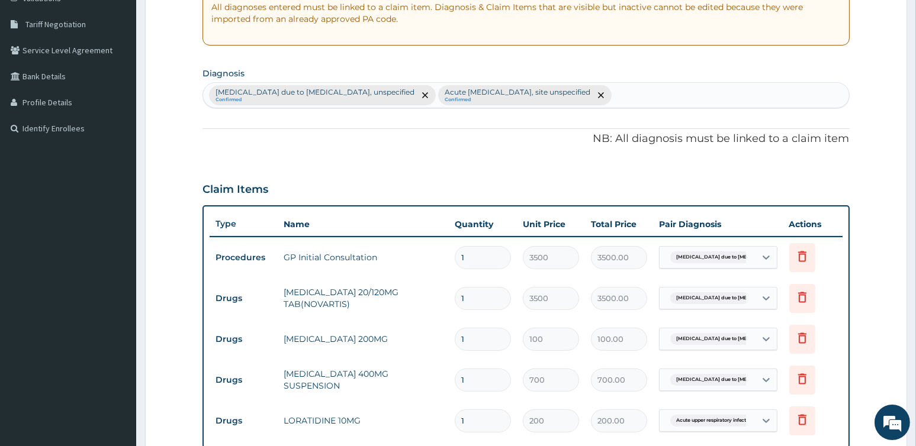
scroll to position [158, 0]
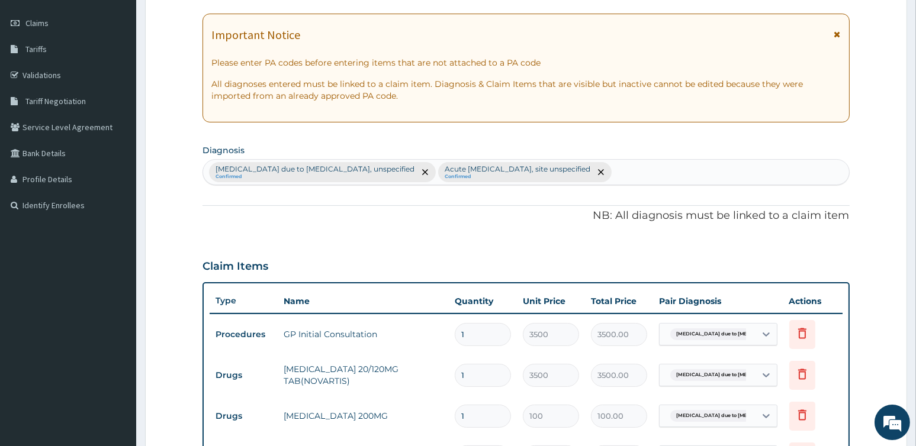
click at [686, 170] on div "Malaria due to Plasmodium falciparum, unspecified Confirmed Acute upper respira…" at bounding box center [525, 172] width 645 height 25
type input "HEL"
type input "B"
type input "I"
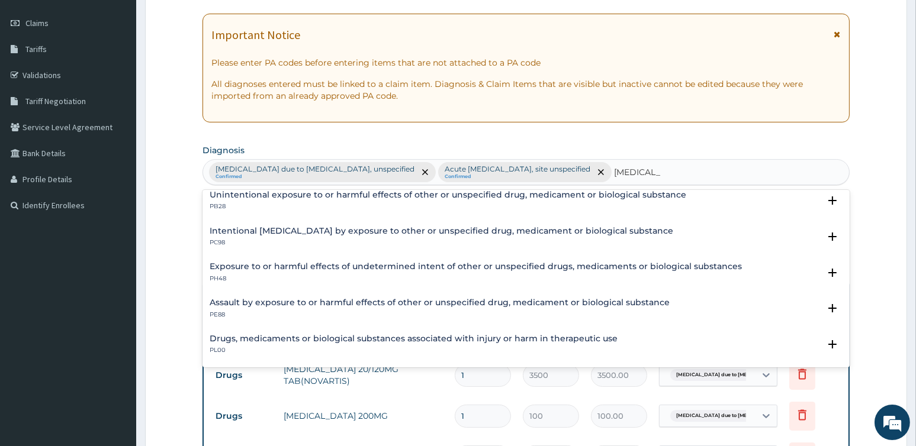
scroll to position [0, 0]
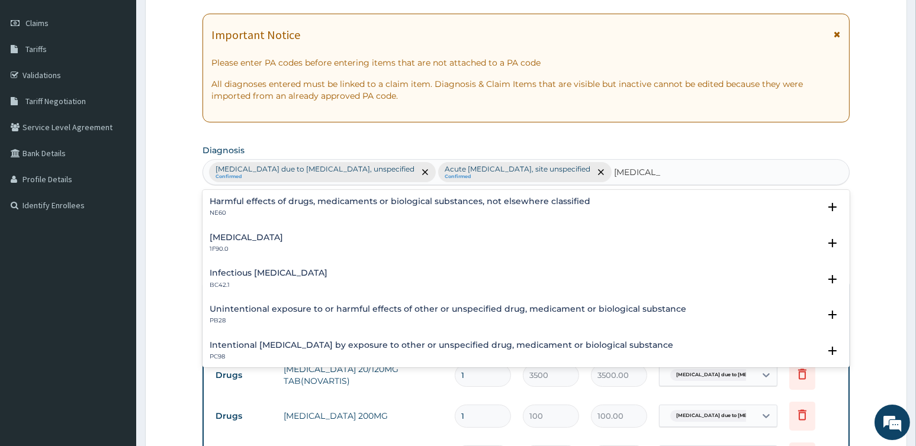
type input "HELMINTH"
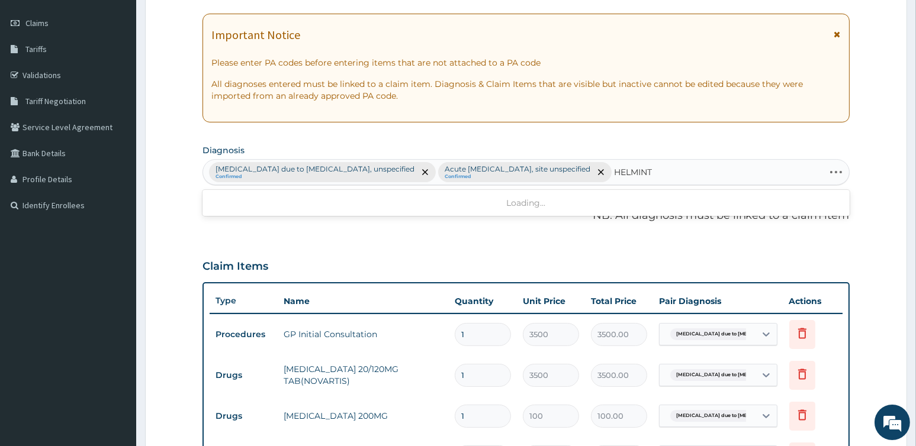
type input "HELMINTH"
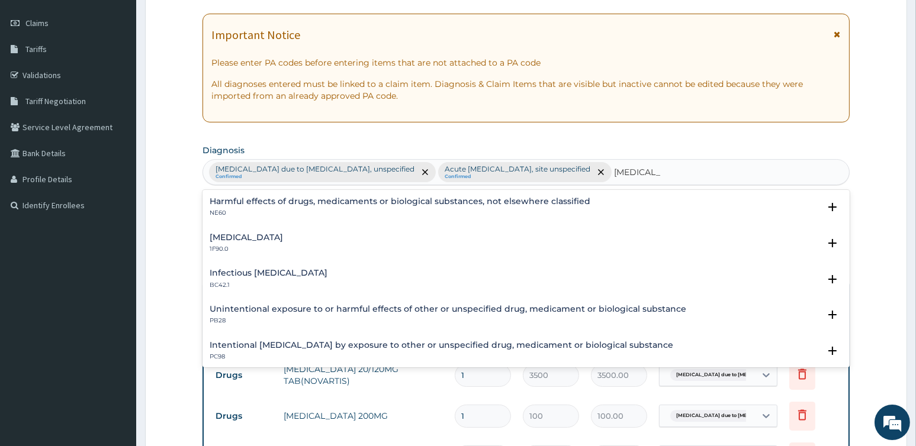
click at [258, 234] on h4 "Mixed intestinal helminthiases" at bounding box center [246, 237] width 73 height 9
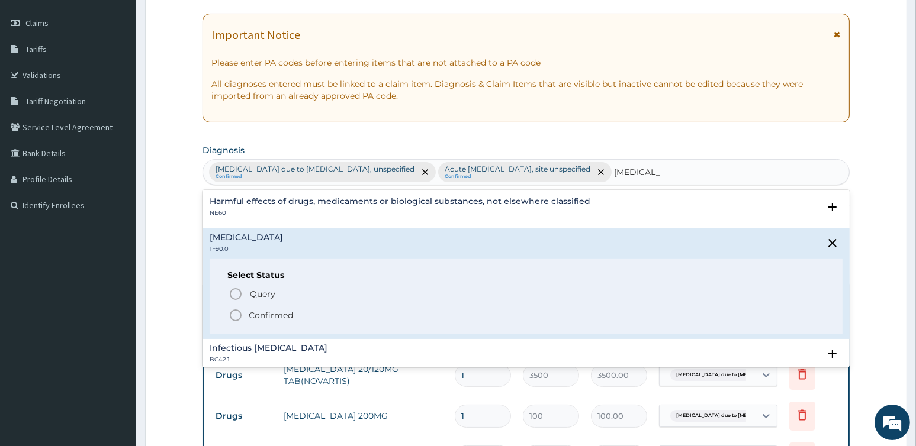
click at [260, 314] on p "Confirmed" at bounding box center [271, 316] width 44 height 12
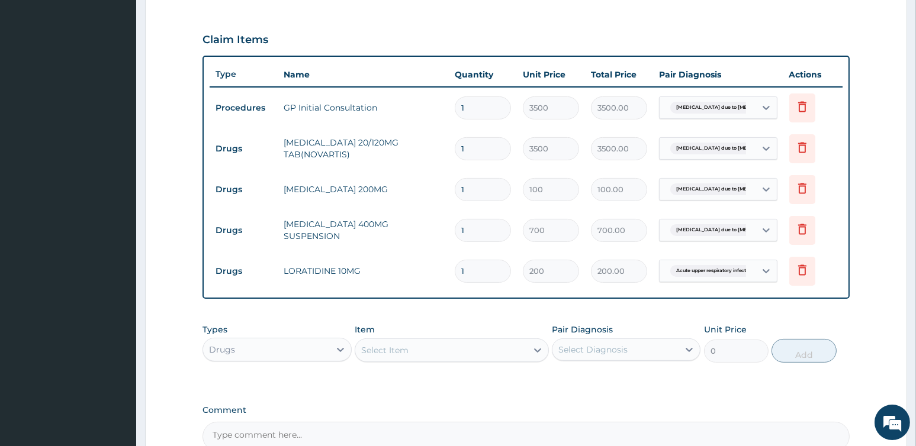
scroll to position [513, 0]
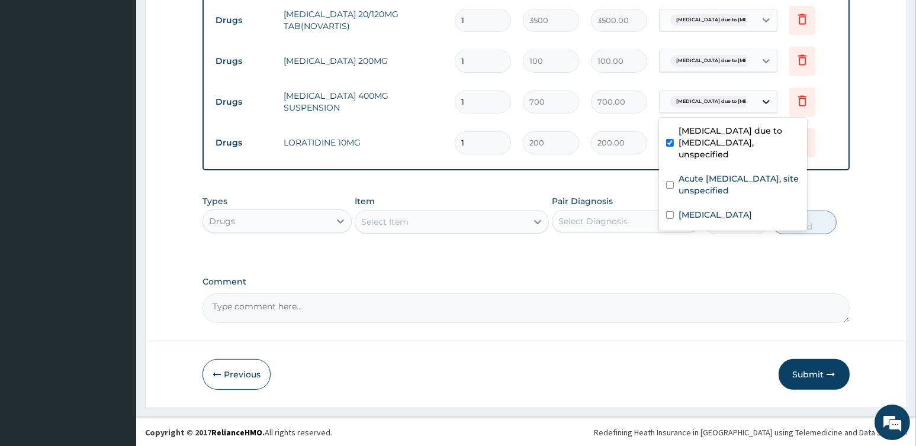
click at [765, 98] on icon at bounding box center [766, 102] width 12 height 12
click at [668, 139] on input "checkbox" at bounding box center [670, 143] width 8 height 8
checkbox input "false"
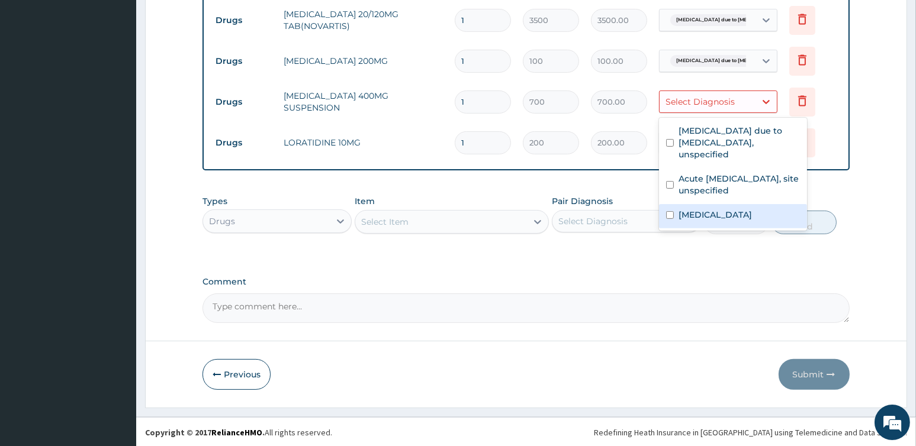
click at [667, 211] on input "checkbox" at bounding box center [670, 215] width 8 height 8
checkbox input "true"
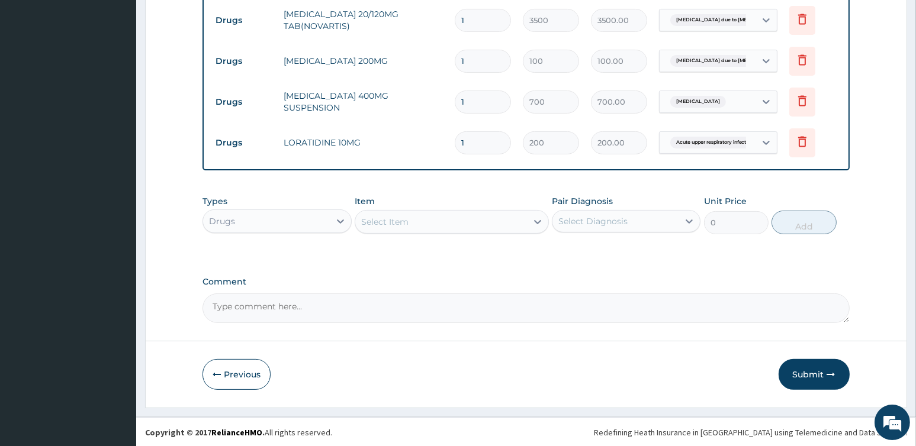
click at [654, 253] on div "Types Drugs Item Select Item Pair Diagnosis Select Diagnosis Unit Price 0 Add" at bounding box center [525, 223] width 646 height 69
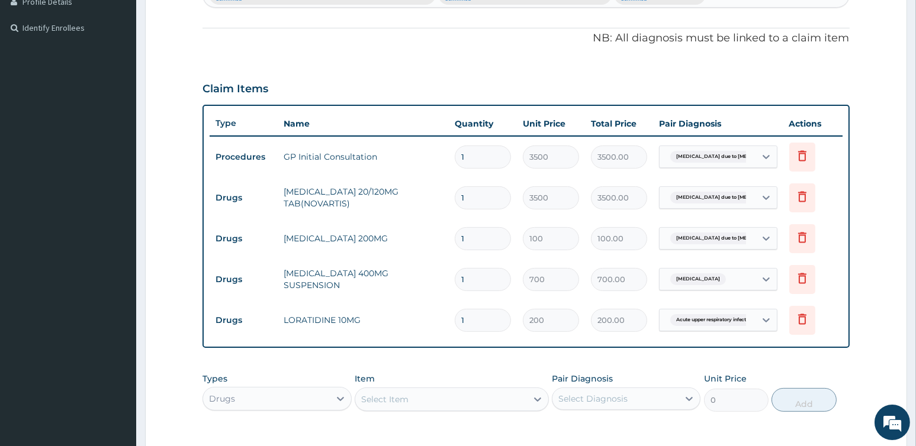
click at [468, 197] on input "1" at bounding box center [483, 197] width 56 height 23
type input "0.00"
type input "2"
type input "7000.00"
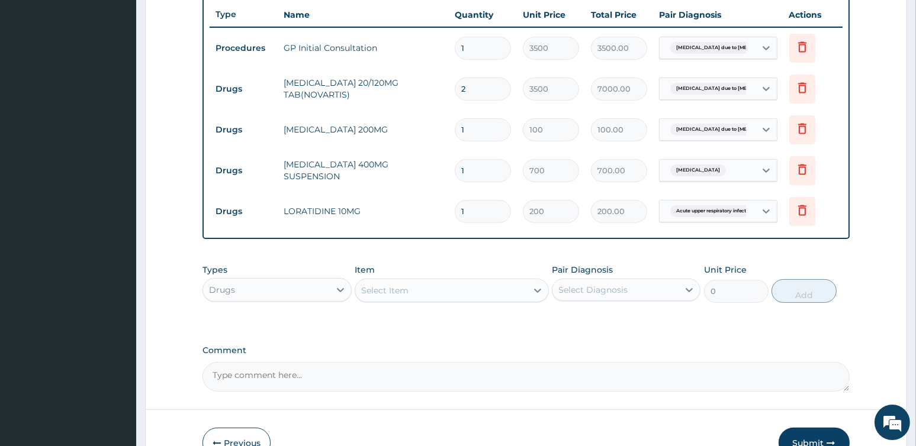
scroll to position [513, 0]
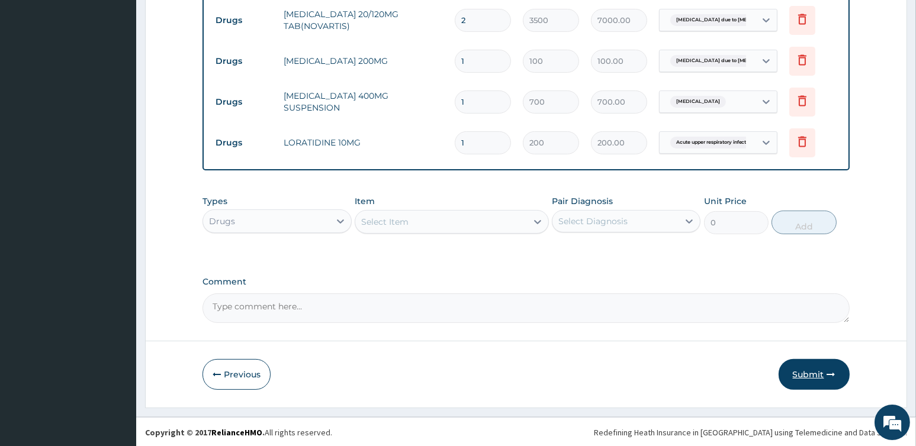
type input "2"
click at [802, 378] on button "Submit" at bounding box center [813, 374] width 71 height 31
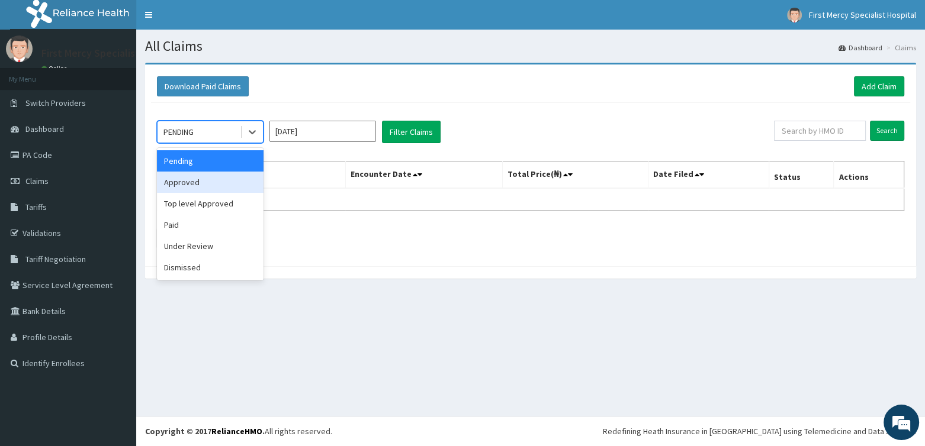
click at [188, 185] on div "Approved" at bounding box center [210, 182] width 107 height 21
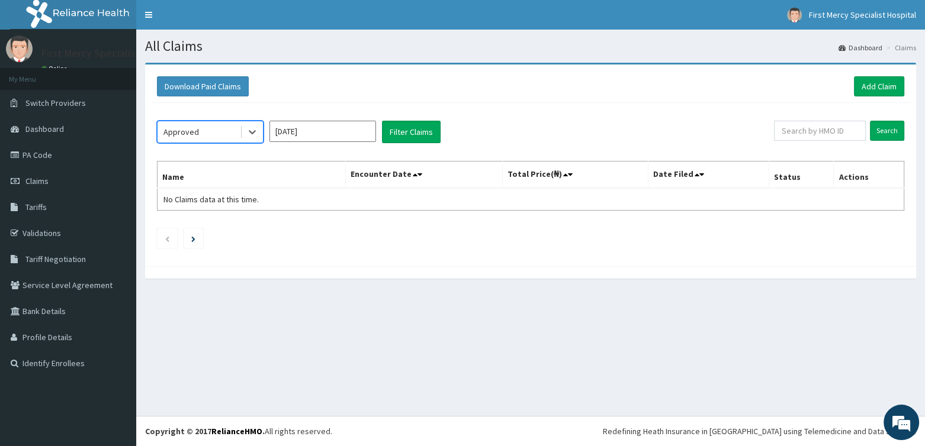
click at [321, 131] on input "[DATE]" at bounding box center [322, 131] width 107 height 21
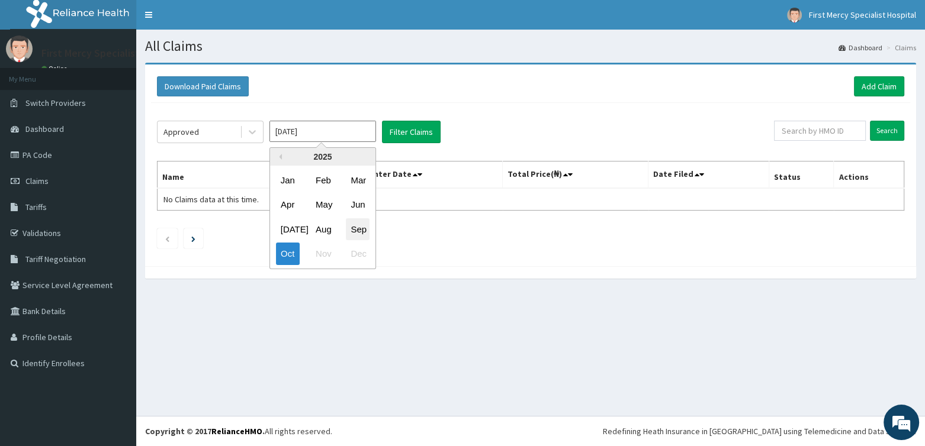
click at [359, 234] on div "Sep" at bounding box center [358, 229] width 24 height 22
type input "Sep 2025"
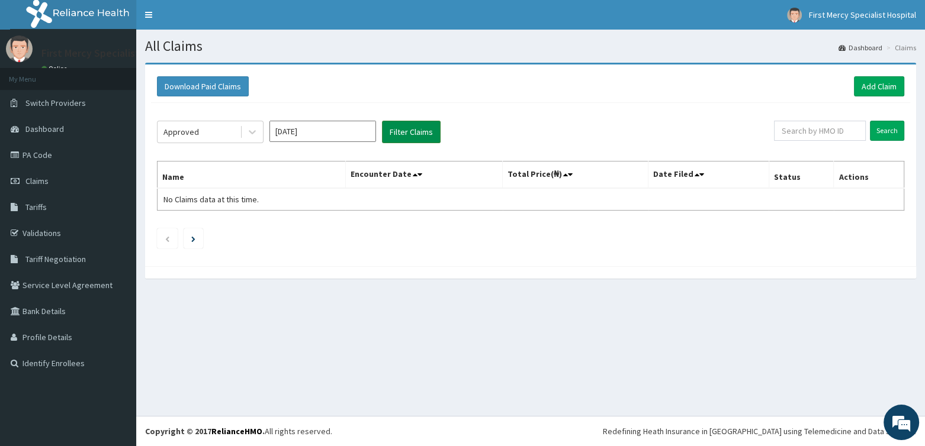
click at [409, 131] on button "Filter Claims" at bounding box center [411, 132] width 59 height 22
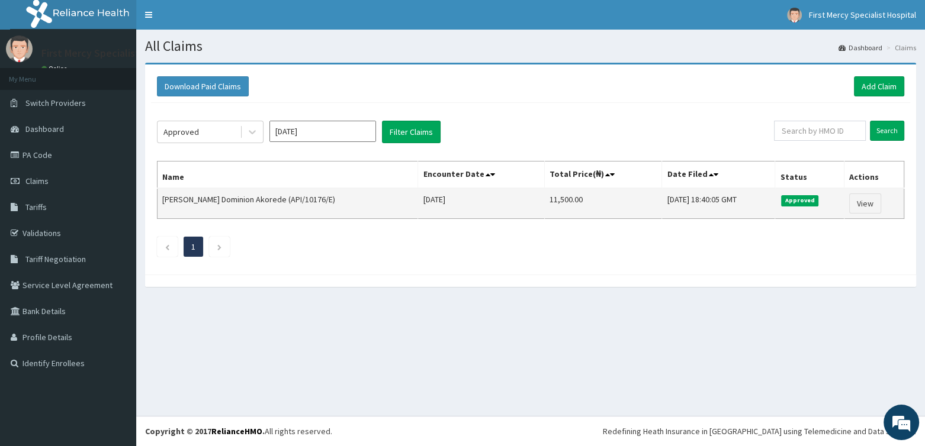
click at [800, 197] on span "Approved" at bounding box center [799, 200] width 37 height 11
click at [864, 203] on link "View" at bounding box center [865, 204] width 32 height 20
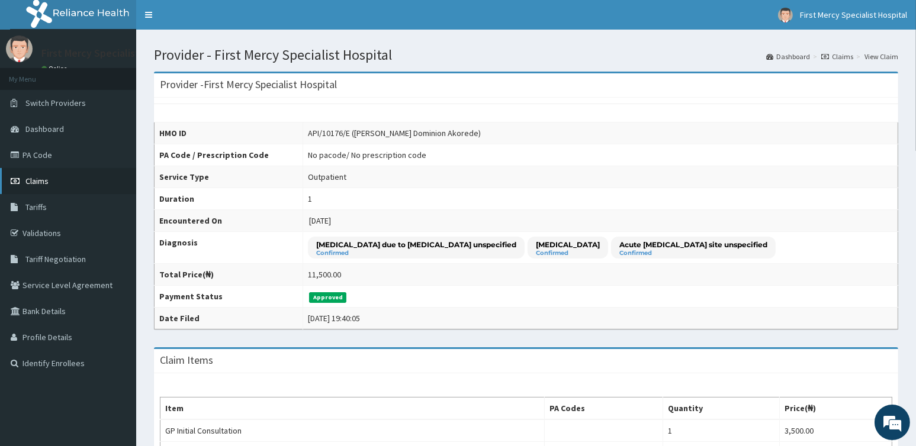
click at [54, 181] on link "Claims" at bounding box center [68, 181] width 136 height 26
